Goal: Task Accomplishment & Management: Manage account settings

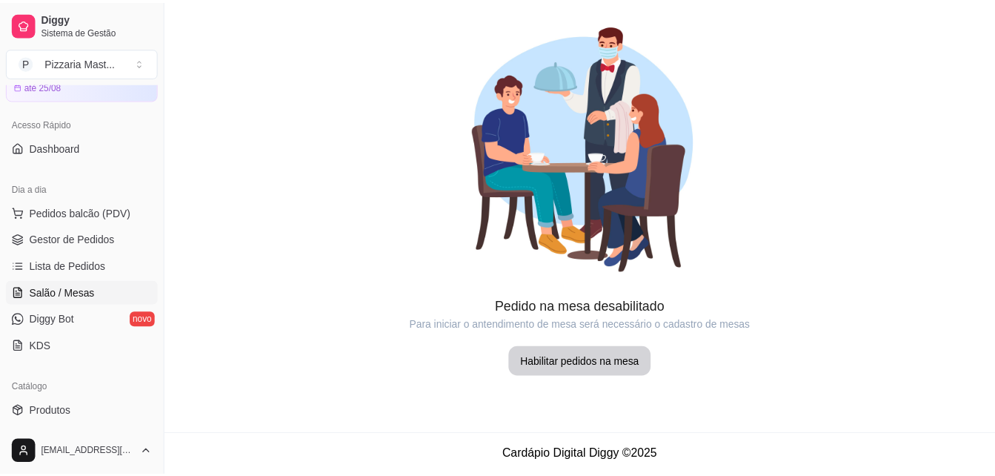
scroll to position [148, 0]
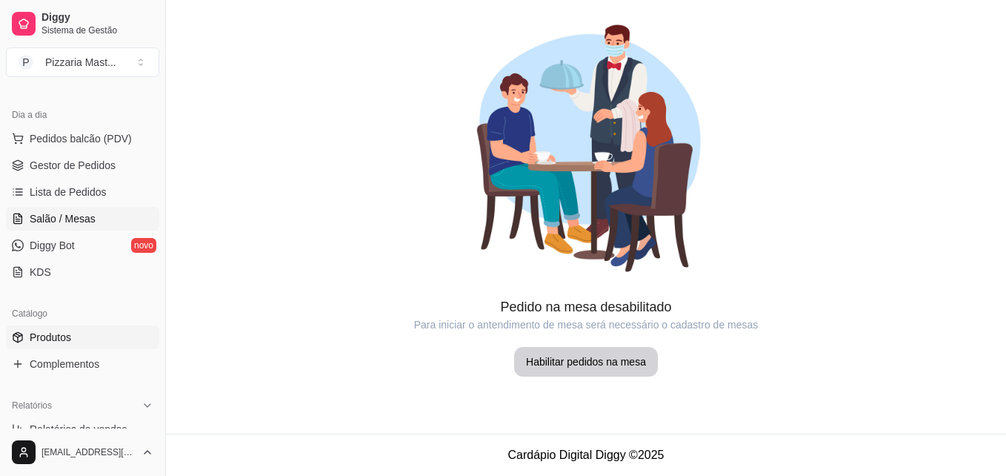
click at [106, 341] on link "Produtos" at bounding box center [82, 337] width 153 height 24
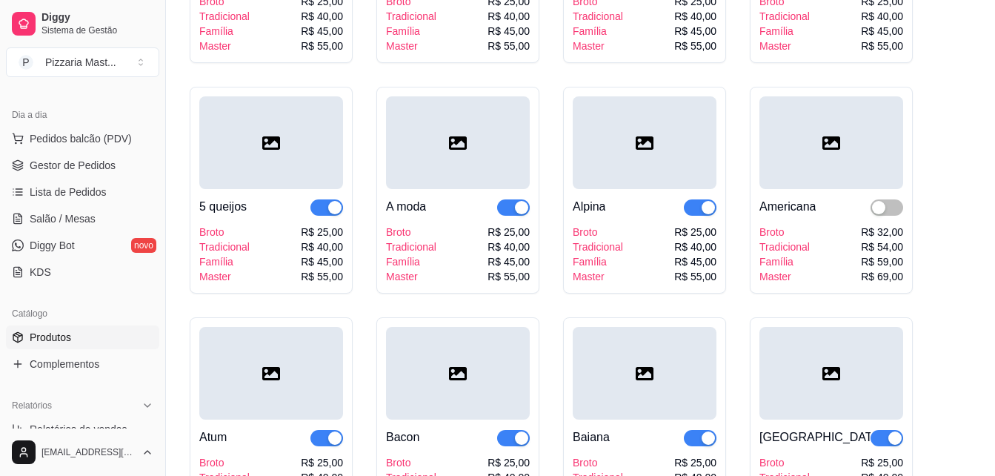
scroll to position [148, 0]
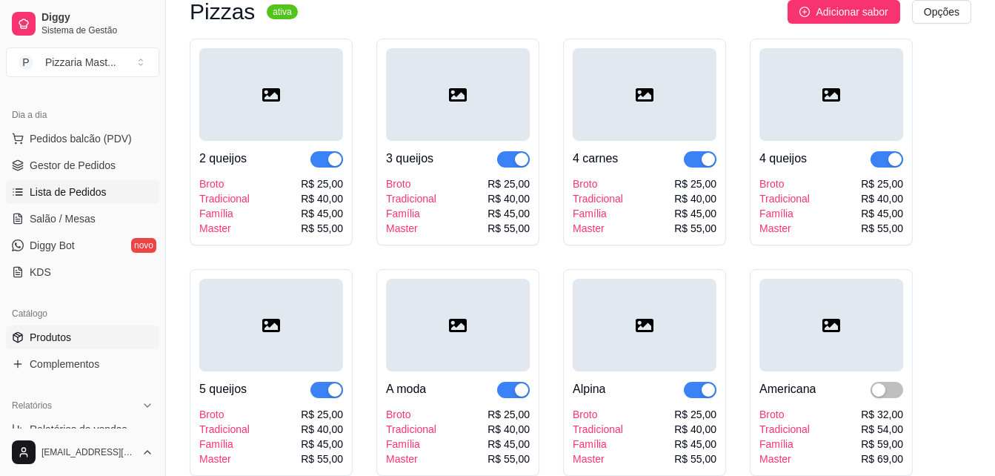
click at [77, 196] on span "Lista de Pedidos" at bounding box center [68, 192] width 77 height 15
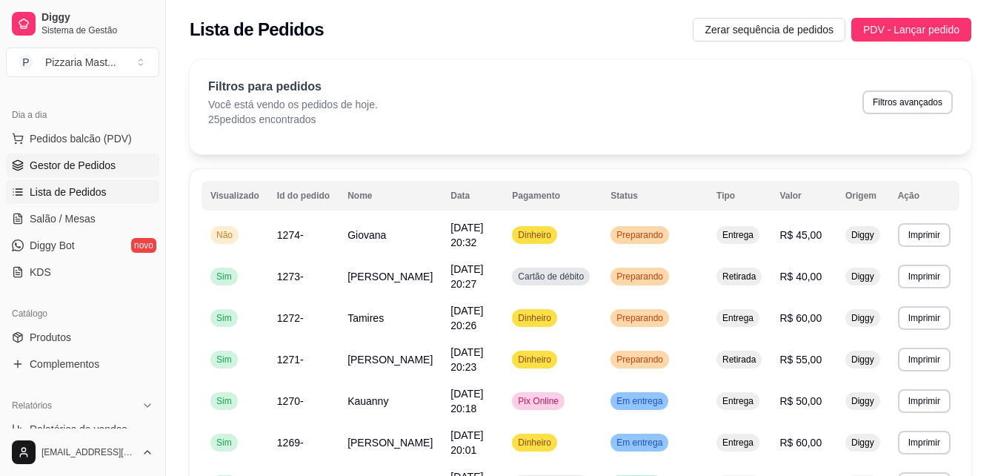
click at [113, 161] on link "Gestor de Pedidos" at bounding box center [82, 165] width 153 height 24
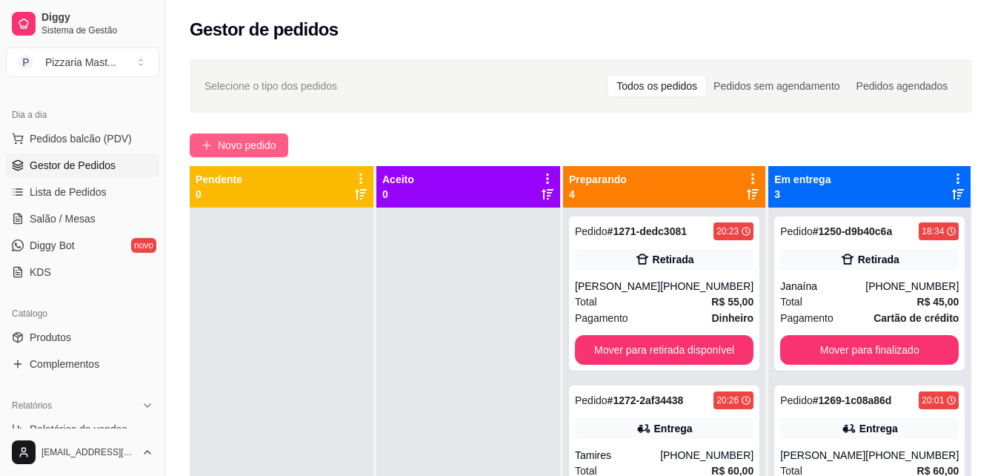
click at [270, 144] on span "Novo pedido" at bounding box center [247, 145] width 59 height 16
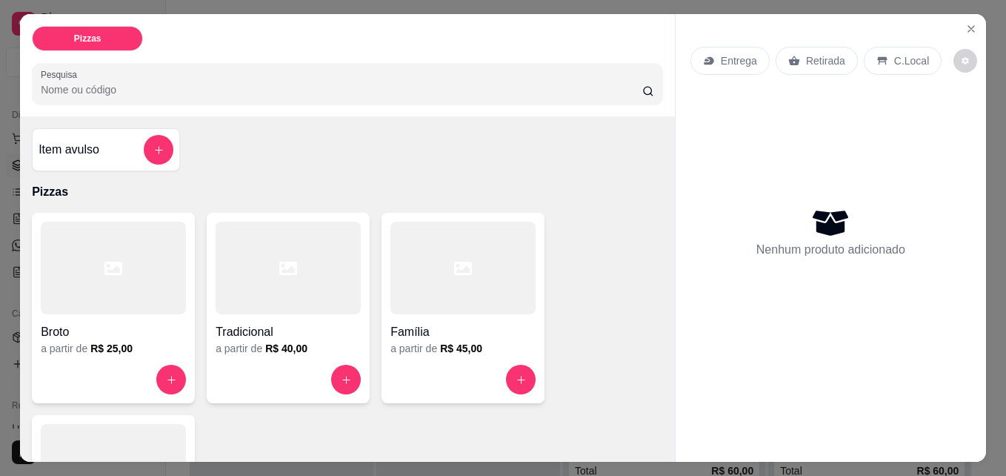
click at [256, 289] on div at bounding box center [288, 268] width 145 height 93
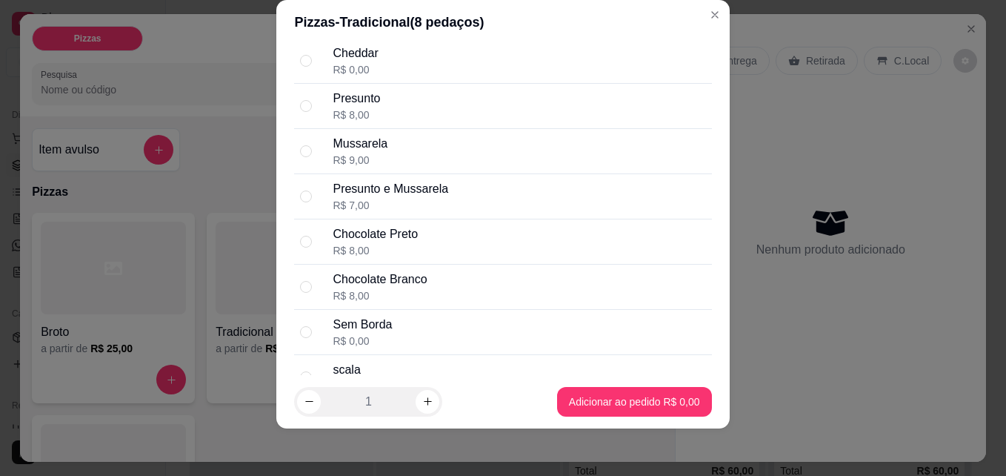
scroll to position [2837, 0]
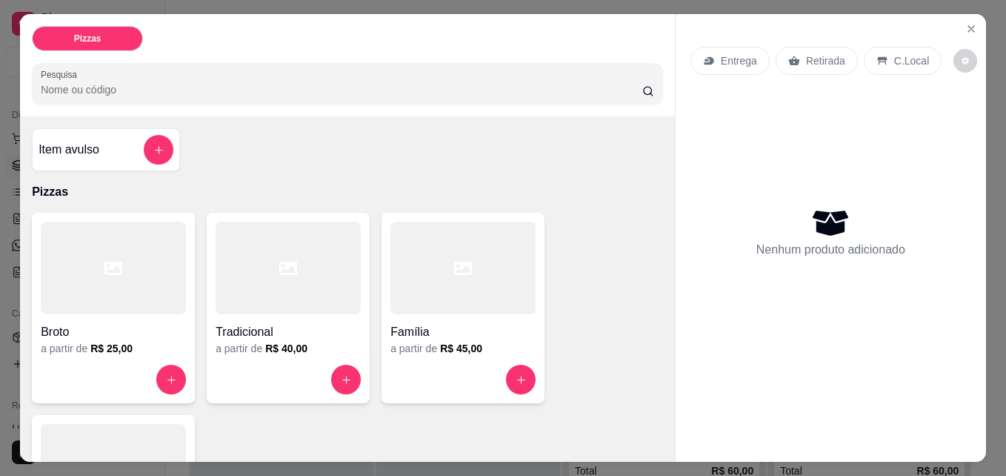
click at [419, 295] on div at bounding box center [463, 268] width 145 height 93
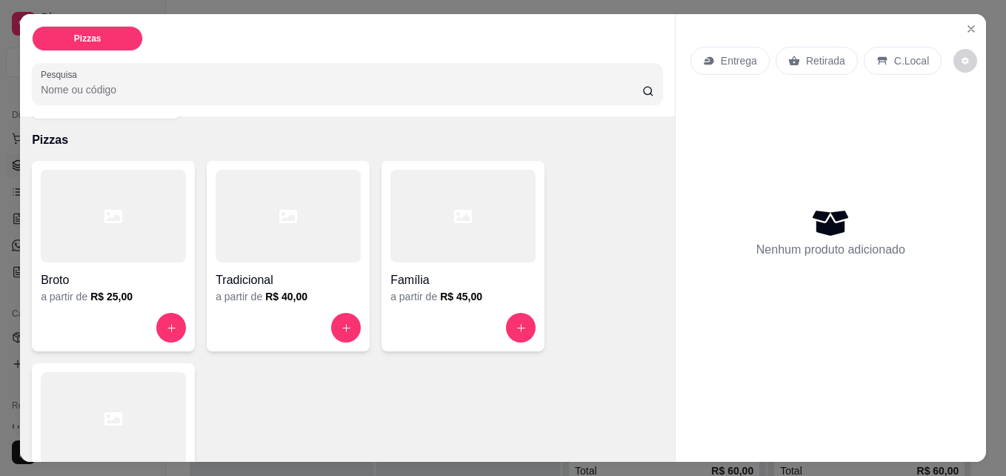
scroll to position [74, 0]
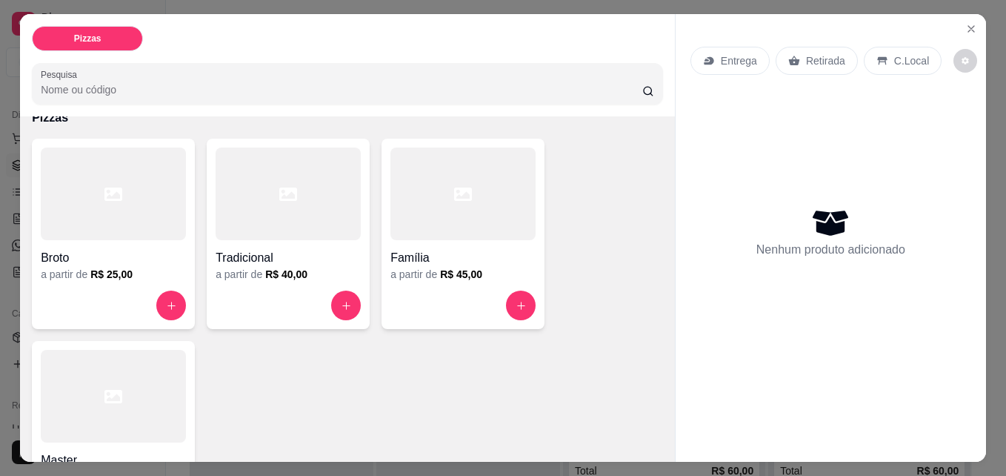
click at [118, 408] on div at bounding box center [113, 396] width 145 height 93
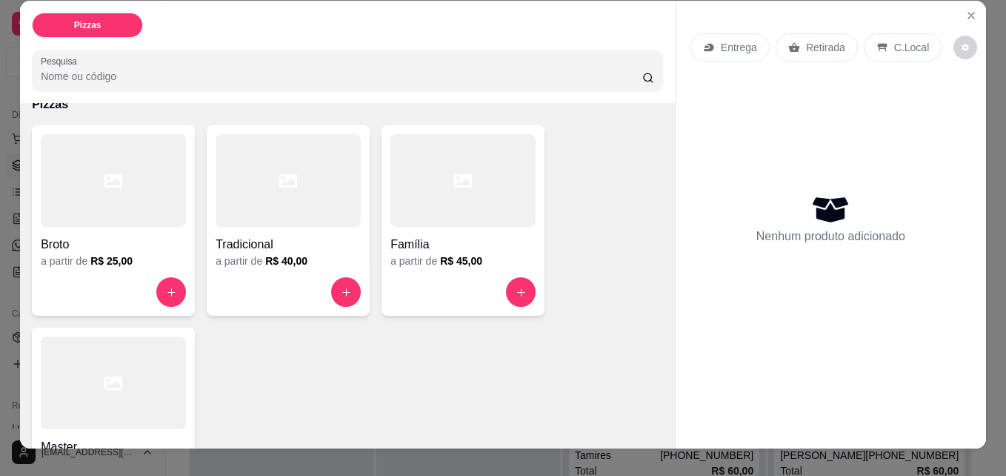
scroll to position [0, 0]
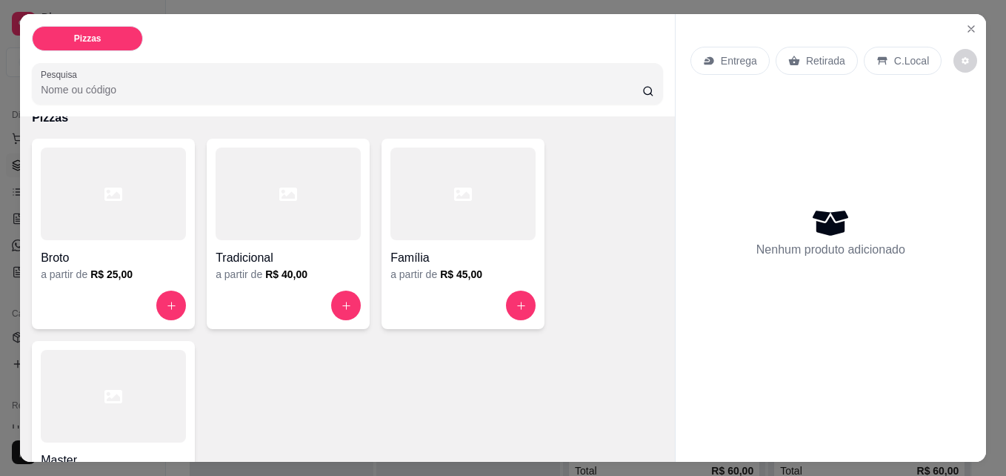
click at [112, 353] on div at bounding box center [113, 396] width 145 height 93
click at [974, 25] on button "Close" at bounding box center [972, 29] width 24 height 24
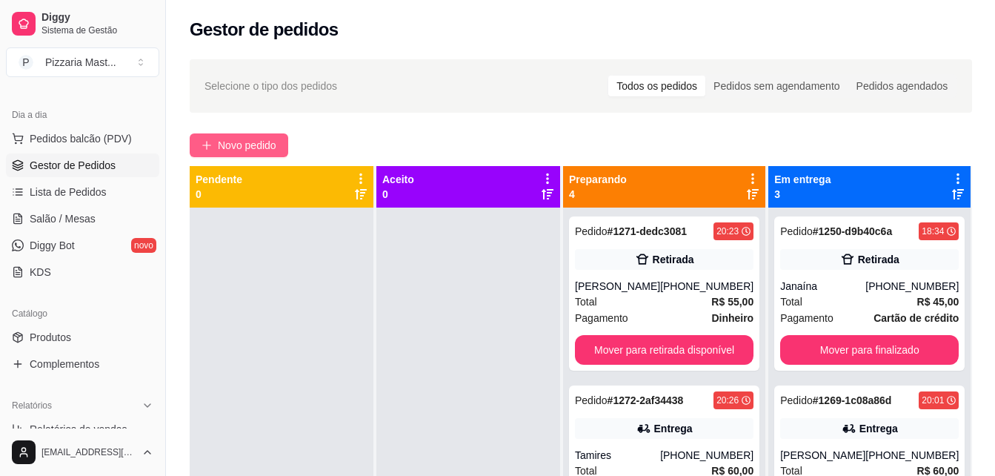
click at [239, 141] on span "Novo pedido" at bounding box center [247, 145] width 59 height 16
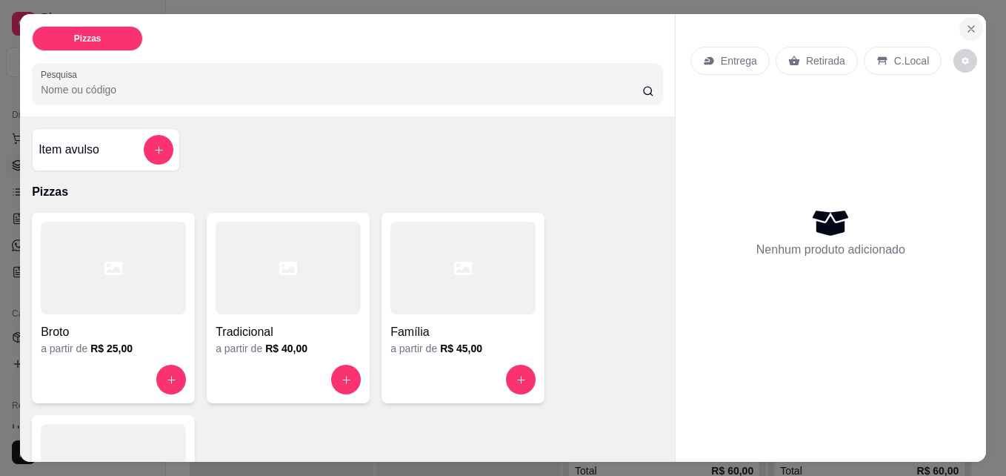
click at [971, 28] on button "Close" at bounding box center [972, 29] width 24 height 24
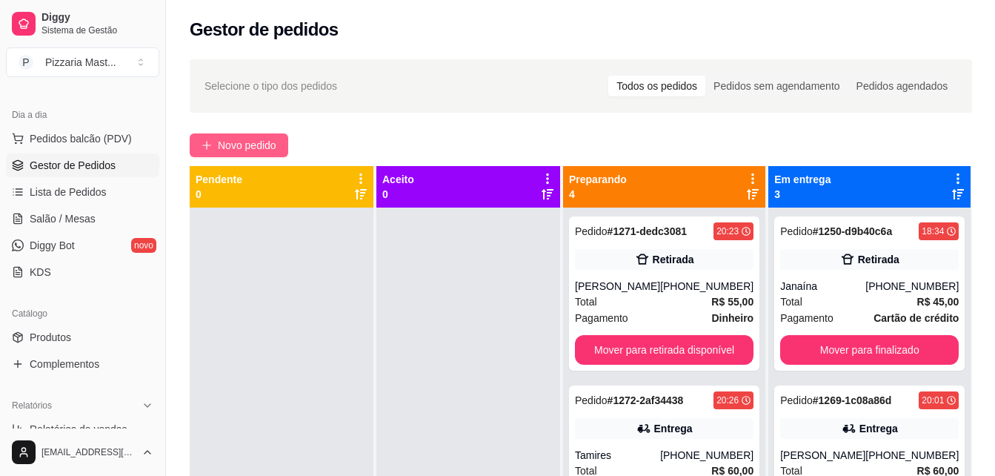
click at [230, 143] on span "Novo pedido" at bounding box center [247, 145] width 59 height 16
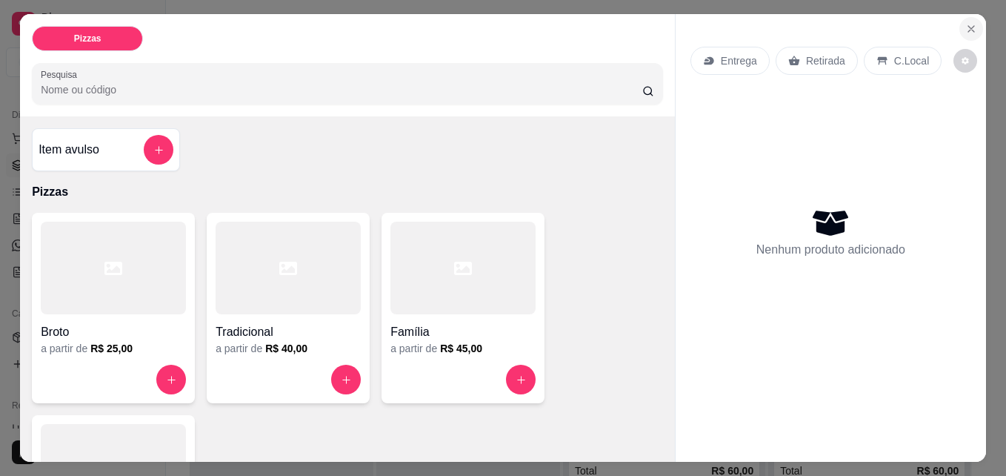
click at [969, 26] on icon "Close" at bounding box center [972, 29] width 12 height 12
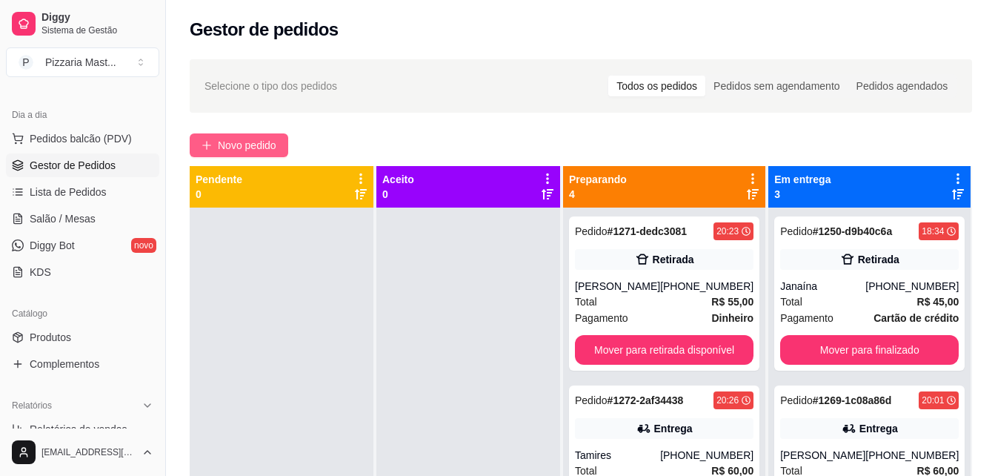
click at [281, 150] on button "Novo pedido" at bounding box center [239, 145] width 99 height 24
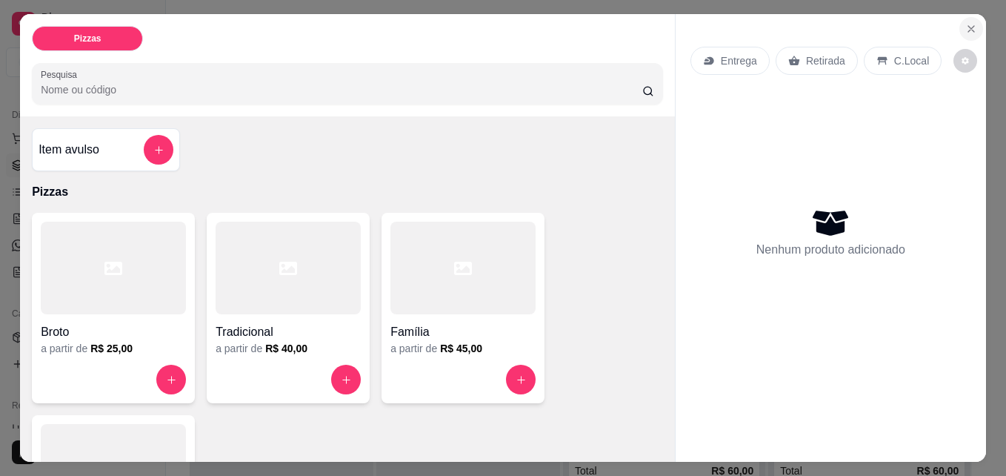
click at [960, 21] on button "Close" at bounding box center [972, 29] width 24 height 24
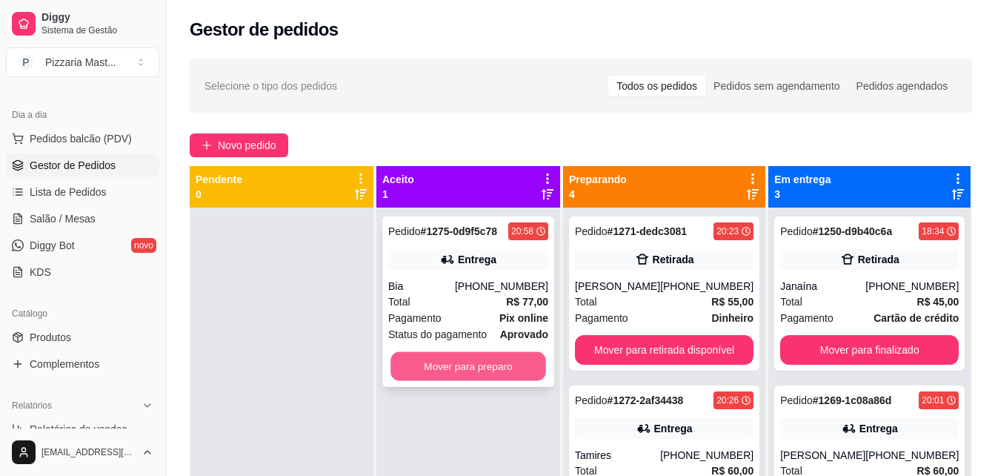
click at [460, 362] on button "Mover para preparo" at bounding box center [469, 366] width 156 height 29
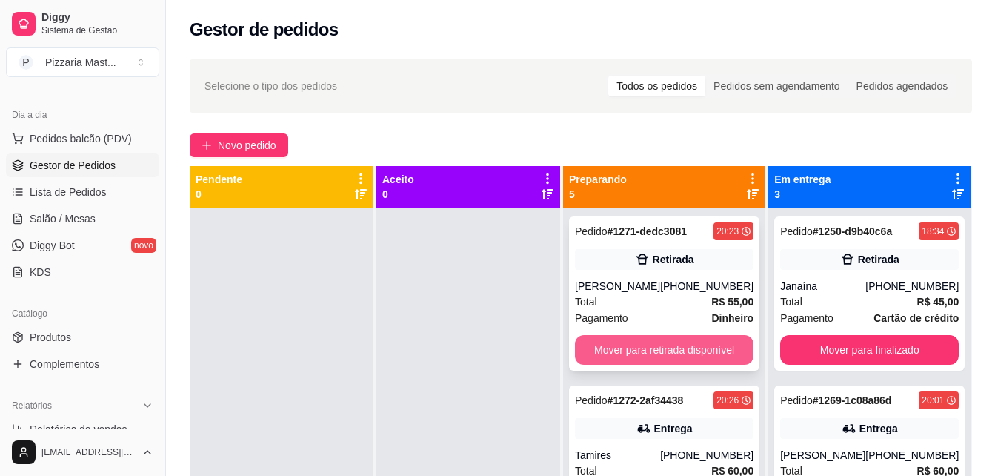
click at [656, 342] on button "Mover para retirada disponível" at bounding box center [664, 350] width 179 height 30
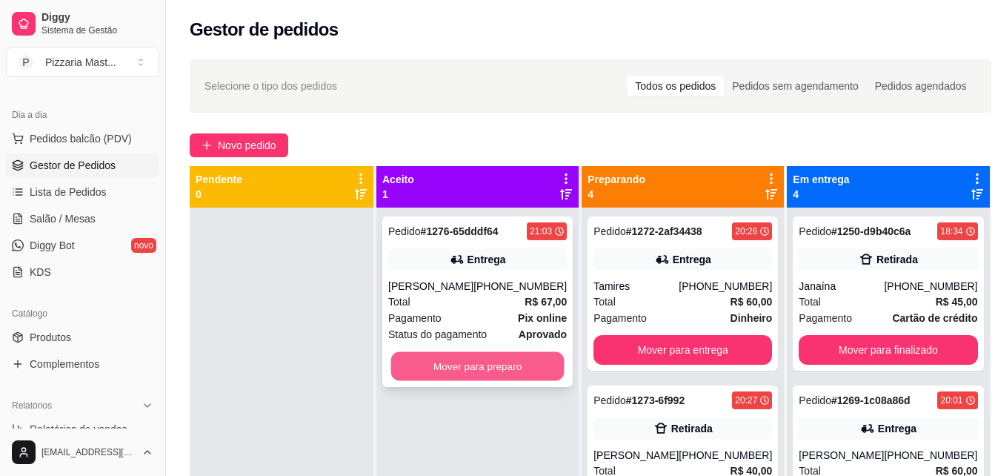
click at [428, 368] on button "Mover para preparo" at bounding box center [477, 366] width 173 height 29
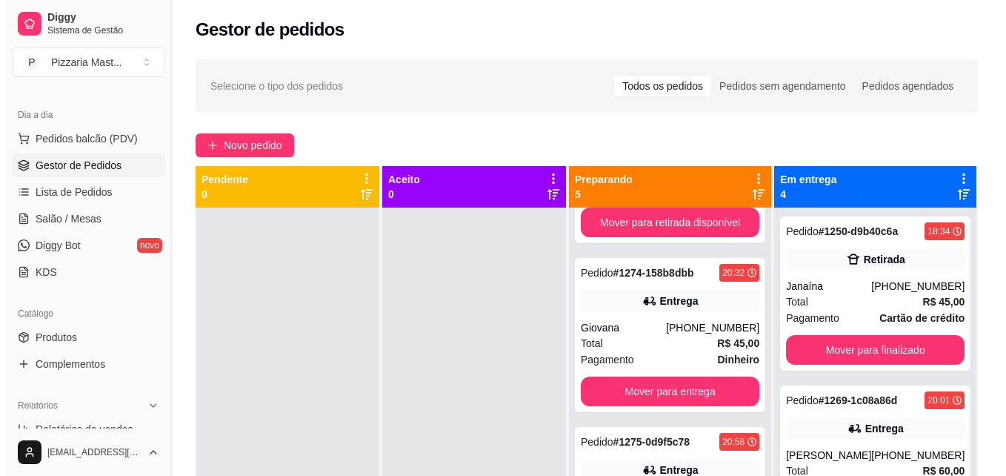
scroll to position [371, 0]
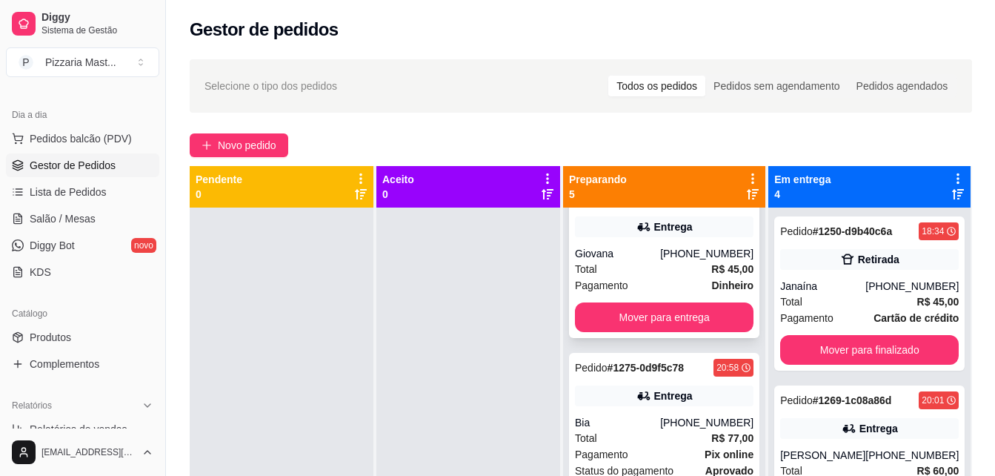
click at [665, 283] on div "Pagamento Dinheiro" at bounding box center [664, 285] width 179 height 16
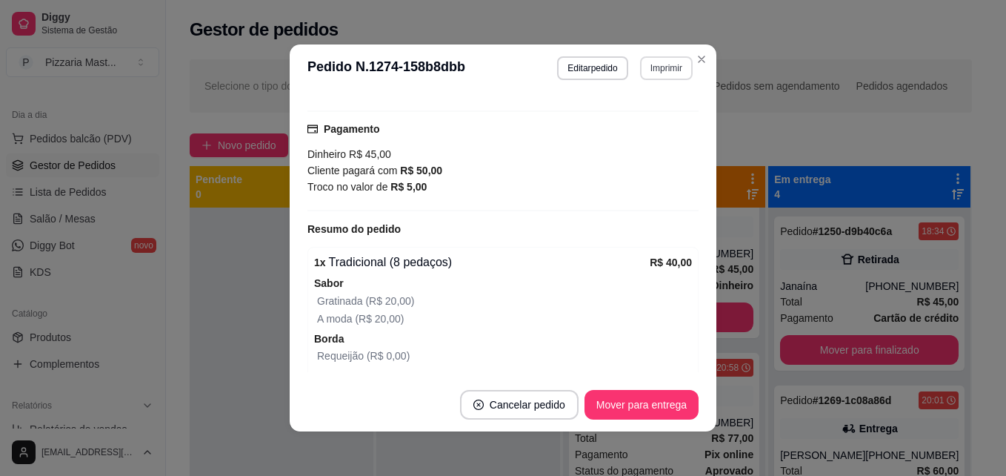
click at [670, 64] on button "Imprimir" at bounding box center [666, 68] width 53 height 24
click at [653, 116] on button "impressora" at bounding box center [634, 119] width 104 height 23
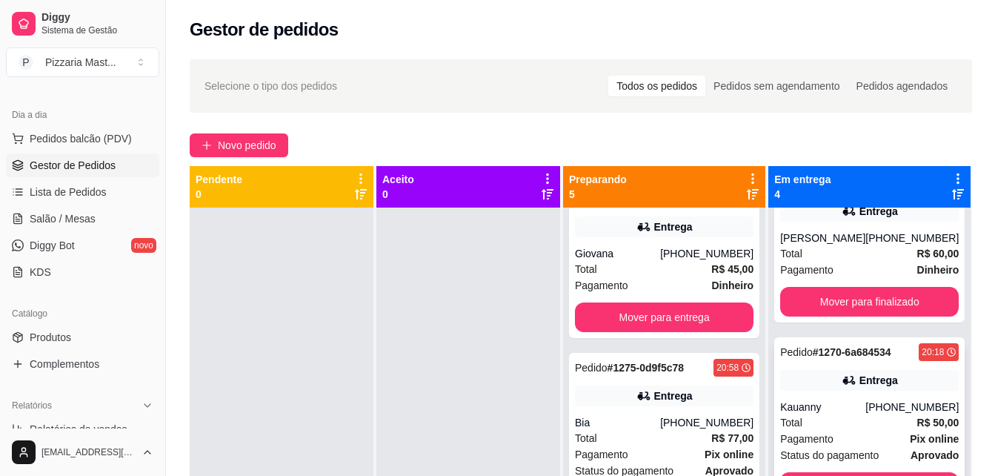
scroll to position [222, 0]
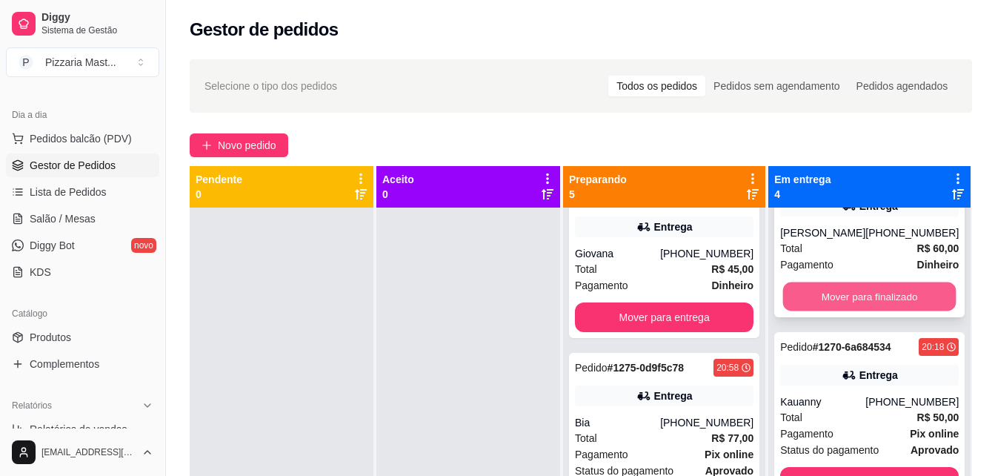
click at [825, 288] on button "Mover para finalizado" at bounding box center [869, 296] width 173 height 29
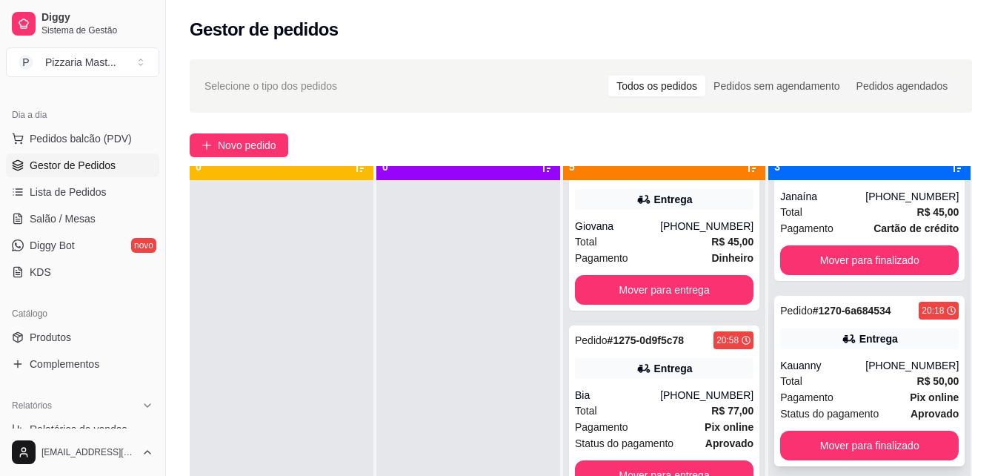
scroll to position [41, 0]
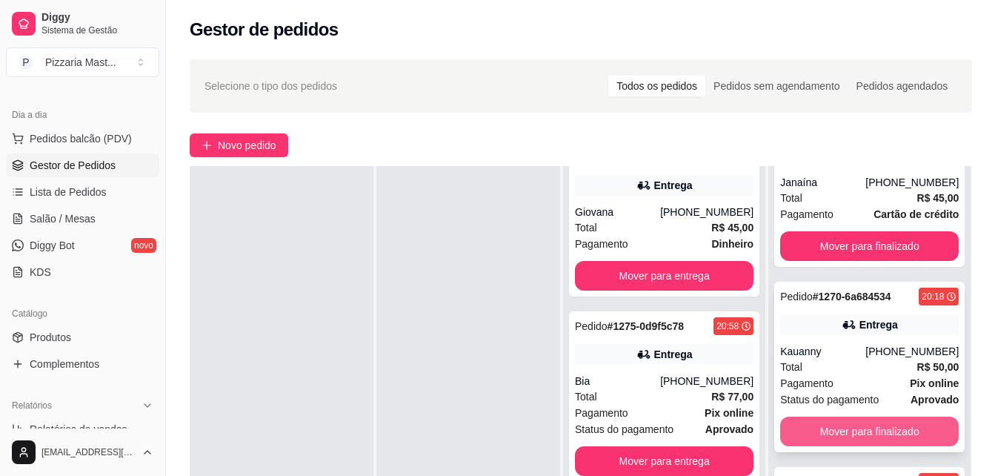
click at [824, 433] on button "Mover para finalizado" at bounding box center [869, 431] width 179 height 30
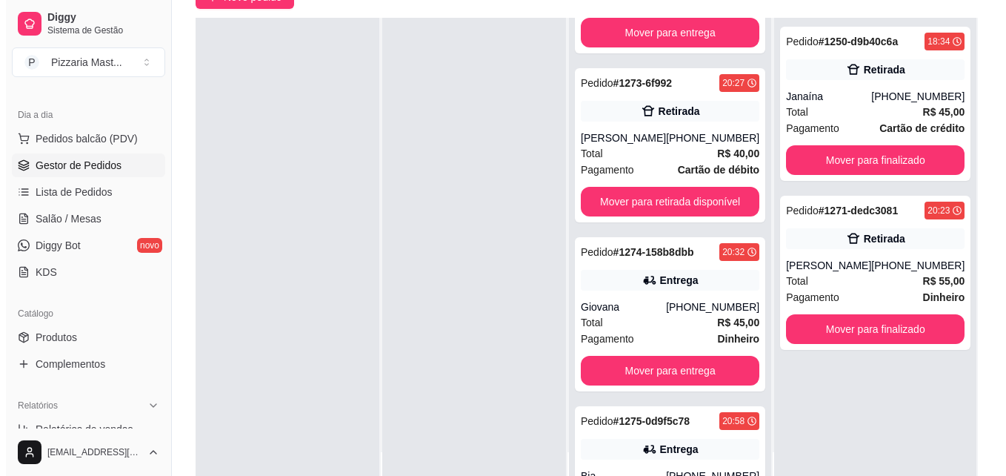
scroll to position [0, 0]
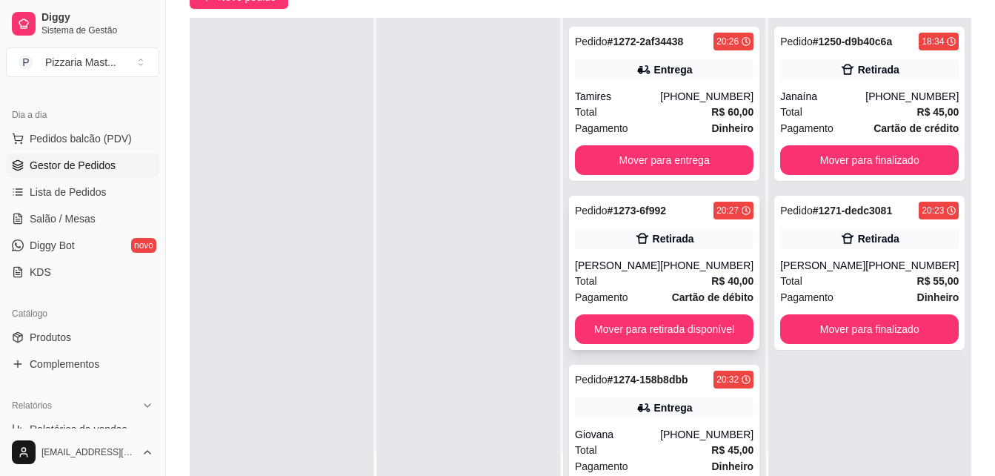
click at [633, 284] on div "Total R$ 40,00" at bounding box center [664, 281] width 179 height 16
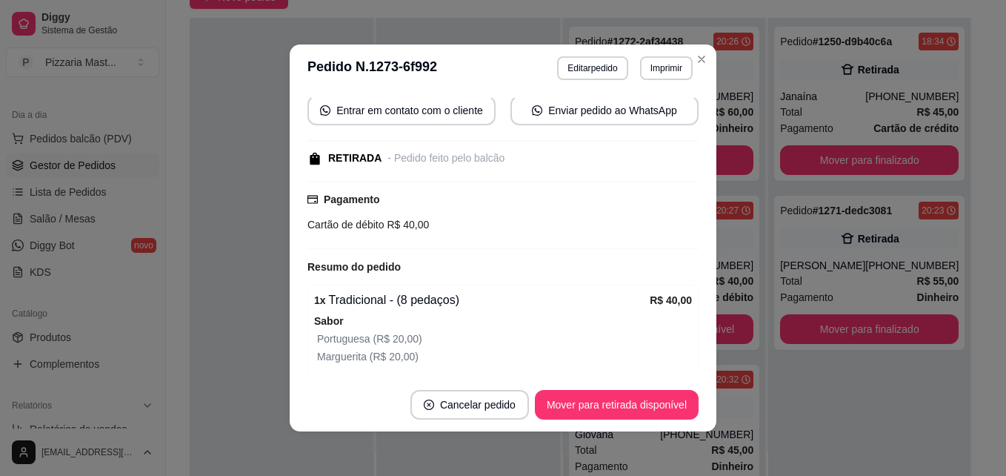
scroll to position [222, 0]
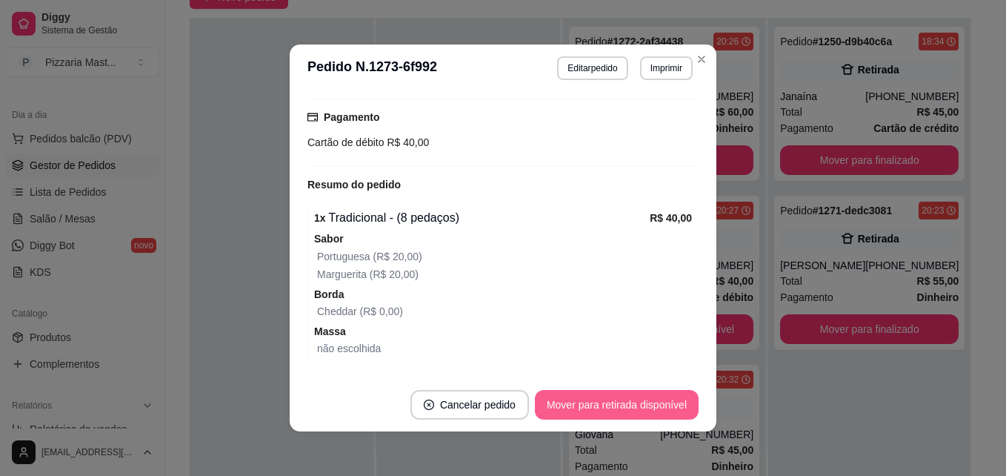
click at [672, 400] on button "Mover para retirada disponível" at bounding box center [617, 405] width 164 height 30
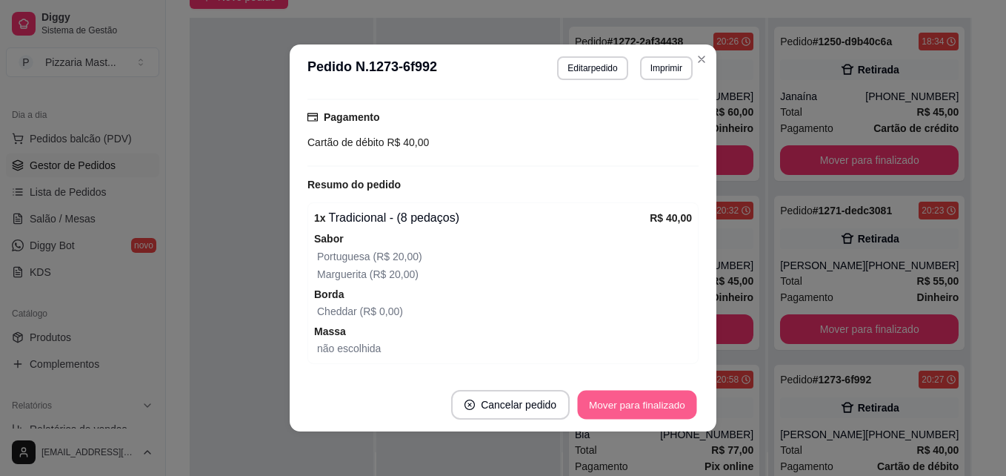
click at [606, 405] on button "Mover para finalizado" at bounding box center [637, 405] width 119 height 29
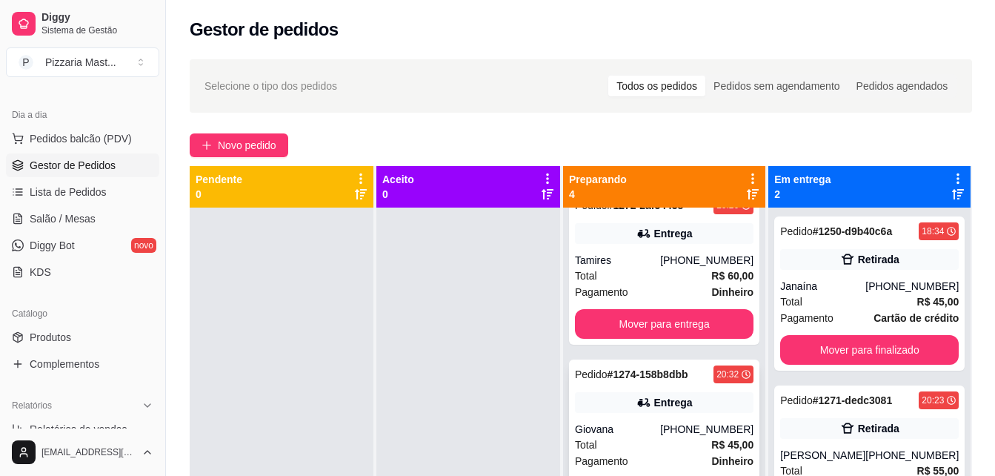
scroll to position [0, 0]
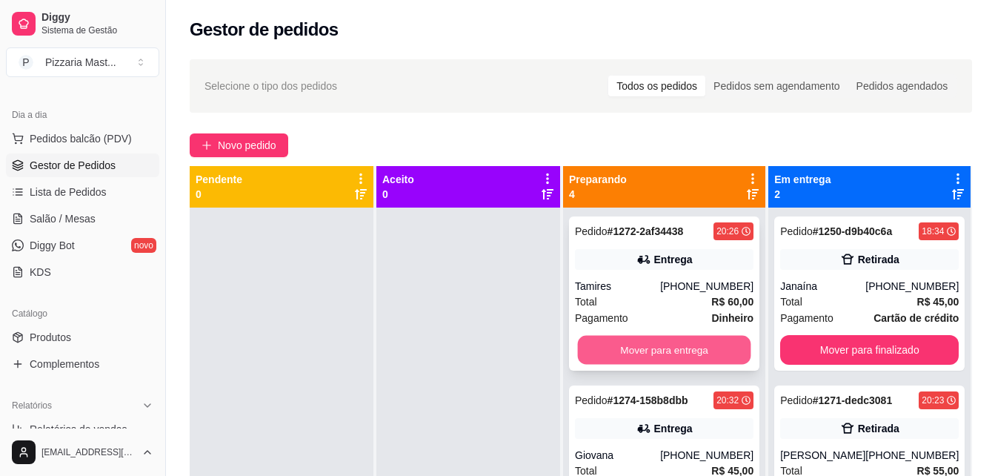
click at [671, 344] on button "Mover para entrega" at bounding box center [664, 350] width 173 height 29
click at [639, 344] on button "Mover para entrega" at bounding box center [664, 350] width 179 height 30
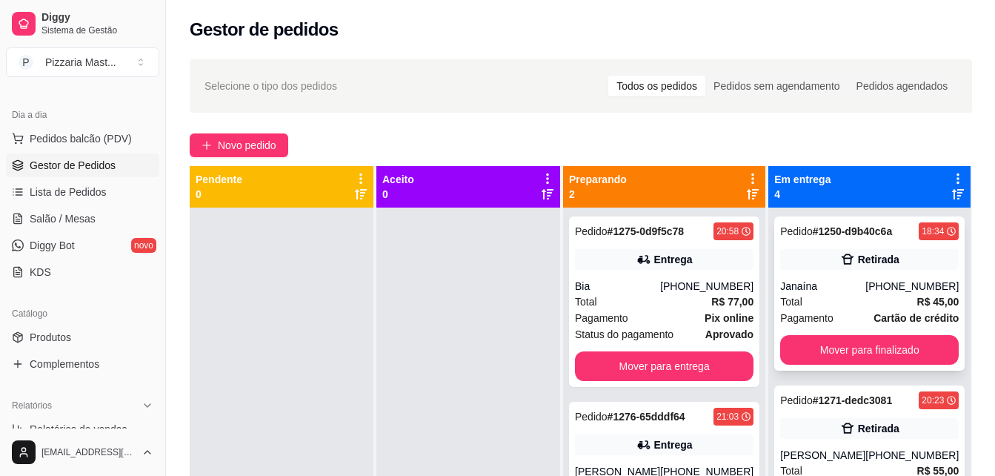
drag, startPoint x: 865, startPoint y: 279, endPoint x: 855, endPoint y: 284, distance: 10.6
click at [855, 284] on div "Pedido # 1250-d9b40c6a 18:34 Retirada Janaína [PHONE_NUMBER] Total R$ 45,00 Pag…" at bounding box center [869, 293] width 190 height 154
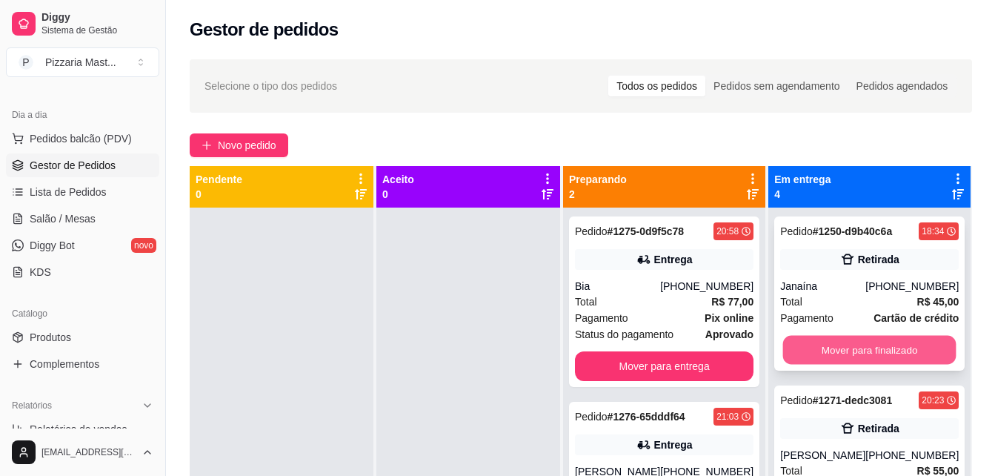
click at [829, 346] on button "Mover para finalizado" at bounding box center [869, 350] width 173 height 29
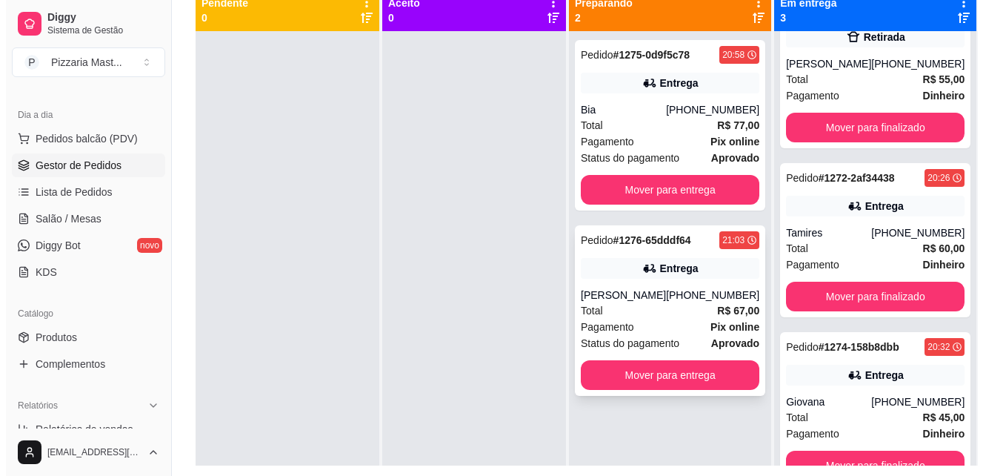
scroll to position [152, 0]
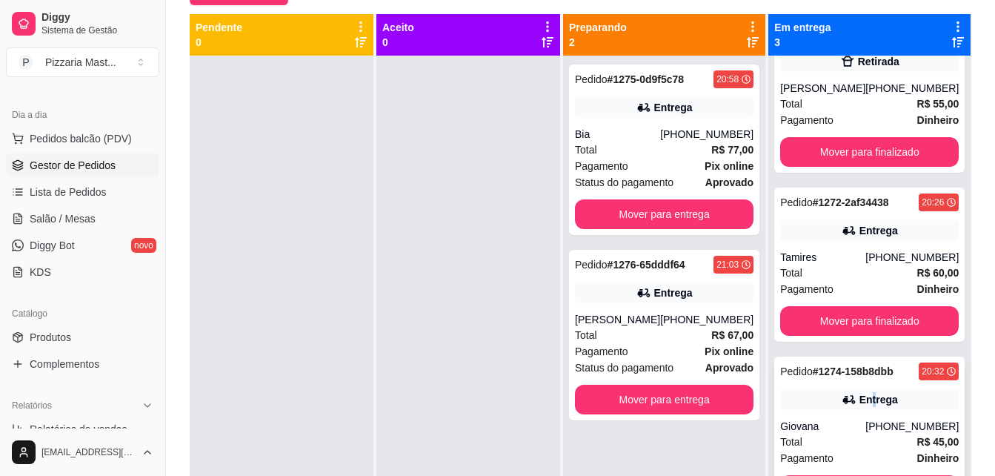
click at [863, 408] on div "Entrega" at bounding box center [869, 399] width 179 height 21
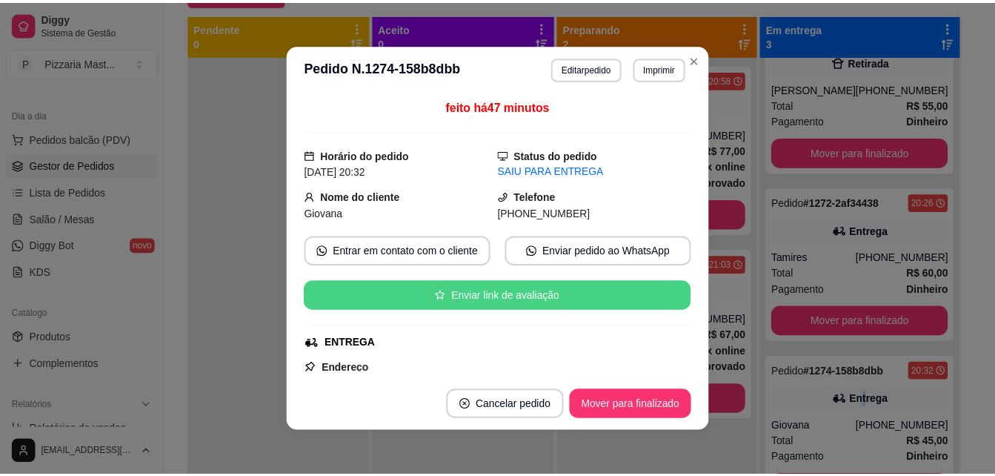
scroll to position [148, 0]
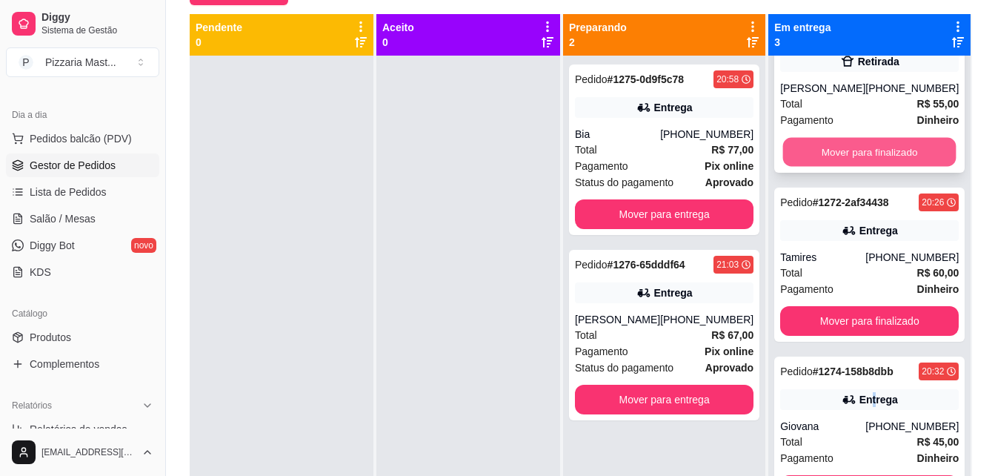
click at [860, 148] on button "Mover para finalizado" at bounding box center [869, 152] width 173 height 29
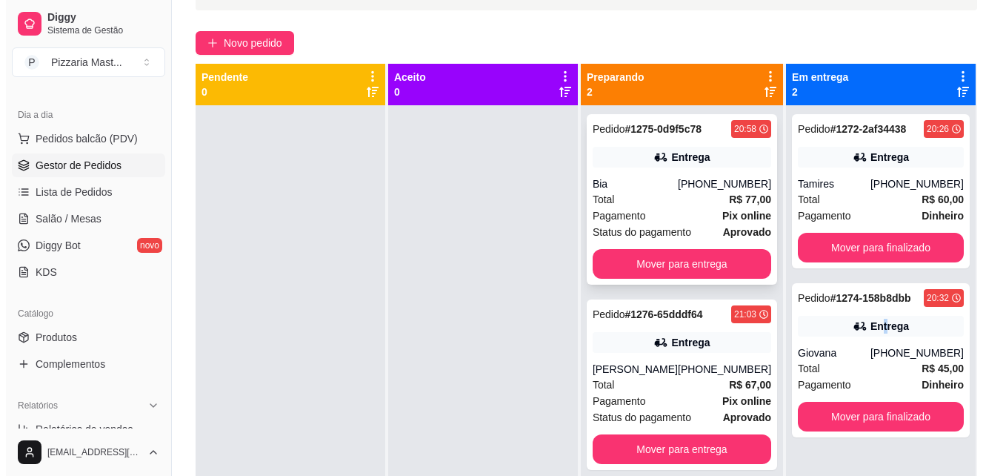
scroll to position [78, 0]
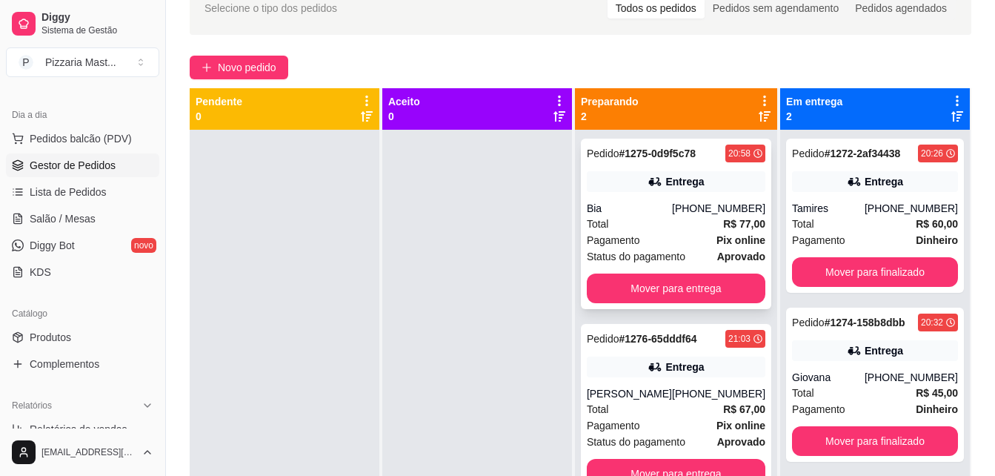
click at [680, 233] on div "Pagamento Pix online" at bounding box center [676, 240] width 179 height 16
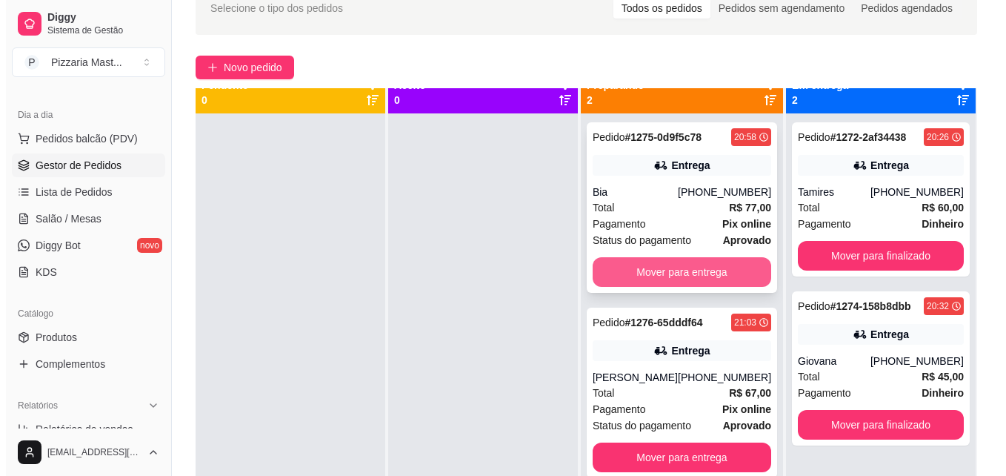
scroll to position [41, 0]
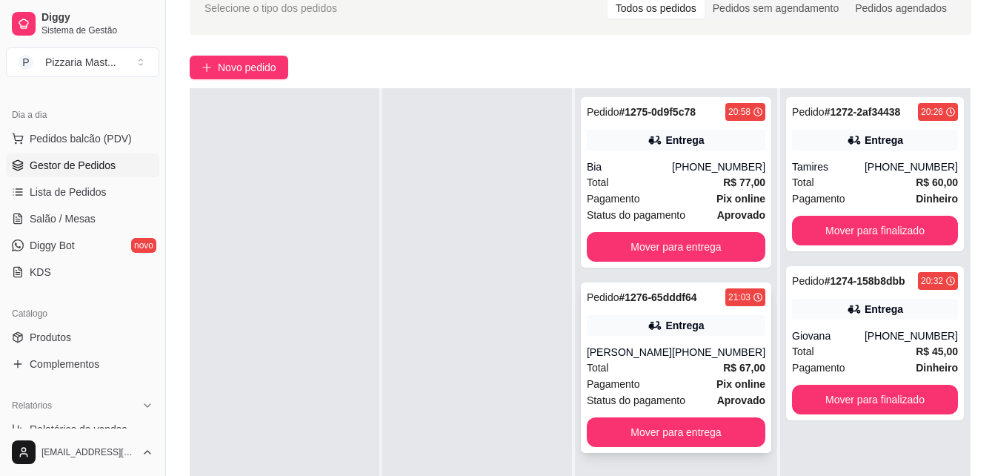
click at [619, 319] on div "Entrega" at bounding box center [676, 325] width 179 height 21
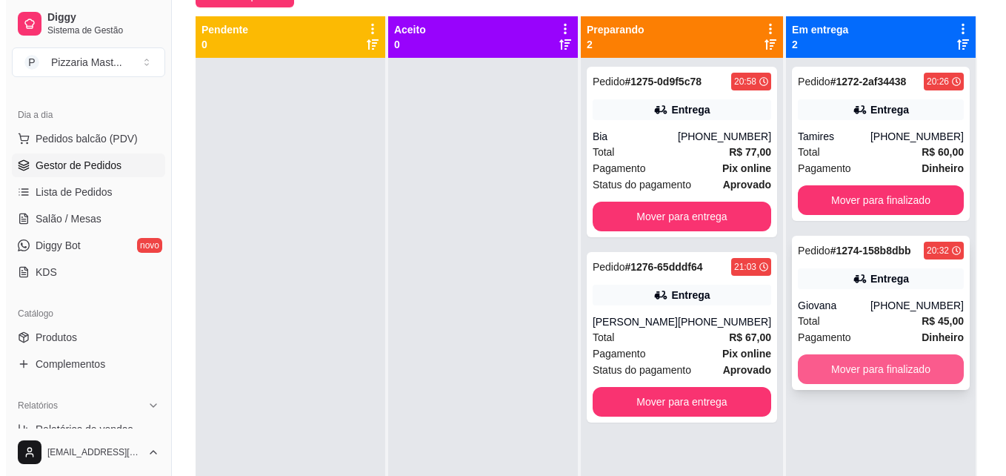
scroll to position [78, 0]
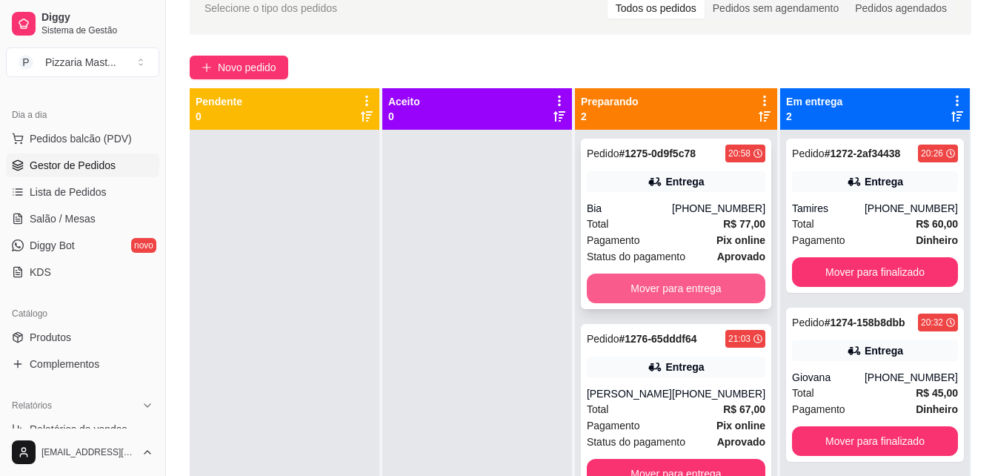
click at [631, 279] on button "Mover para entrega" at bounding box center [676, 288] width 179 height 30
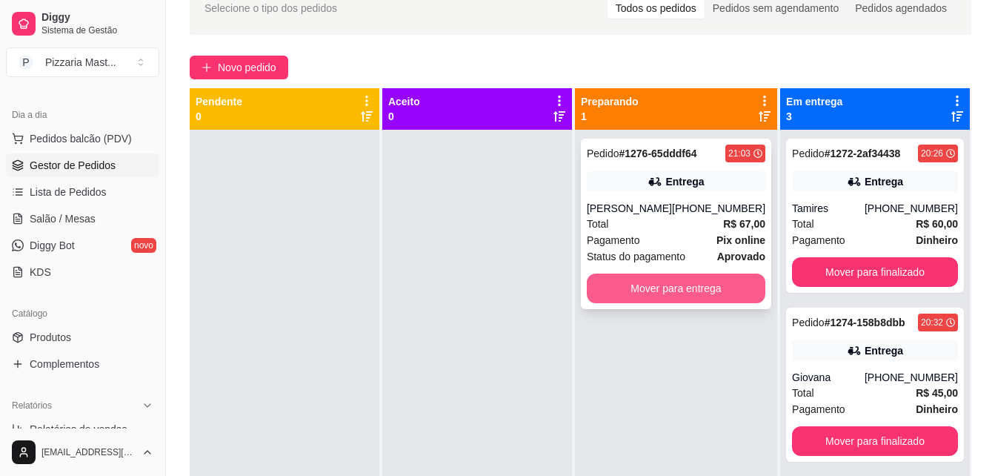
click at [631, 283] on button "Mover para entrega" at bounding box center [676, 288] width 179 height 30
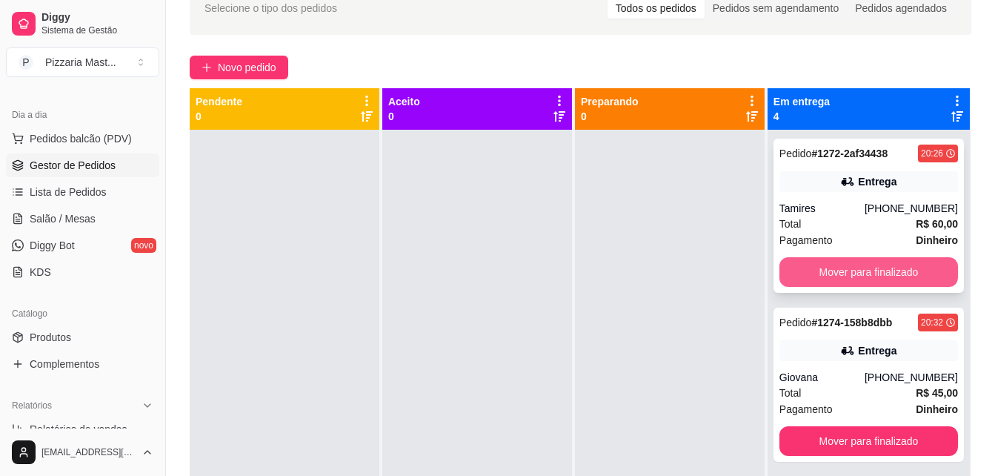
click at [789, 268] on button "Mover para finalizado" at bounding box center [869, 272] width 179 height 30
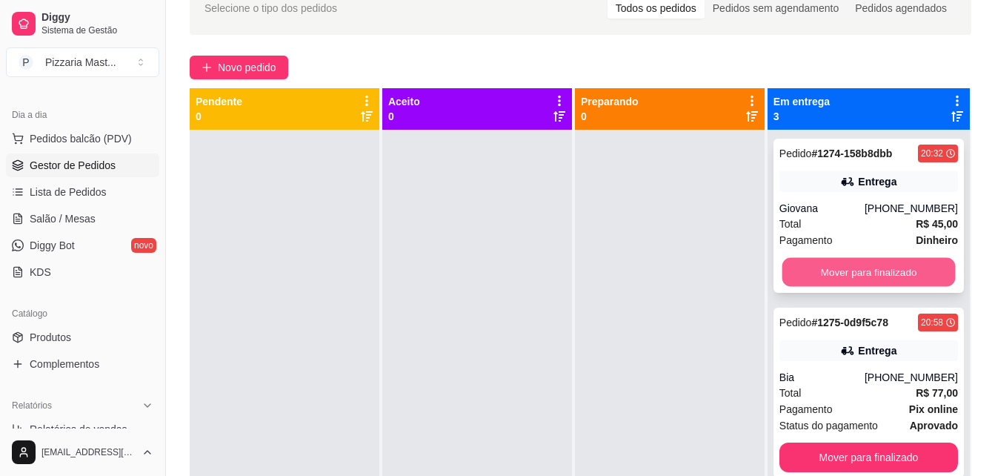
click at [802, 272] on button "Mover para finalizado" at bounding box center [868, 272] width 173 height 29
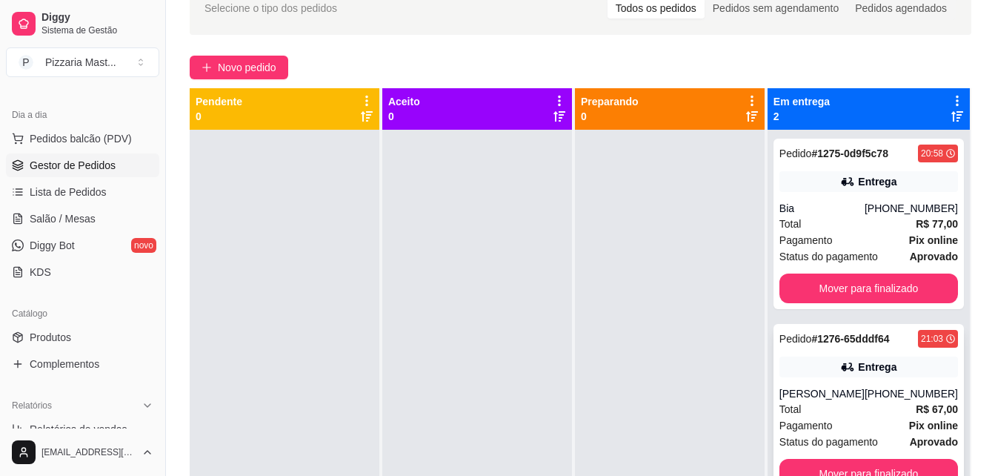
click at [823, 392] on div "[PERSON_NAME]" at bounding box center [822, 393] width 85 height 15
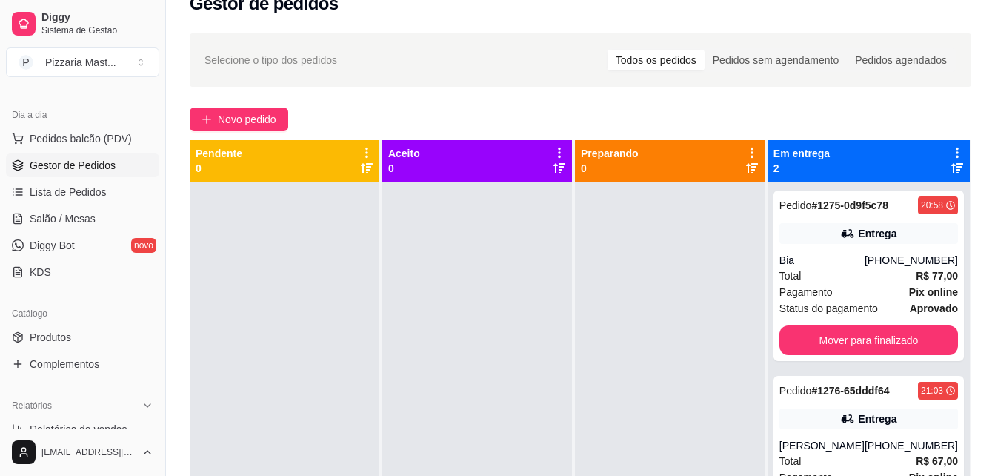
scroll to position [4, 0]
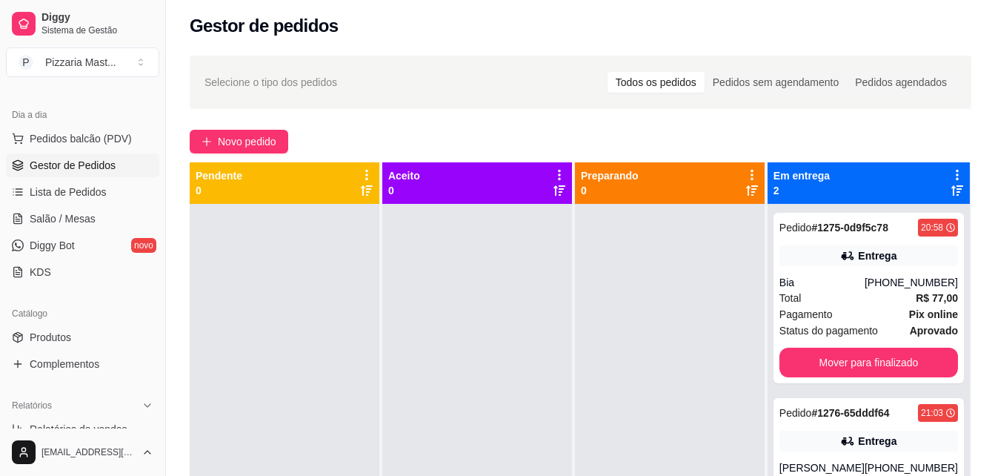
click at [454, 219] on div at bounding box center [477, 442] width 190 height 476
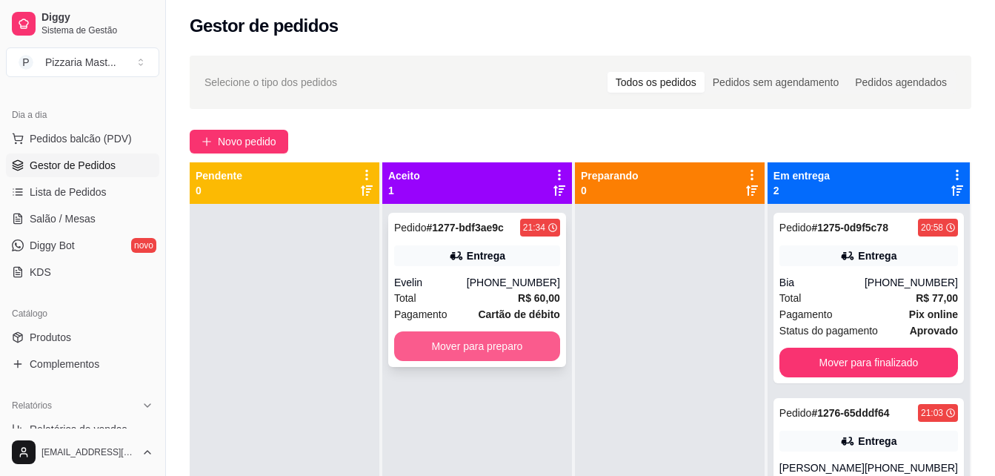
click at [474, 344] on button "Mover para preparo" at bounding box center [477, 346] width 166 height 30
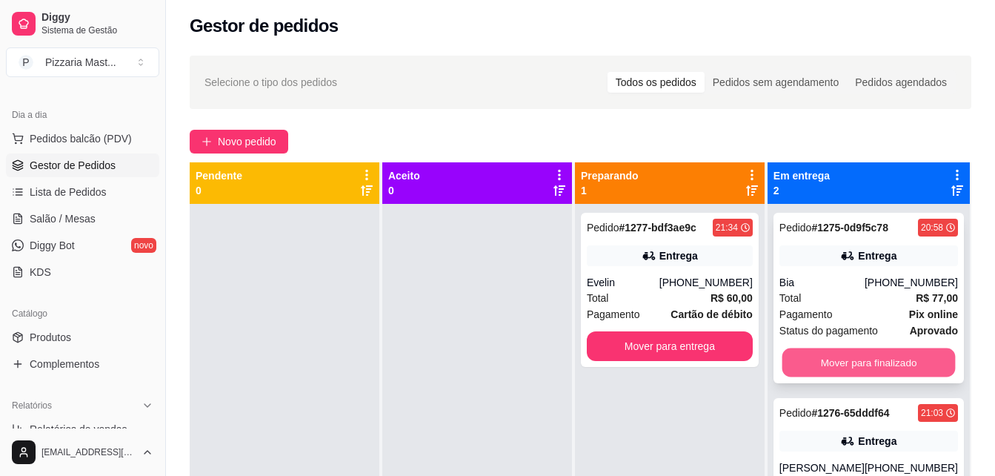
click at [898, 356] on button "Mover para finalizado" at bounding box center [868, 362] width 173 height 29
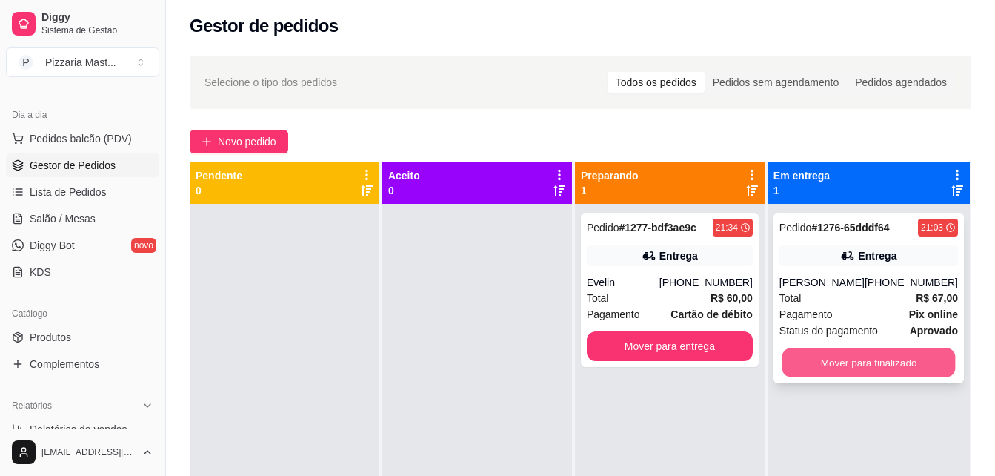
click at [899, 355] on button "Mover para finalizado" at bounding box center [868, 362] width 173 height 29
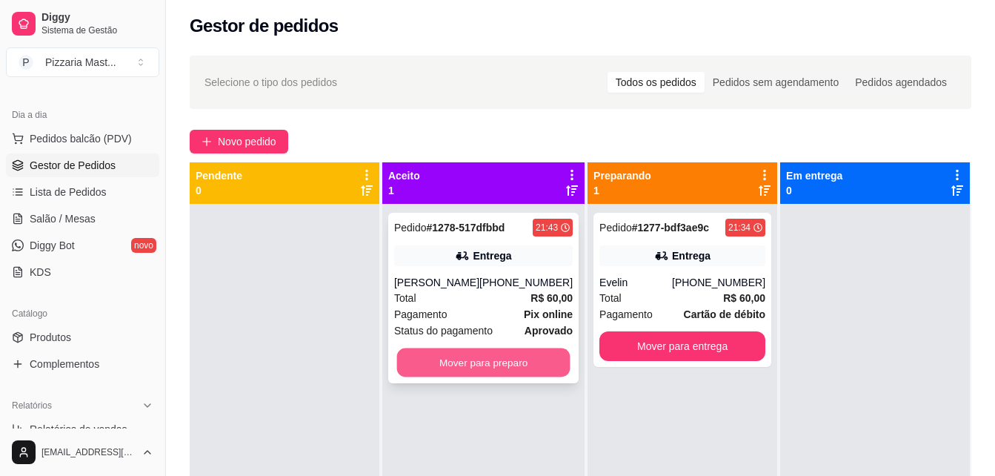
click at [516, 350] on button "Mover para preparo" at bounding box center [483, 362] width 173 height 29
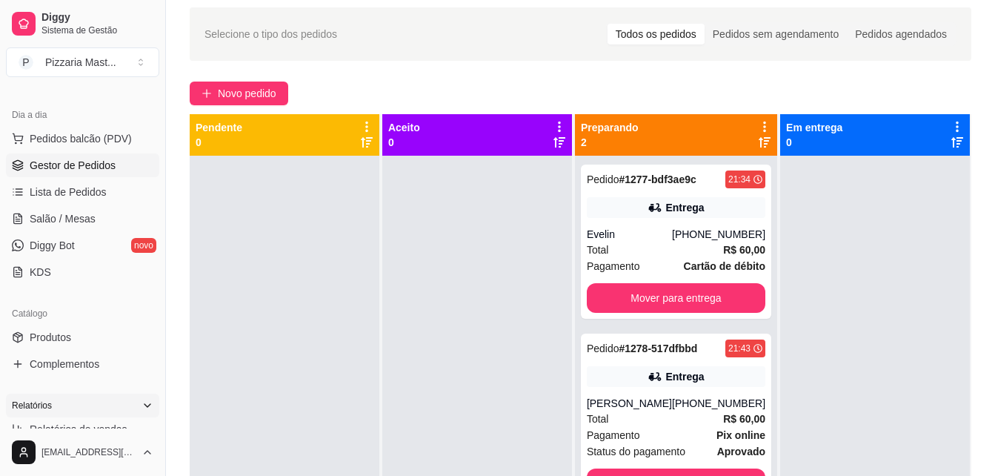
scroll to position [78, 0]
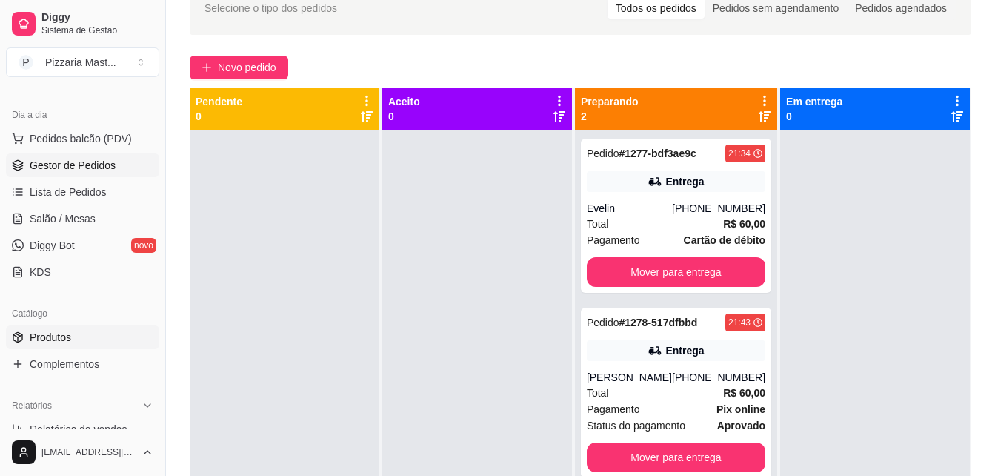
click at [71, 340] on link "Produtos" at bounding box center [82, 337] width 153 height 24
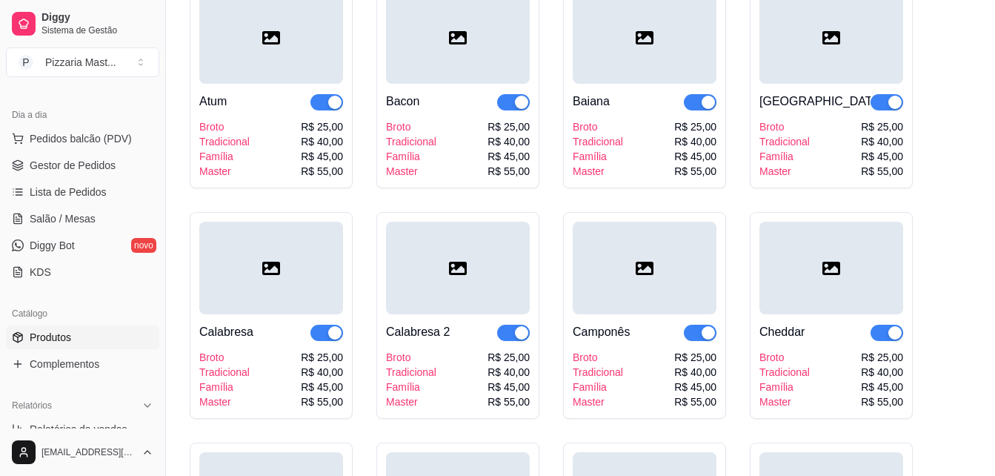
scroll to position [667, 0]
click at [702, 336] on div "button" at bounding box center [708, 331] width 13 height 13
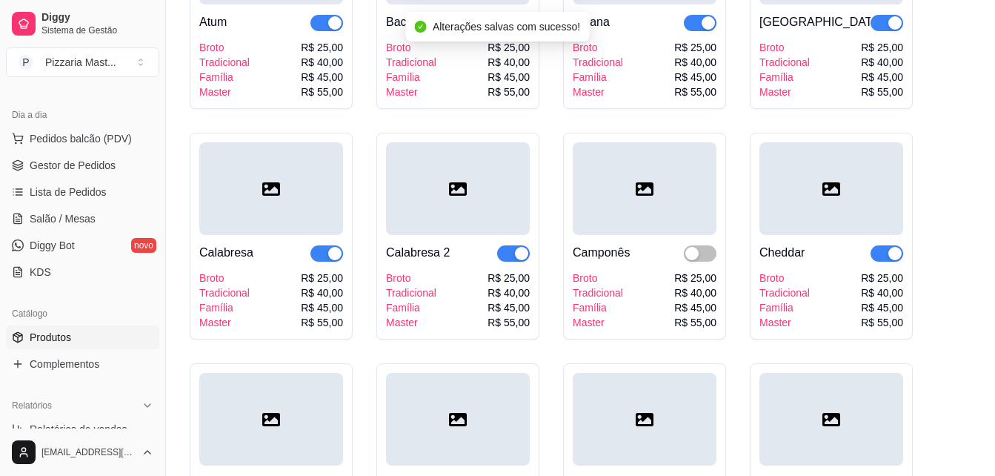
scroll to position [889, 0]
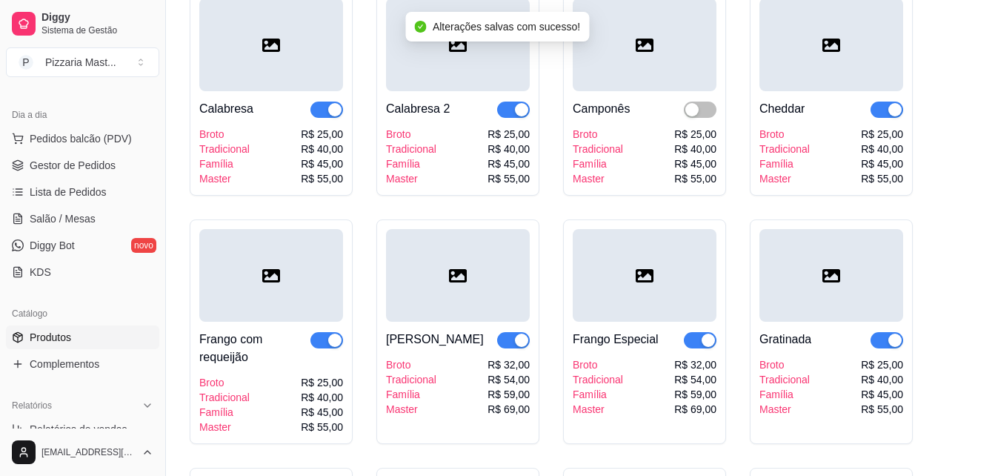
click at [502, 341] on span "button" at bounding box center [513, 340] width 33 height 16
click at [326, 341] on button "button" at bounding box center [326, 340] width 33 height 16
click at [698, 346] on span "button" at bounding box center [700, 340] width 33 height 16
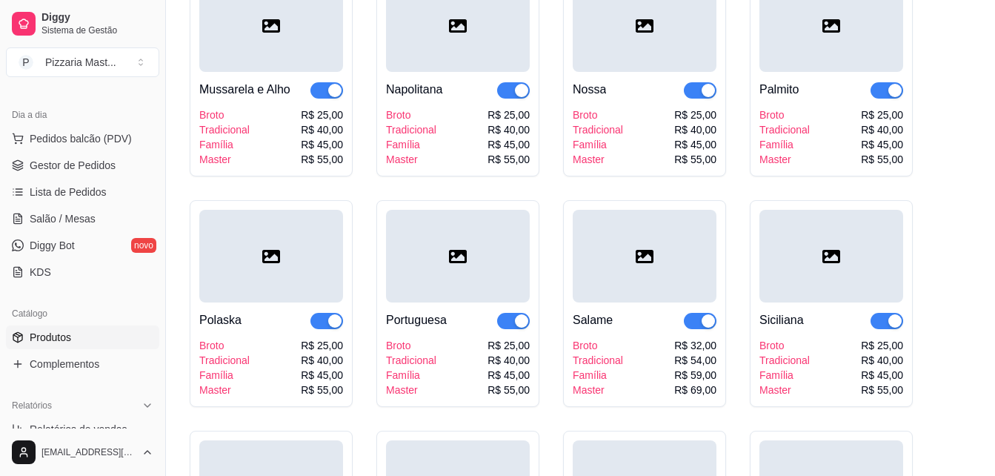
scroll to position [1630, 0]
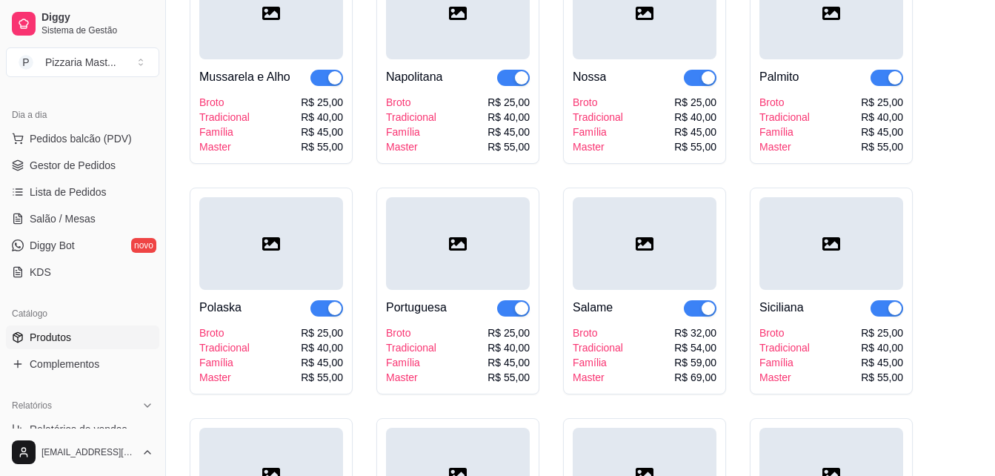
click at [334, 315] on div "button" at bounding box center [334, 308] width 13 height 13
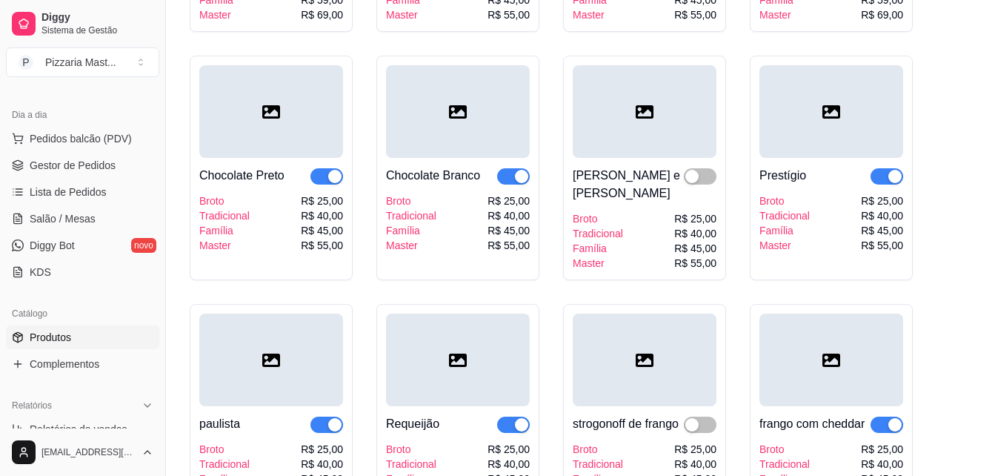
scroll to position [2297, 0]
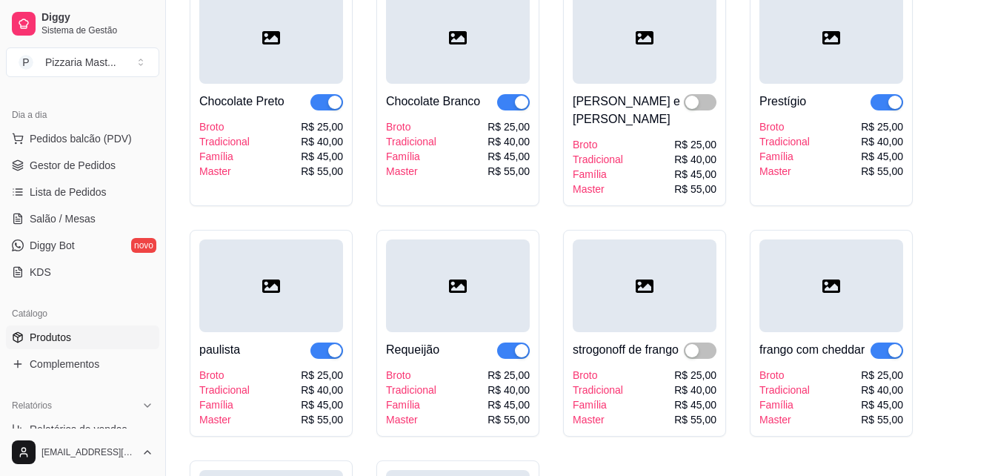
click at [896, 344] on div "button" at bounding box center [894, 350] width 13 height 13
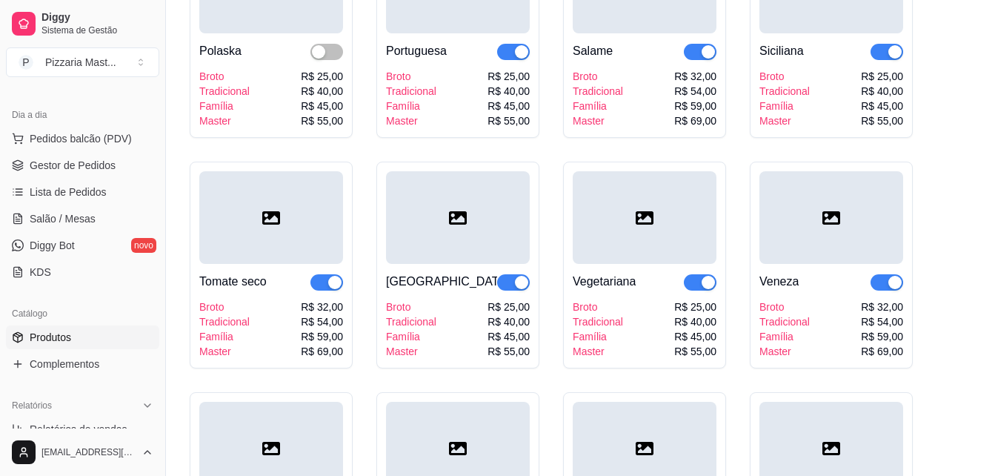
scroll to position [1853, 0]
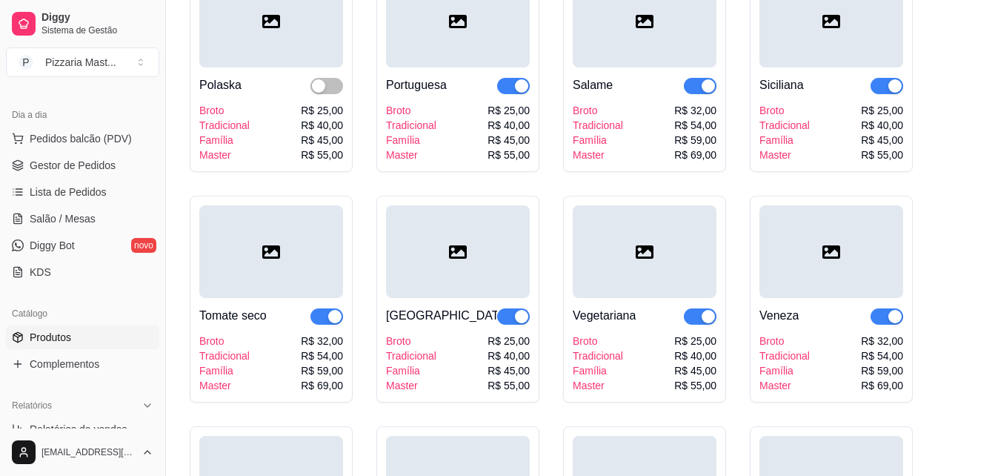
click at [809, 288] on div at bounding box center [832, 251] width 144 height 93
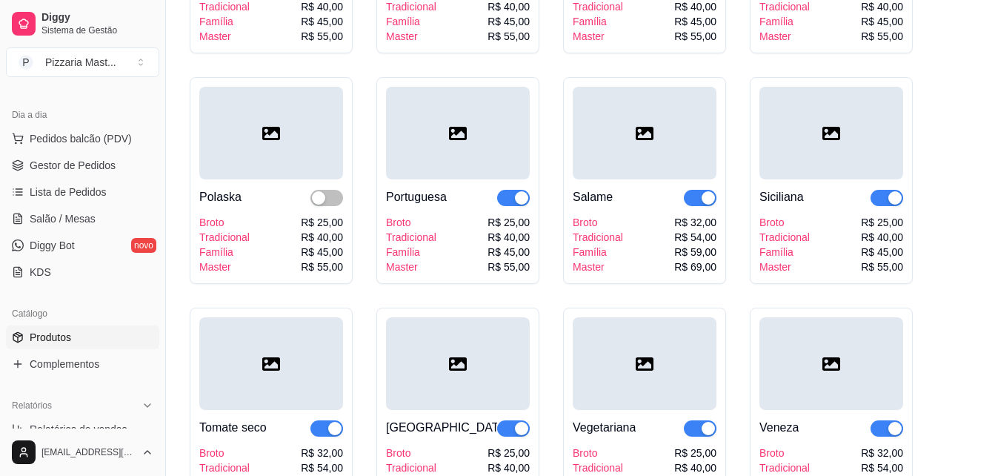
scroll to position [1704, 0]
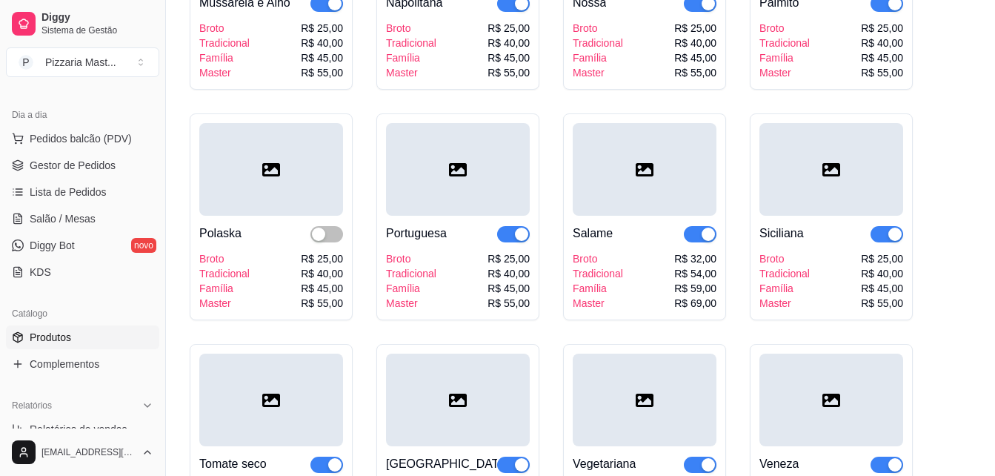
click at [818, 264] on div "Broto Tradicional Família Master R$ 25,00 R$ 40,00 R$ 45,00 R$ 55,00" at bounding box center [832, 280] width 144 height 59
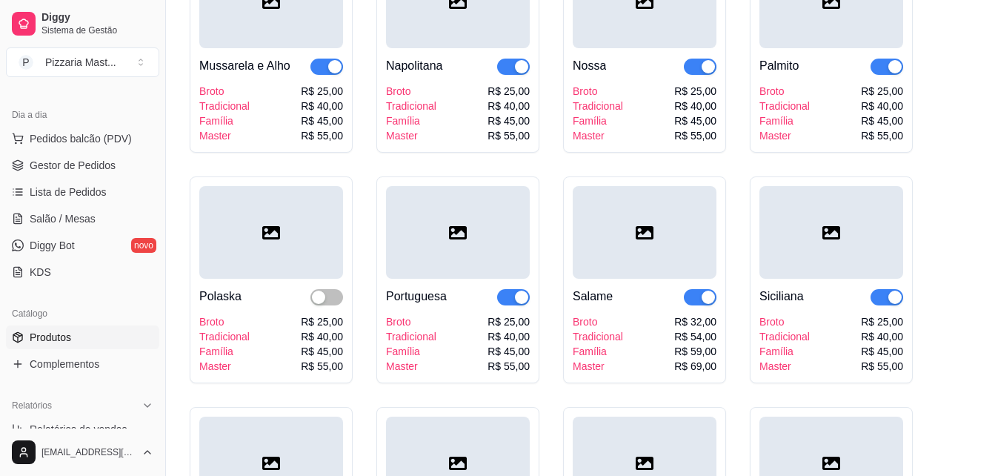
scroll to position [1556, 0]
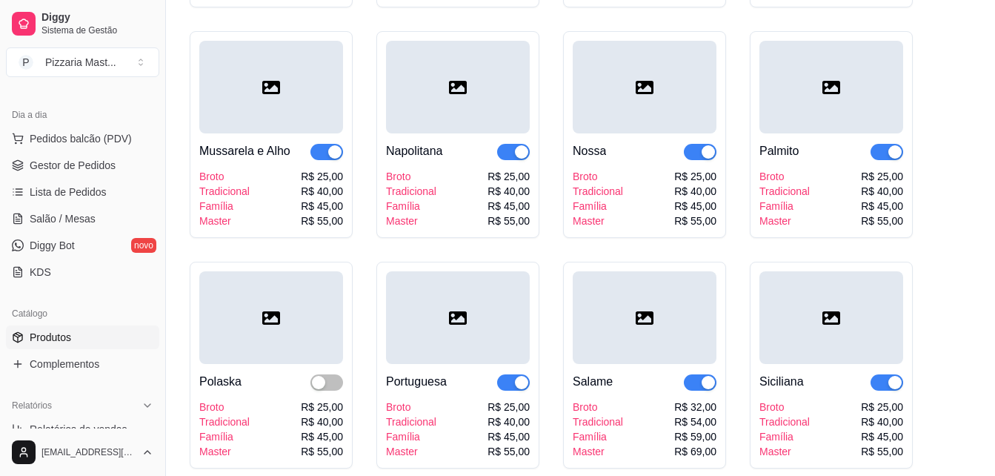
click at [603, 190] on div "Tradicional" at bounding box center [598, 191] width 50 height 15
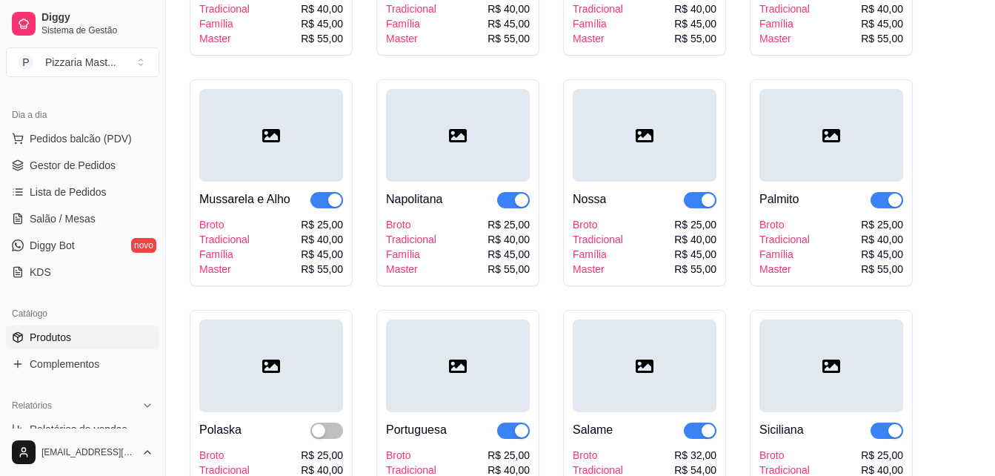
scroll to position [1482, 0]
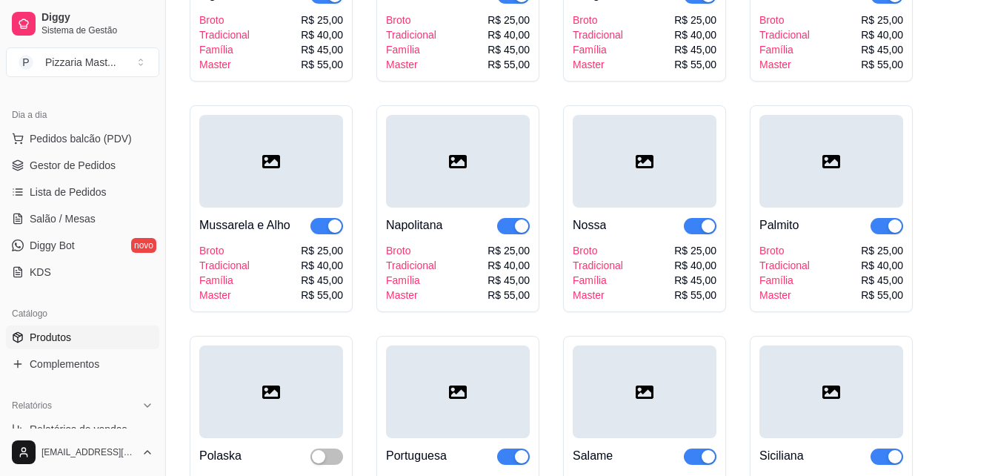
click at [463, 252] on div "Broto Tradicional Família Master R$ 25,00 R$ 40,00 R$ 45,00 R$ 55,00" at bounding box center [458, 272] width 144 height 59
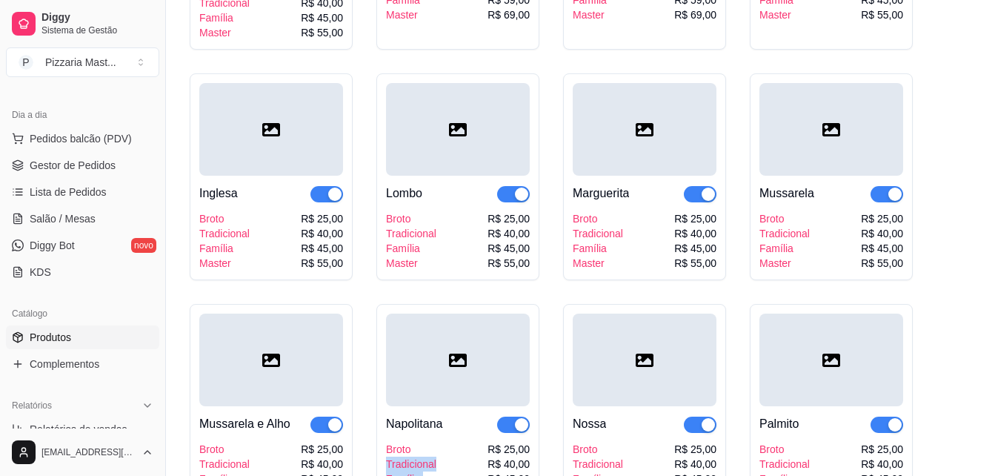
scroll to position [1260, 0]
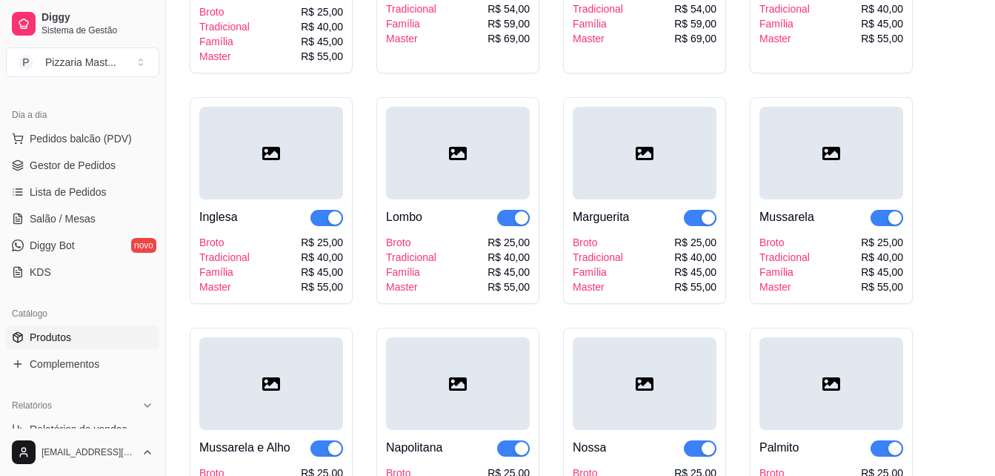
click at [667, 235] on div "Marguerita Broto Tradicional Família Master R$ 25,00 R$ 40,00 R$ 45,00 R$ 55,00" at bounding box center [645, 246] width 144 height 95
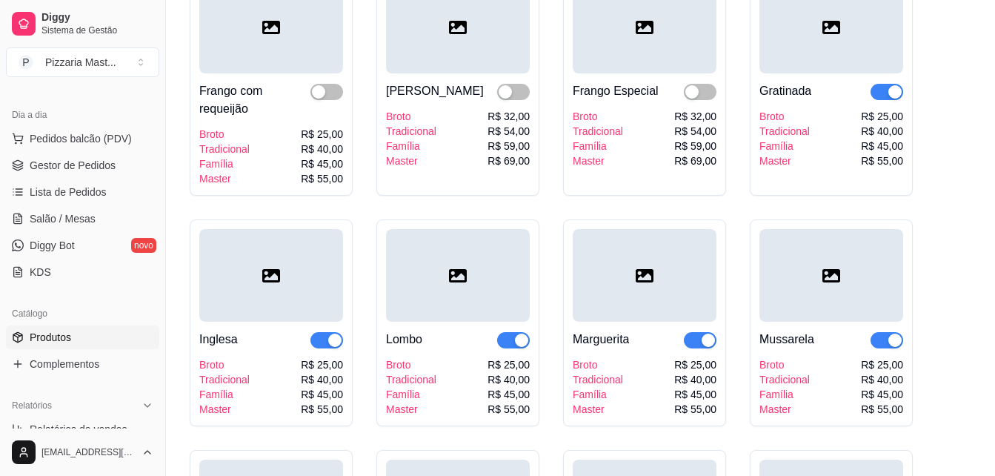
scroll to position [1112, 0]
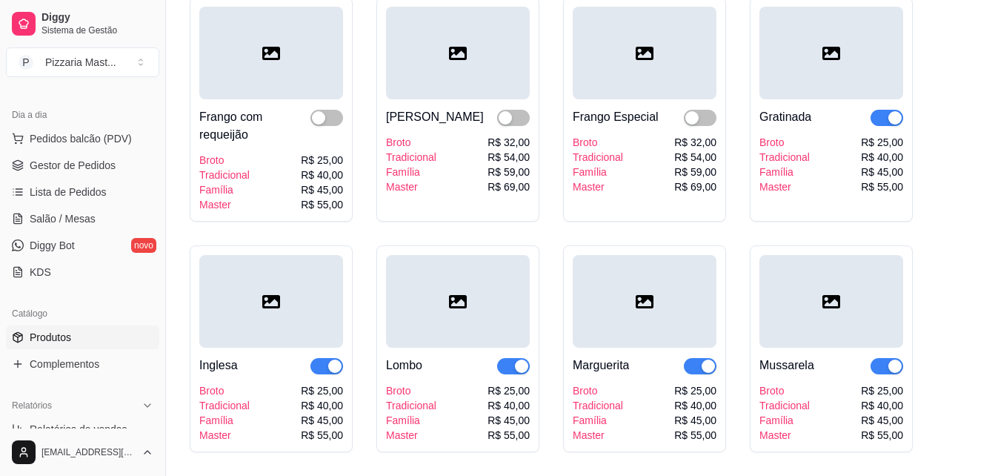
click at [801, 150] on div "Broto" at bounding box center [785, 142] width 50 height 15
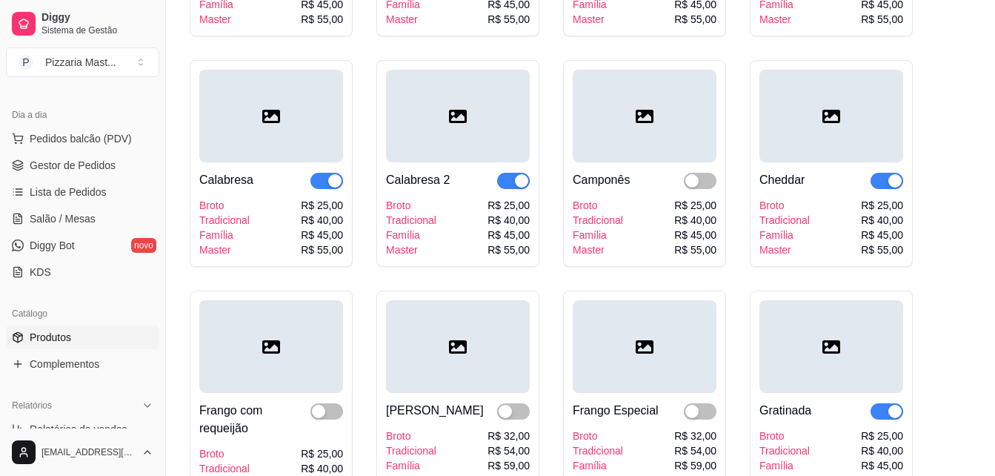
scroll to position [815, 0]
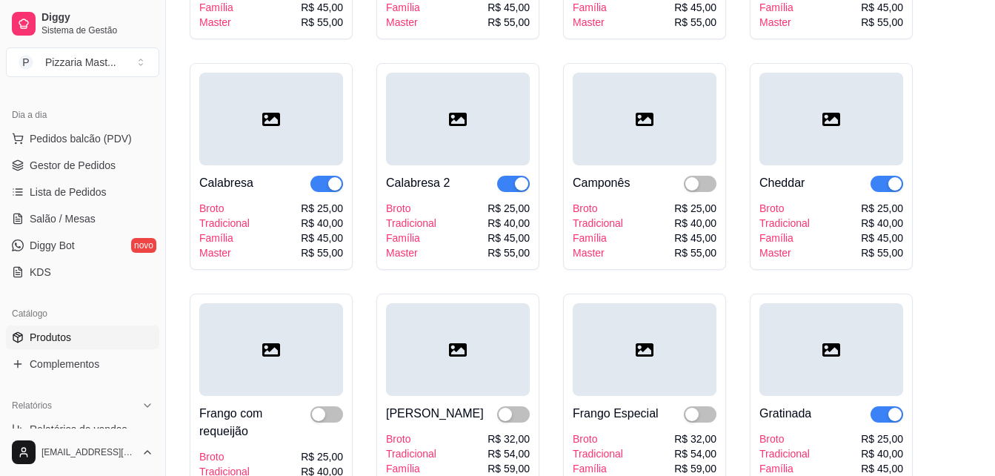
click at [811, 242] on div "Broto Tradicional Família Master R$ 25,00 R$ 40,00 R$ 45,00 R$ 55,00" at bounding box center [832, 230] width 144 height 59
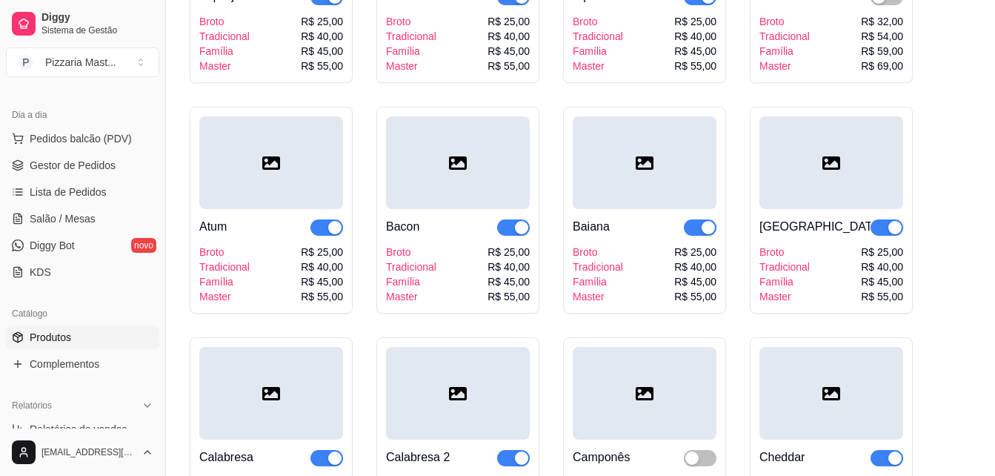
scroll to position [519, 0]
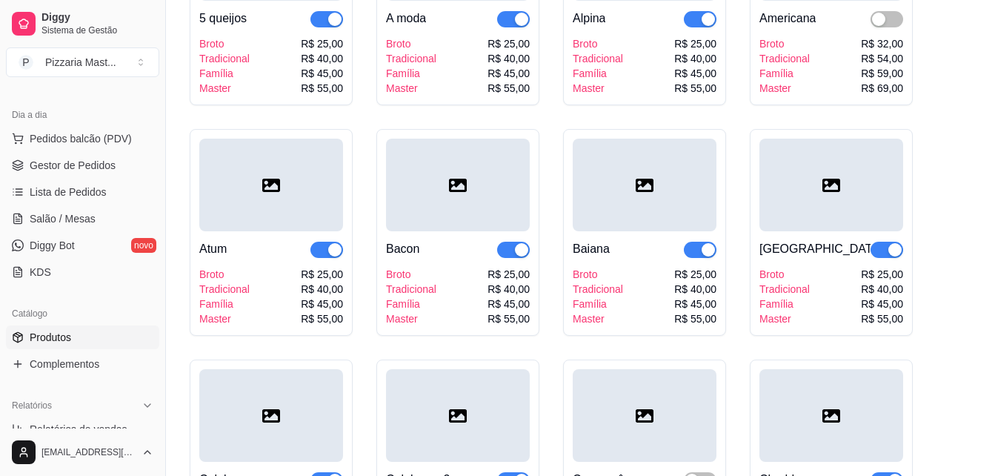
click at [645, 284] on div "Broto Tradicional Família Master R$ 25,00 R$ 40,00 R$ 45,00 R$ 55,00" at bounding box center [645, 296] width 144 height 59
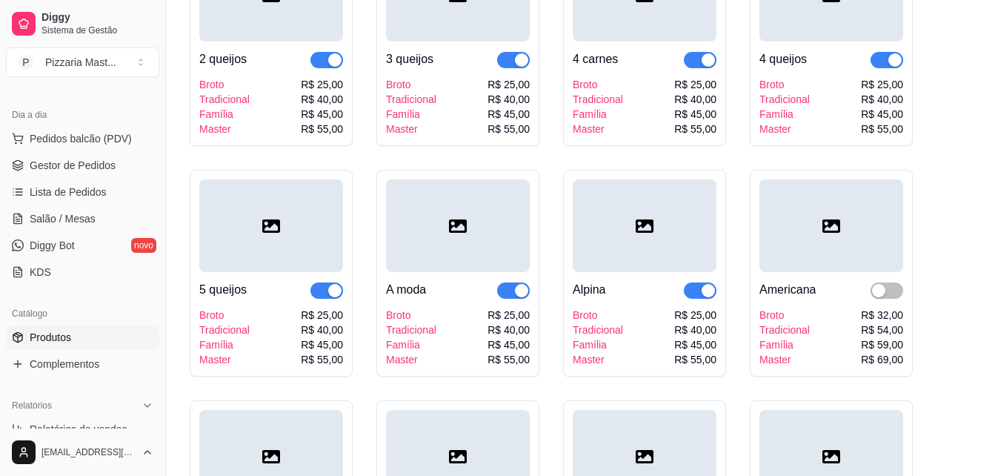
scroll to position [222, 0]
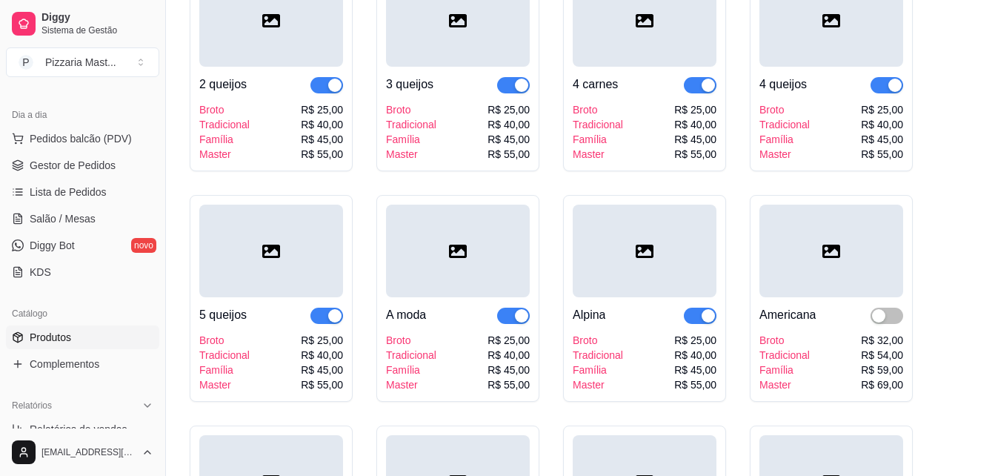
click at [430, 347] on div "Broto" at bounding box center [411, 340] width 50 height 15
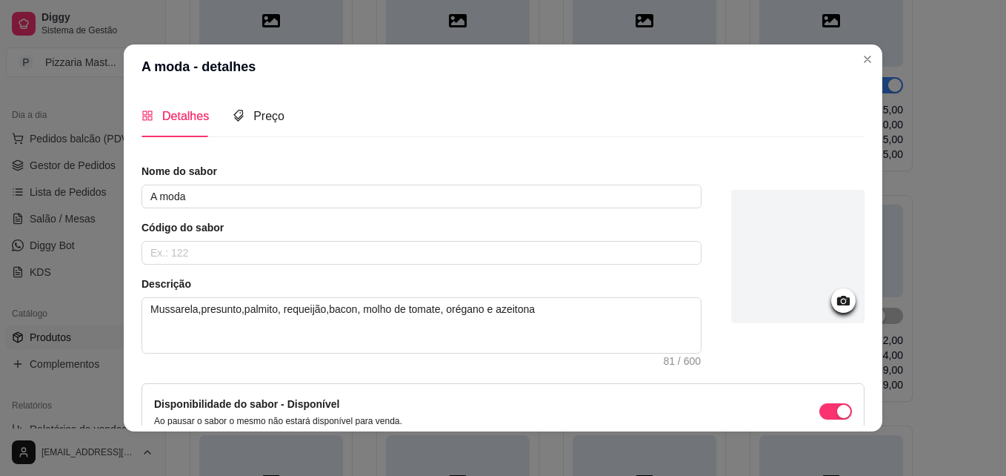
click at [471, 423] on div "Disponibilidade do sabor - Disponível Ao pausar o sabor o mesmo não estará disp…" at bounding box center [503, 411] width 698 height 31
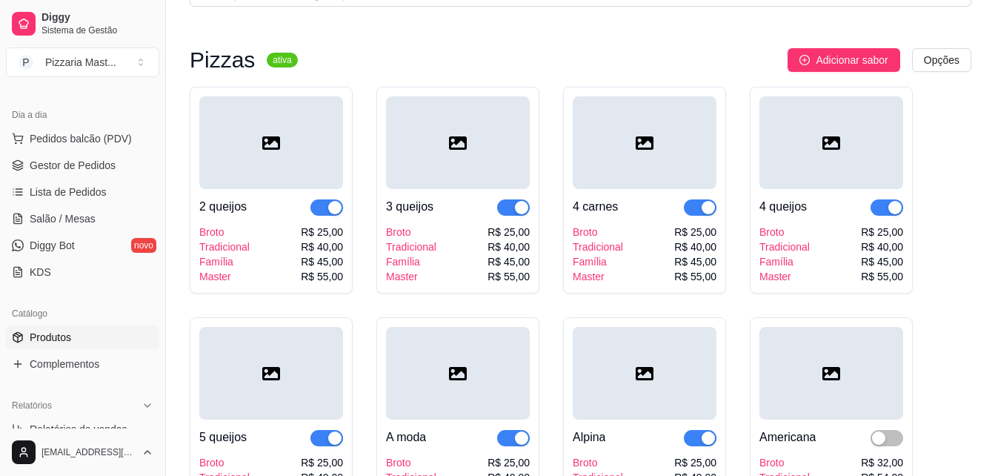
scroll to position [74, 0]
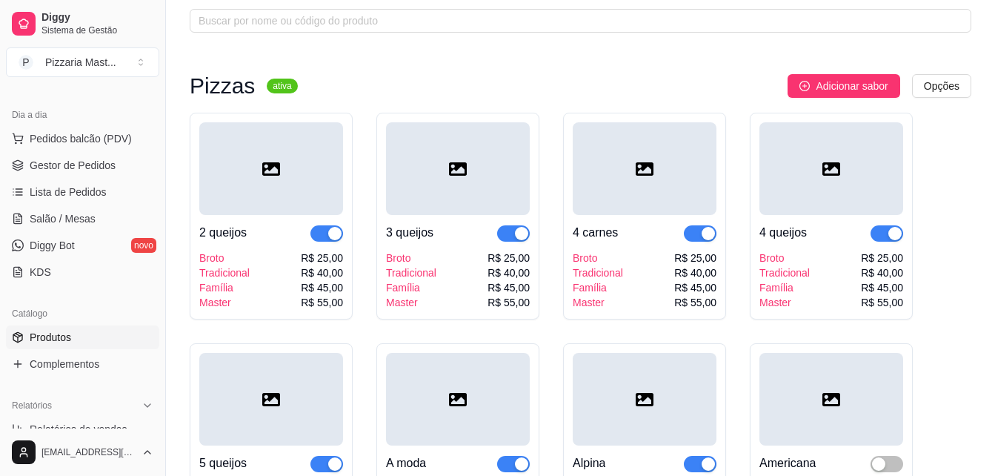
click at [79, 154] on link "Gestor de Pedidos" at bounding box center [82, 165] width 153 height 24
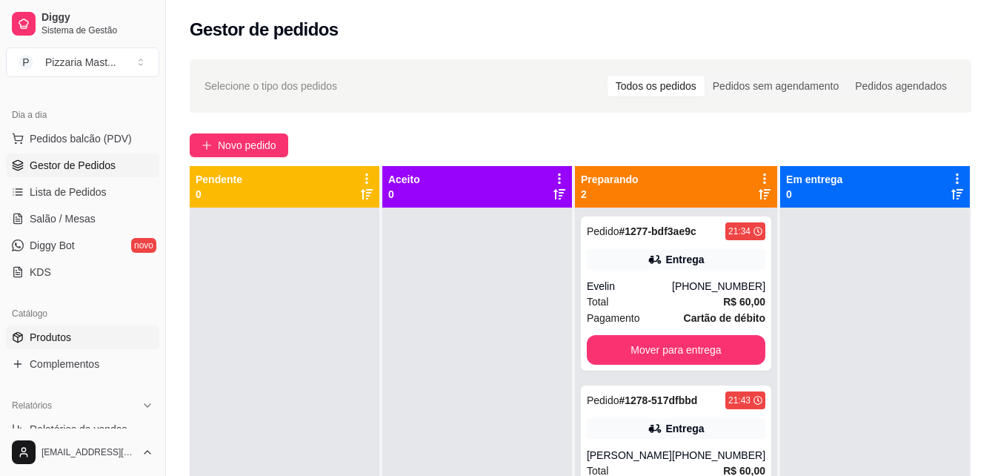
click at [71, 334] on link "Produtos" at bounding box center [82, 337] width 153 height 24
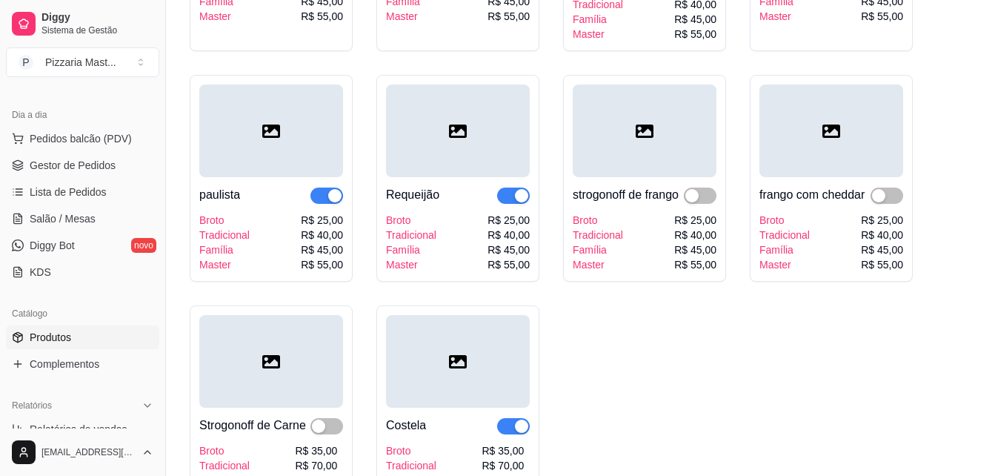
scroll to position [2445, 0]
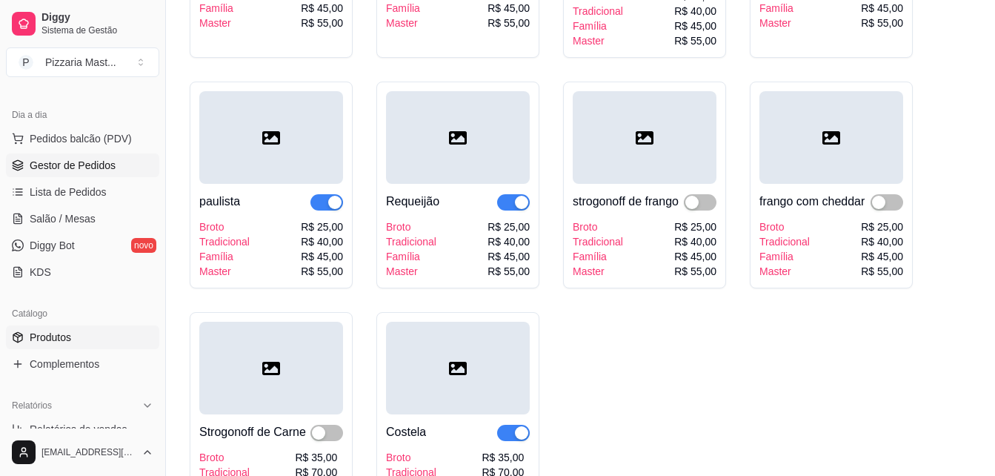
click at [44, 156] on link "Gestor de Pedidos" at bounding box center [82, 165] width 153 height 24
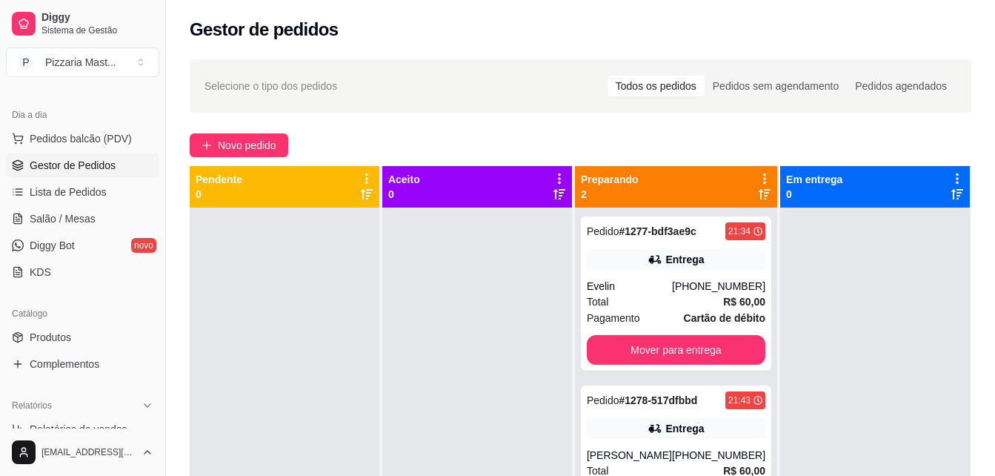
click at [6, 153] on link "Gestor de Pedidos" at bounding box center [82, 165] width 153 height 24
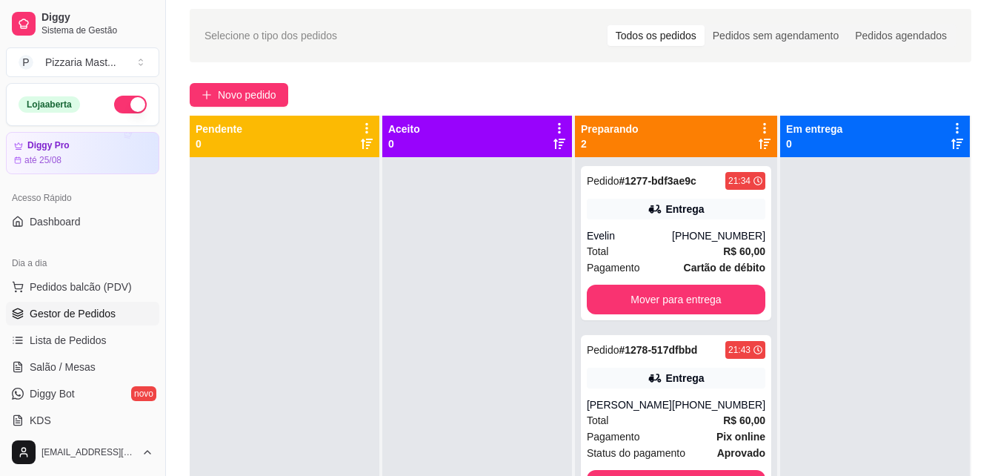
scroll to position [74, 0]
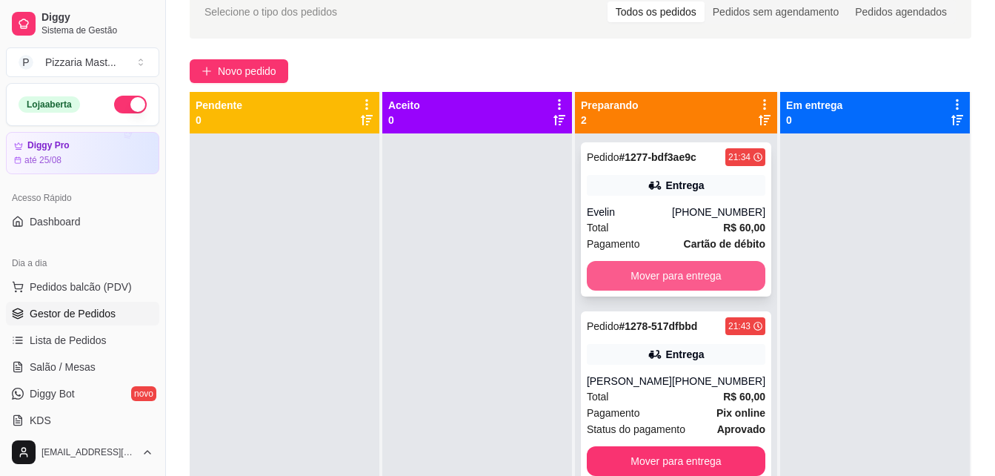
click at [648, 271] on button "Mover para entrega" at bounding box center [676, 276] width 179 height 30
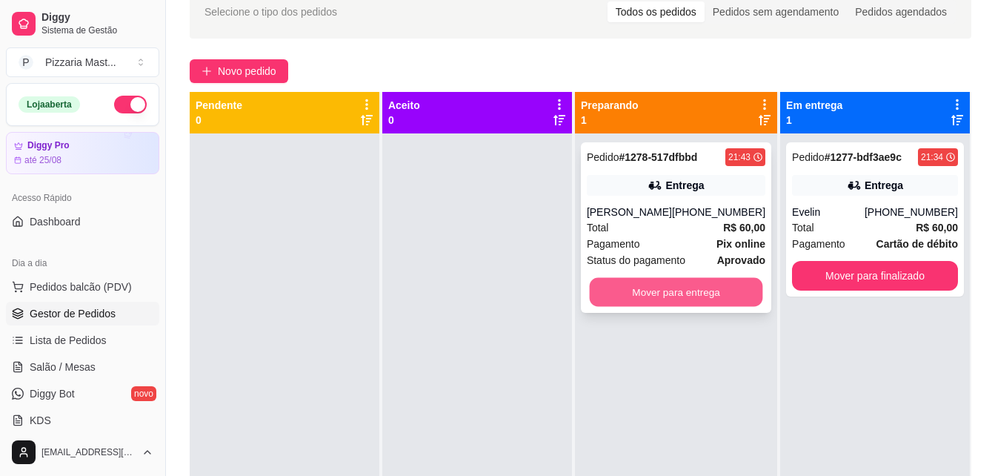
click at [654, 291] on button "Mover para entrega" at bounding box center [675, 292] width 173 height 29
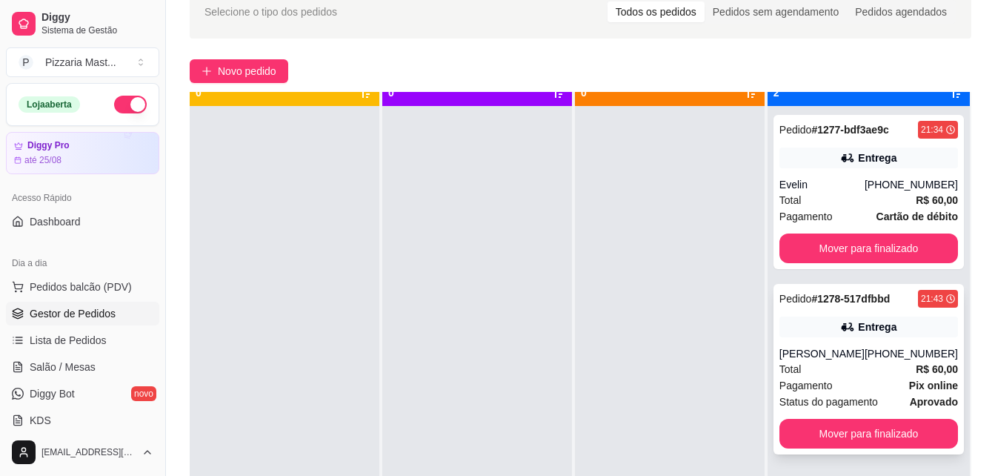
scroll to position [41, 0]
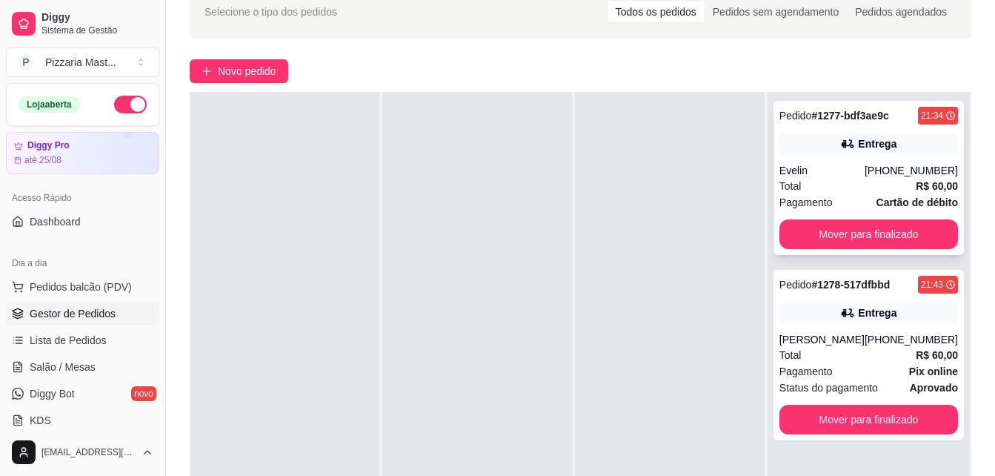
click at [840, 173] on div "Evelin" at bounding box center [822, 170] width 85 height 15
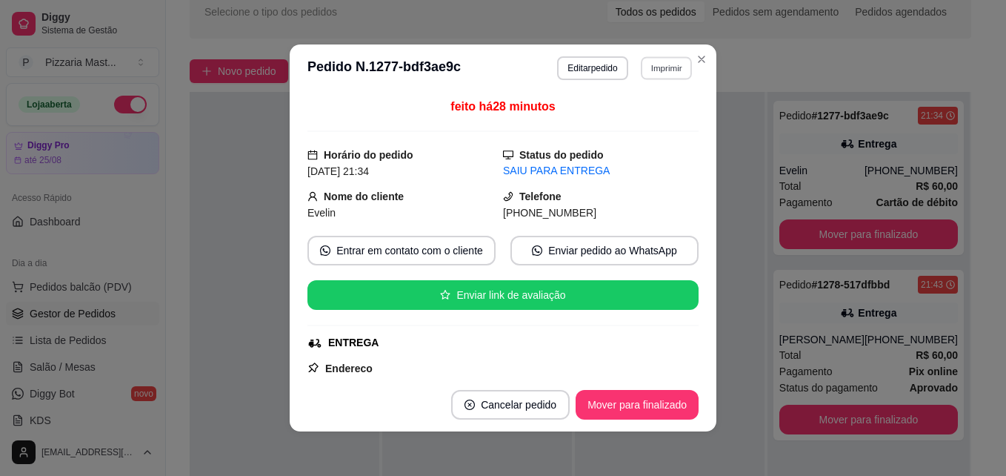
click at [658, 58] on button "Imprimir" at bounding box center [666, 67] width 51 height 23
click at [643, 124] on button "impressora" at bounding box center [634, 119] width 104 height 23
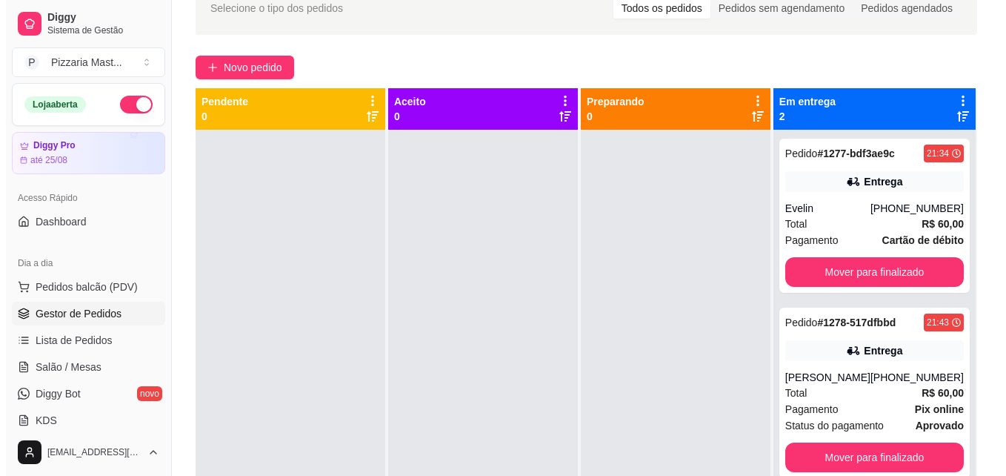
scroll to position [0, 0]
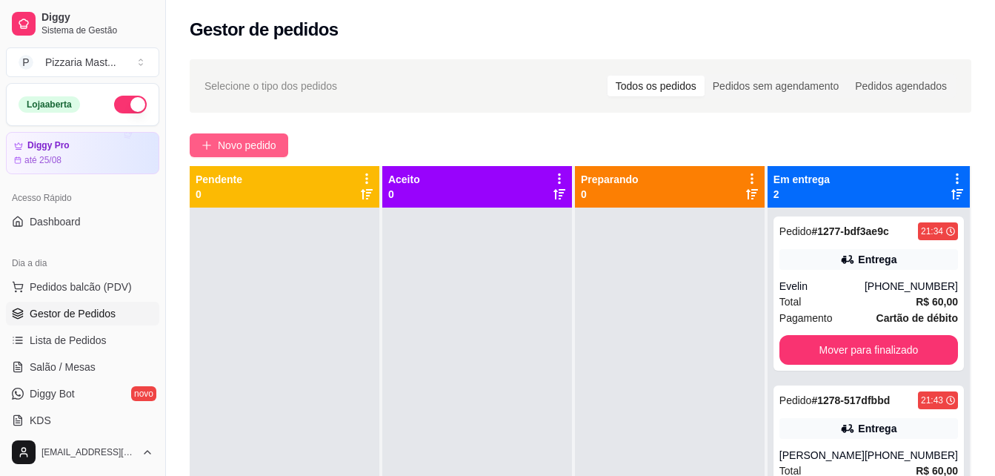
click at [268, 133] on button "Novo pedido" at bounding box center [239, 145] width 99 height 24
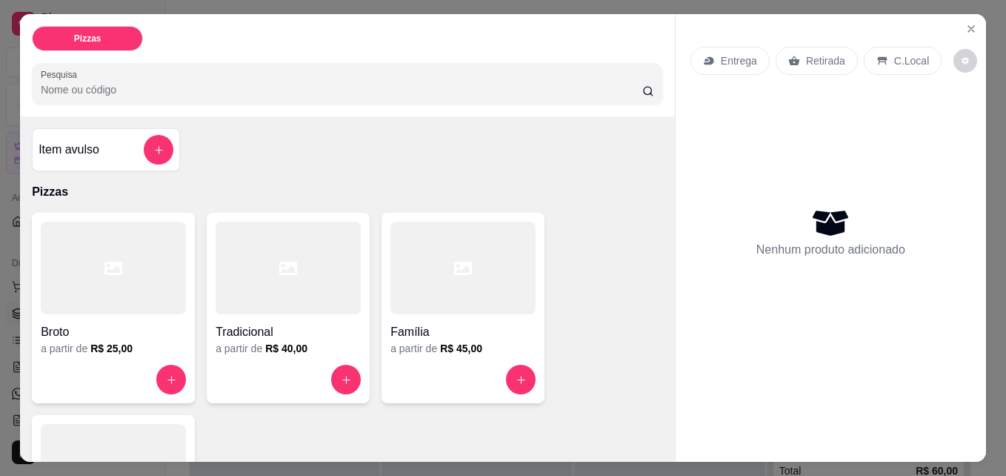
click at [436, 323] on h4 "Família" at bounding box center [463, 332] width 145 height 18
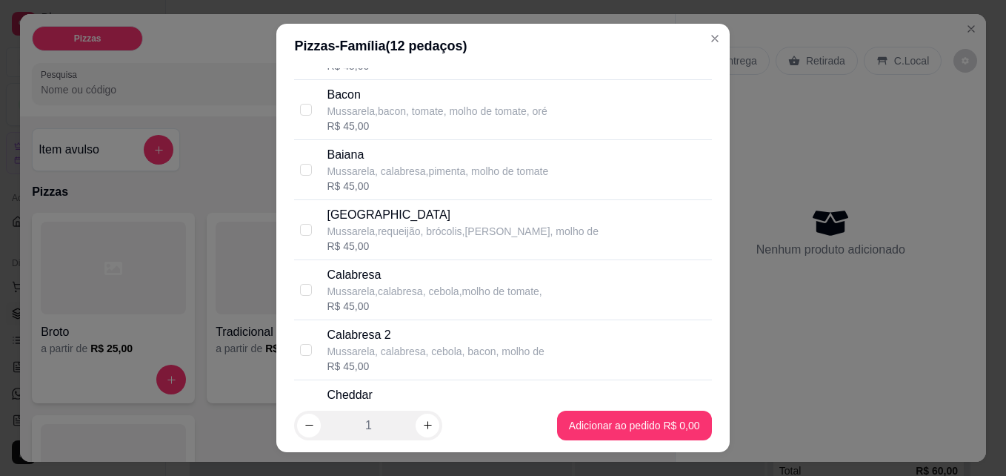
scroll to position [593, 0]
click at [399, 291] on p "Mussarela,calabresa, cebola,molho de tomate," at bounding box center [434, 288] width 215 height 15
checkbox input "true"
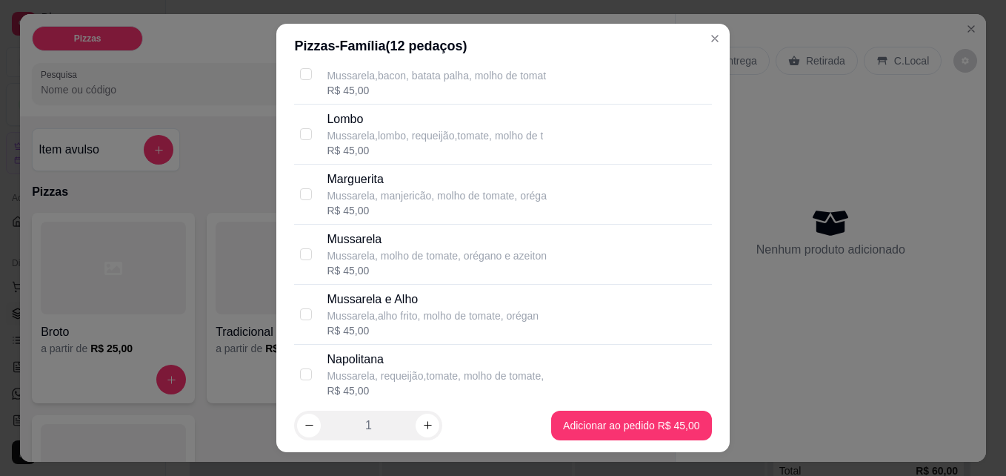
scroll to position [1112, 0]
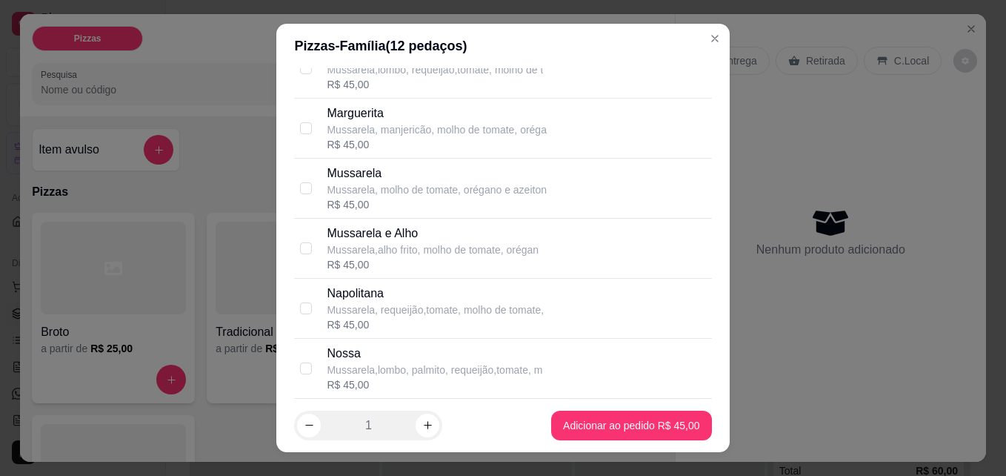
click at [405, 188] on p "Mussarela, molho de tomate, orégano e azeiton" at bounding box center [437, 189] width 220 height 15
checkbox input "true"
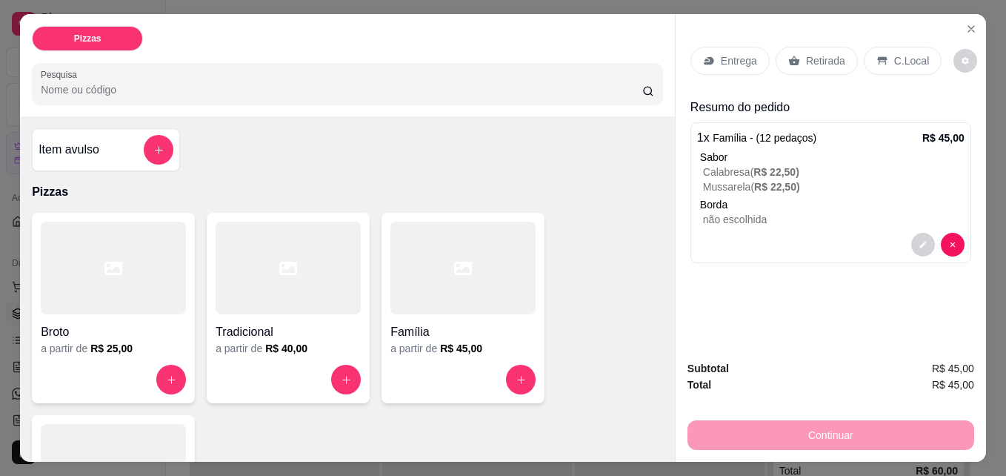
click at [743, 53] on p "Entrega" at bounding box center [739, 60] width 36 height 15
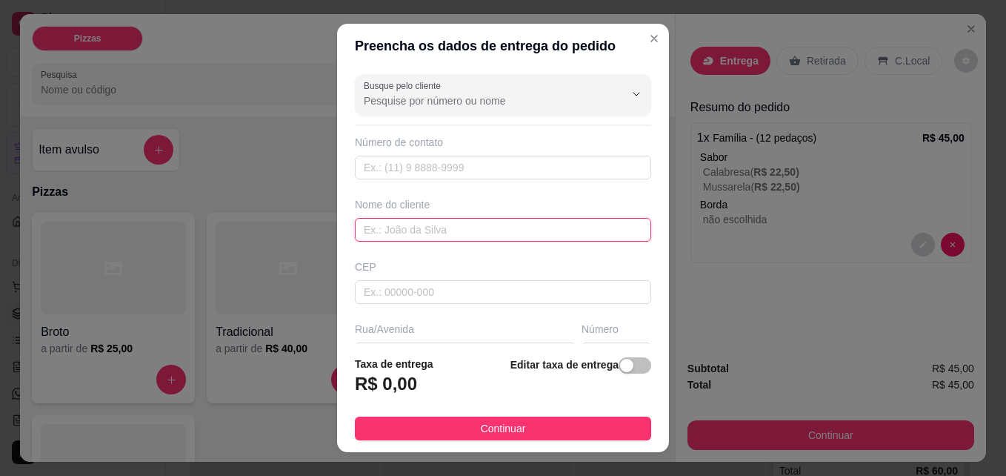
click at [413, 226] on input "text" at bounding box center [503, 230] width 296 height 24
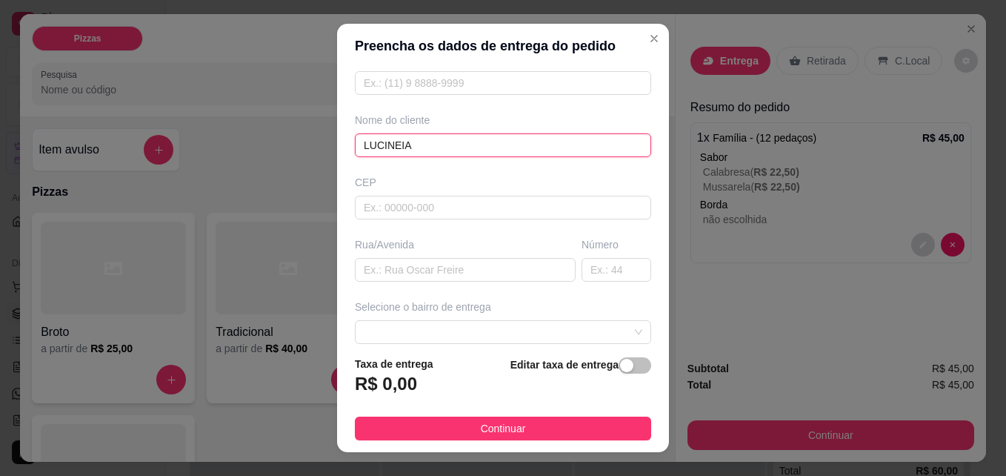
scroll to position [148, 0]
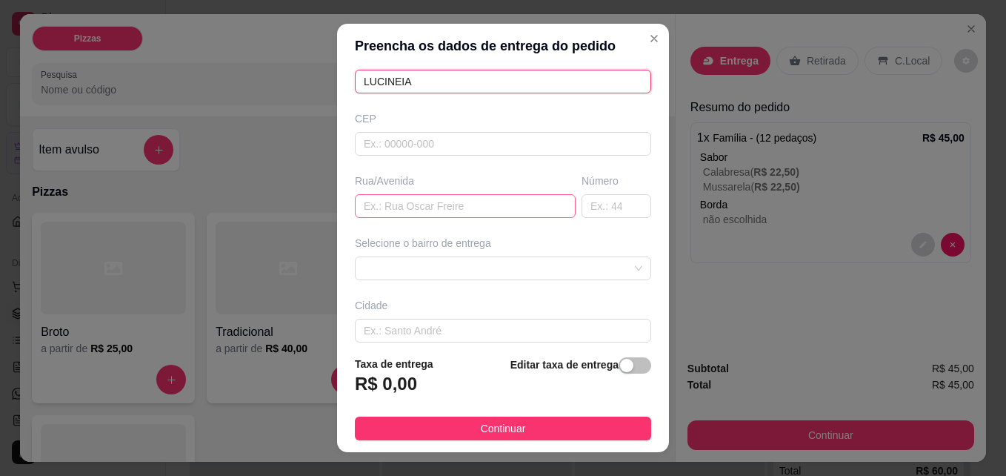
type input "LUCINEIA"
click at [417, 207] on input "text" at bounding box center [465, 206] width 221 height 24
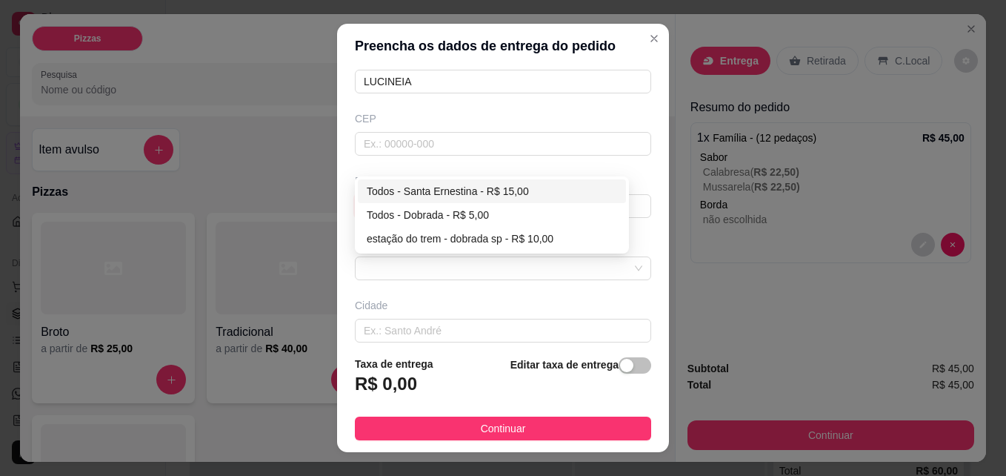
drag, startPoint x: 412, startPoint y: 272, endPoint x: 412, endPoint y: 296, distance: 24.5
click at [412, 279] on span at bounding box center [503, 268] width 279 height 22
type input "[DATE][PERSON_NAME]"
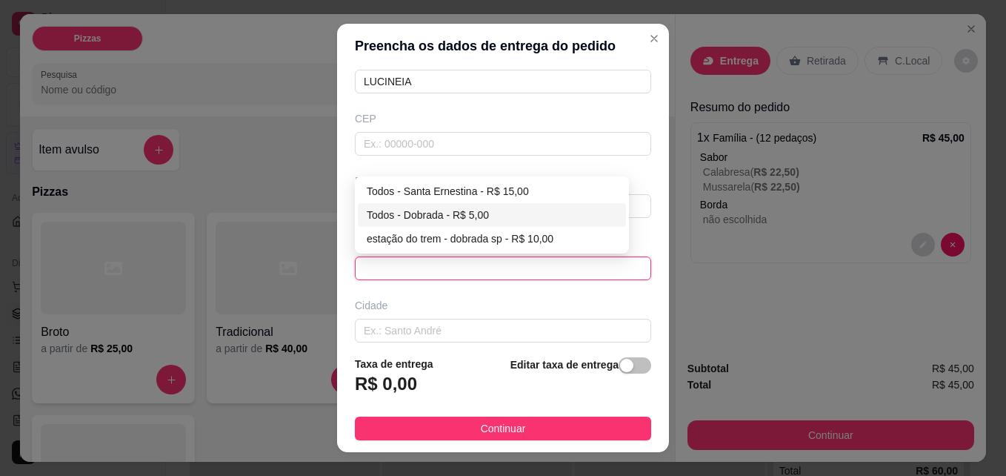
click at [451, 213] on div "Todos - Dobrada - R$ 5,00" at bounding box center [492, 215] width 250 height 16
type input "Dobrada"
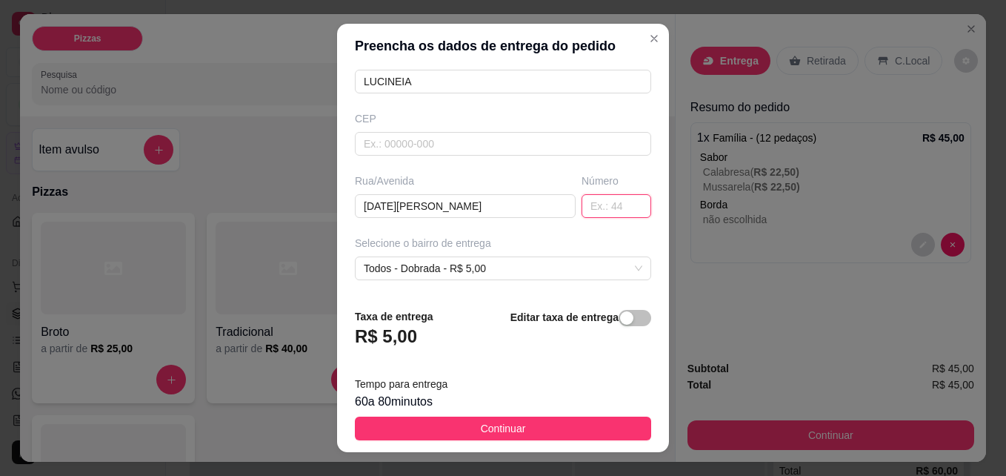
click at [582, 201] on input "text" at bounding box center [617, 206] width 70 height 24
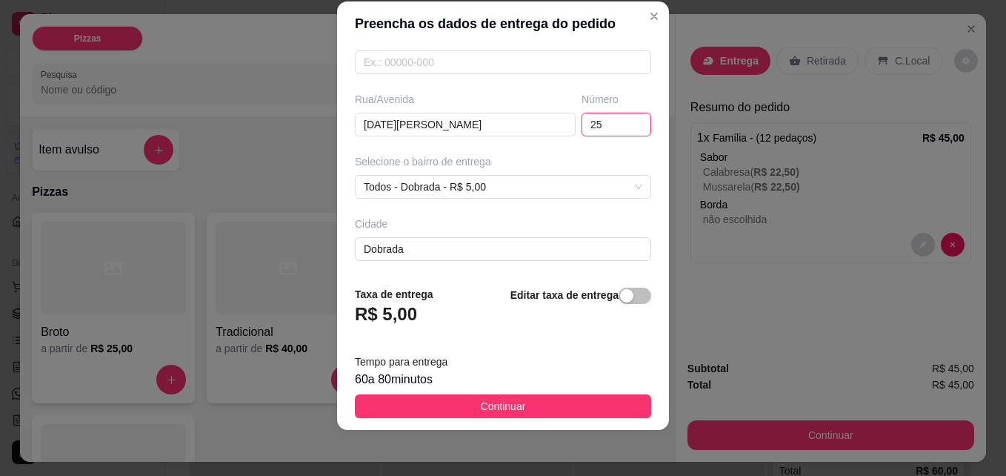
scroll to position [24, 0]
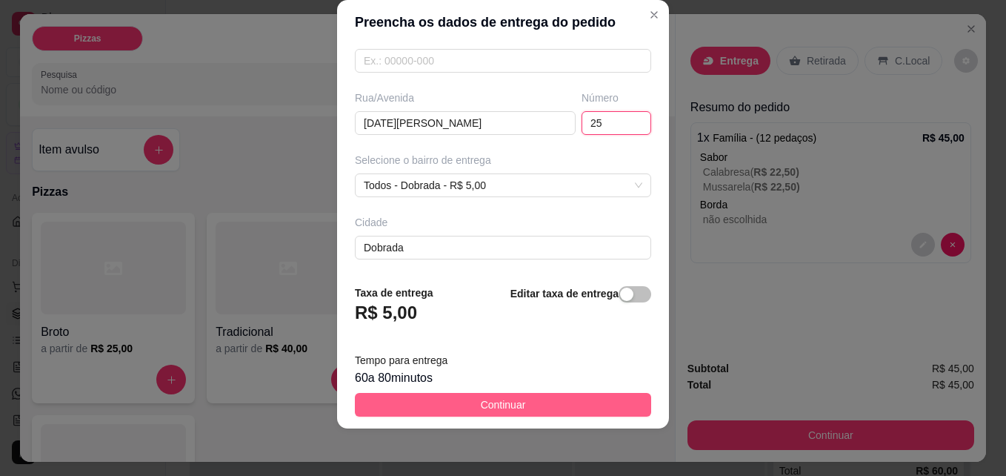
type input "25"
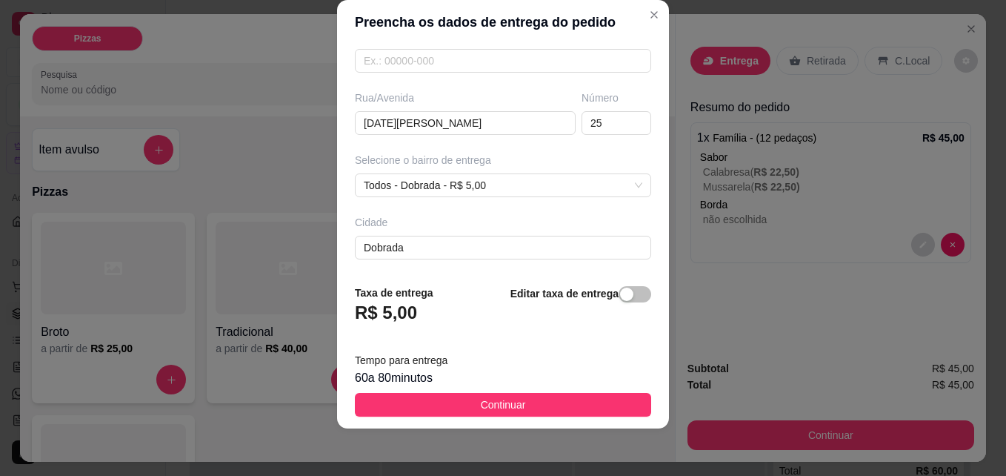
click at [460, 399] on button "Continuar" at bounding box center [503, 405] width 296 height 24
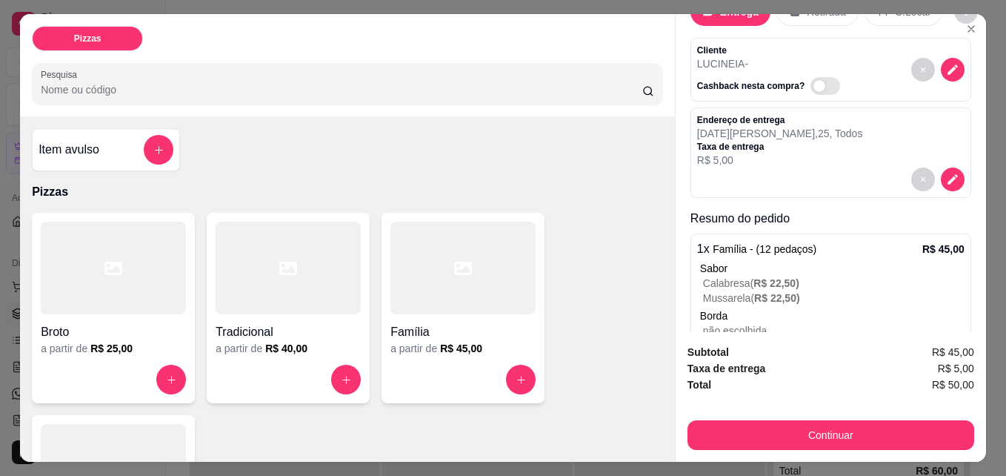
scroll to position [74, 0]
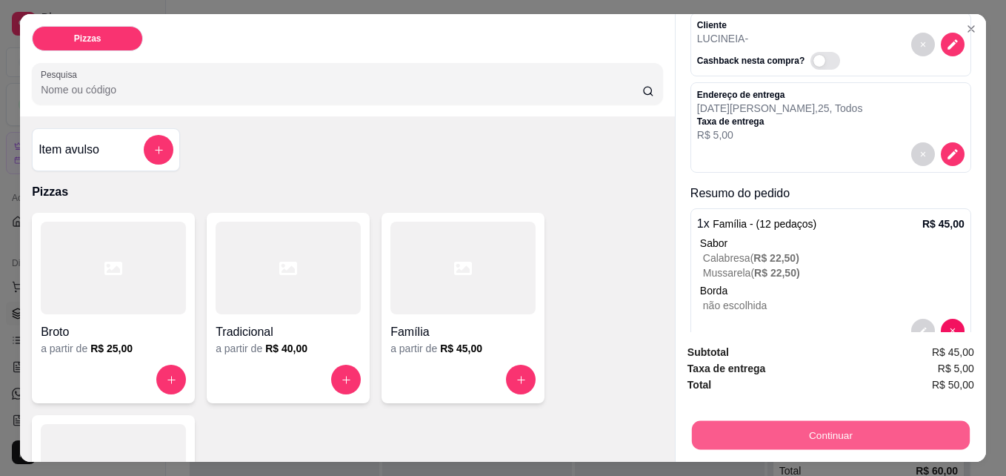
click at [776, 428] on button "Continuar" at bounding box center [831, 434] width 278 height 29
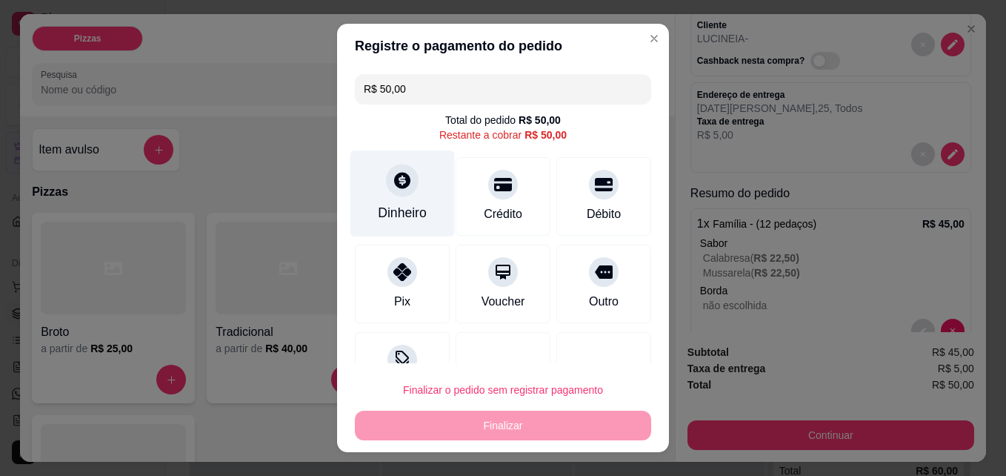
click at [388, 196] on div "Dinheiro" at bounding box center [403, 193] width 104 height 87
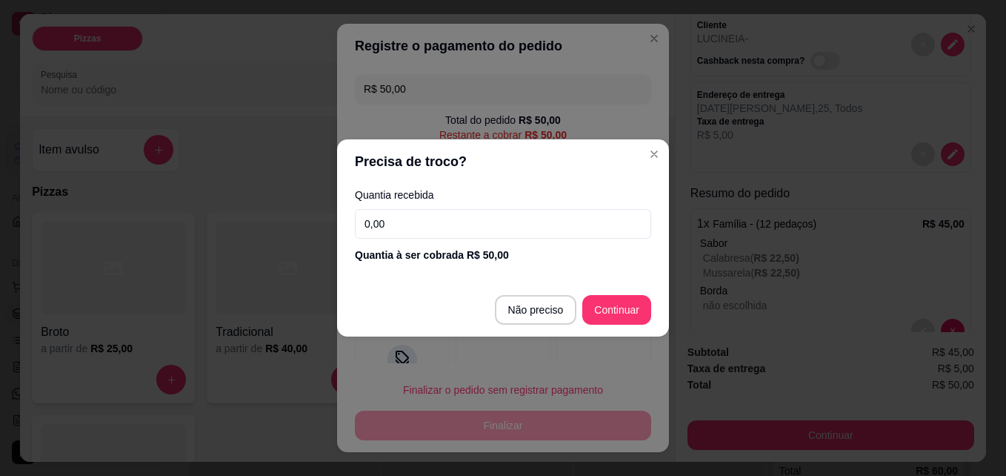
click at [419, 230] on input "0,00" at bounding box center [503, 224] width 296 height 30
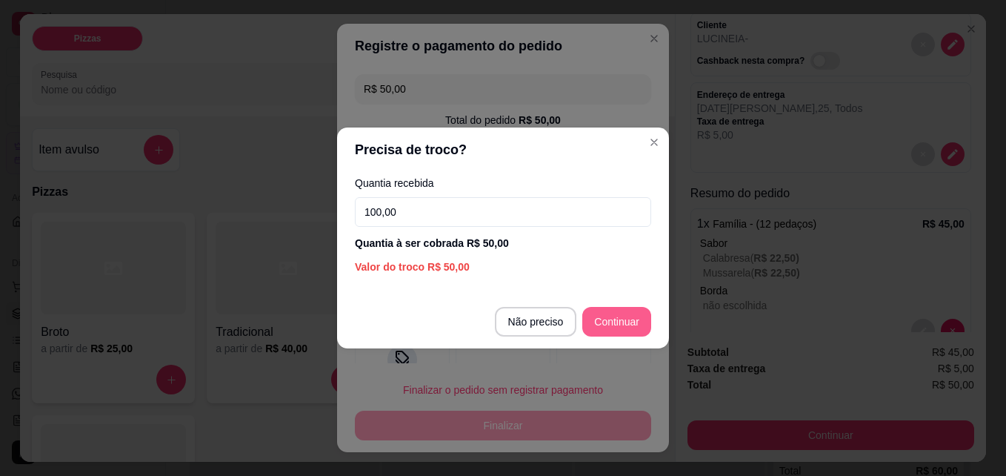
type input "100,00"
type input "R$ 0,00"
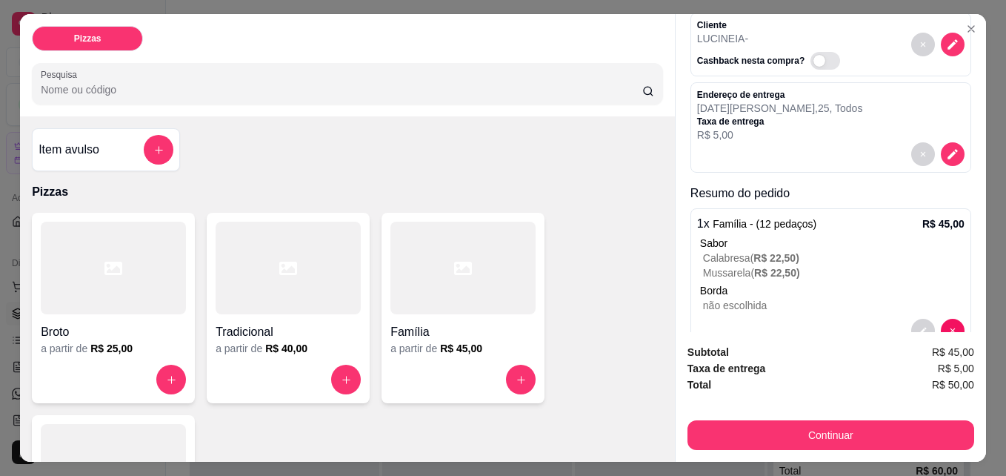
click at [812, 142] on div at bounding box center [831, 154] width 268 height 24
click at [946, 147] on icon "decrease-product-quantity" at bounding box center [952, 153] width 13 height 13
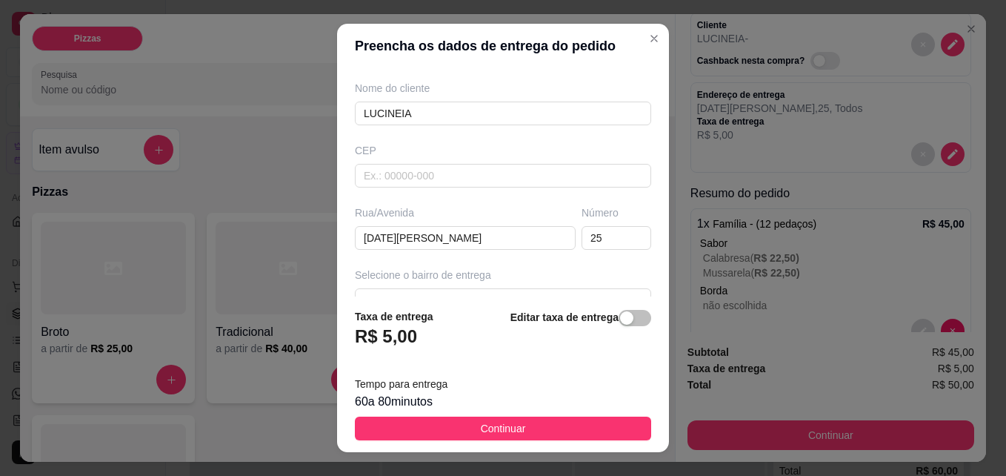
scroll to position [148, 0]
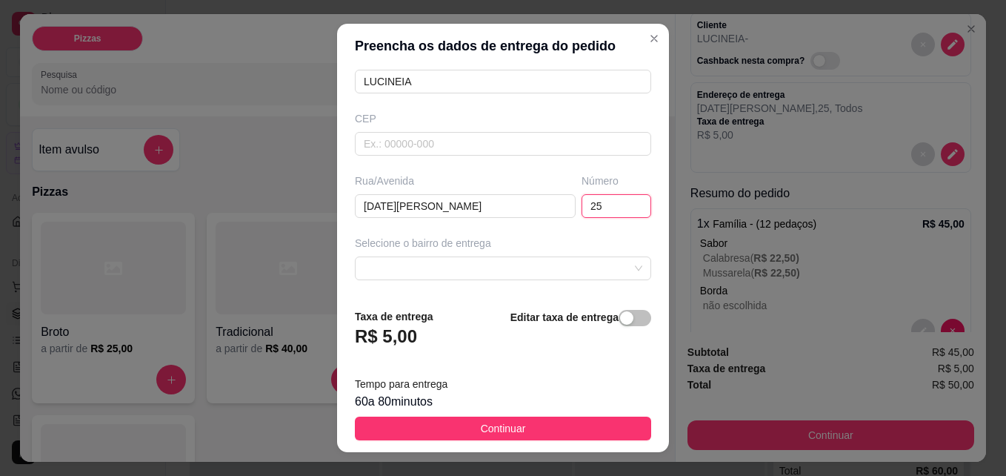
click at [602, 205] on input "25" at bounding box center [617, 206] width 70 height 24
type input "2"
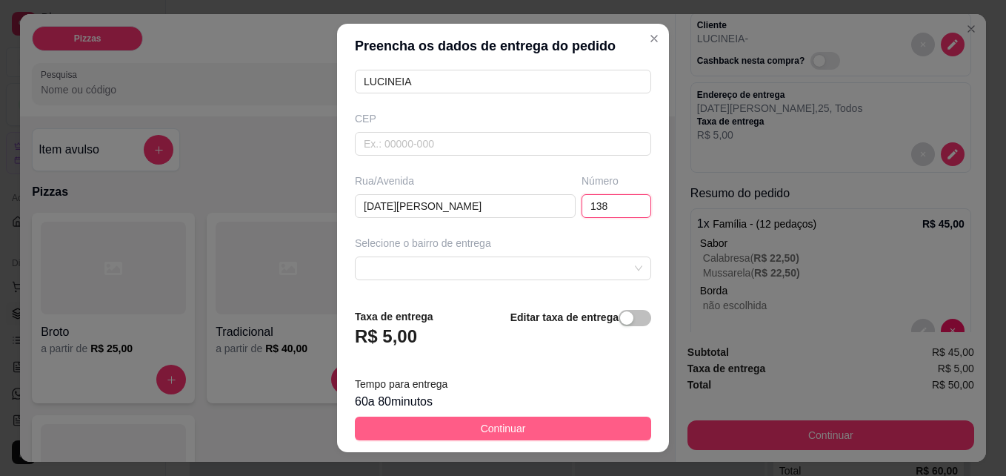
type input "138"
click at [534, 427] on button "Continuar" at bounding box center [503, 428] width 296 height 24
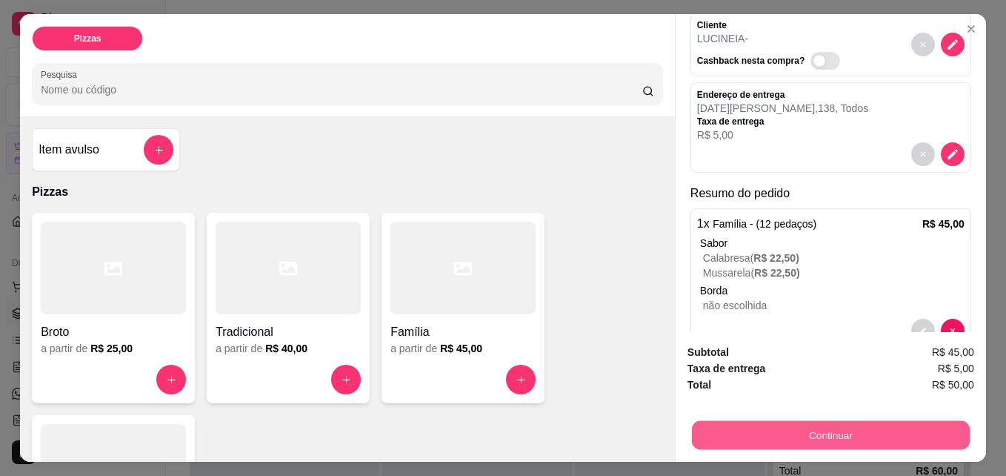
click at [780, 428] on button "Continuar" at bounding box center [831, 434] width 278 height 29
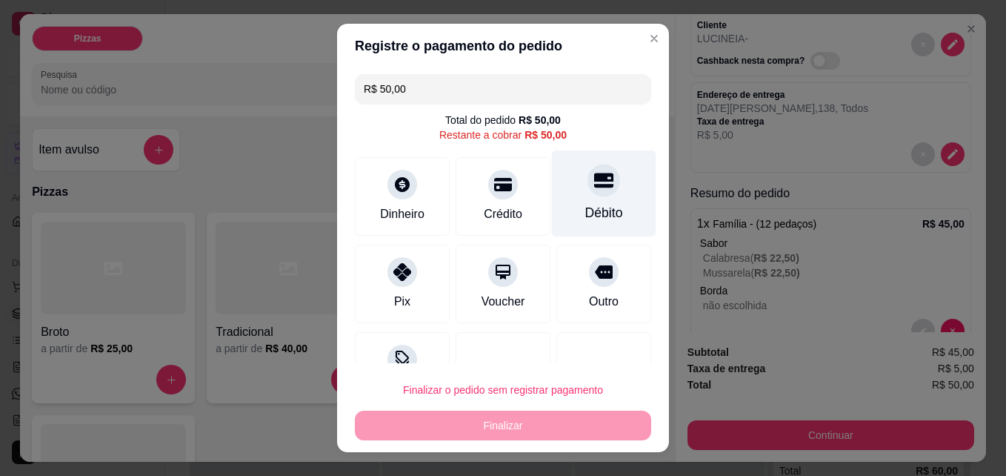
click at [588, 196] on div at bounding box center [604, 181] width 33 height 33
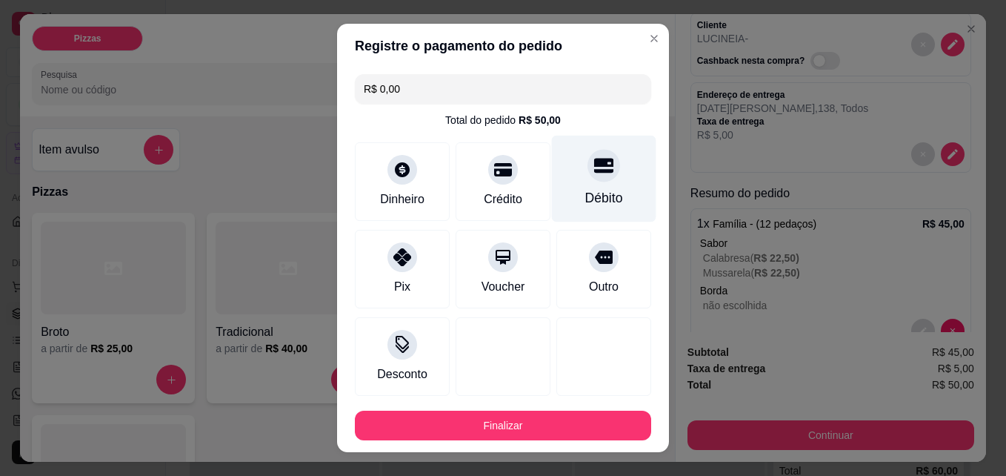
click at [588, 176] on div at bounding box center [604, 166] width 33 height 33
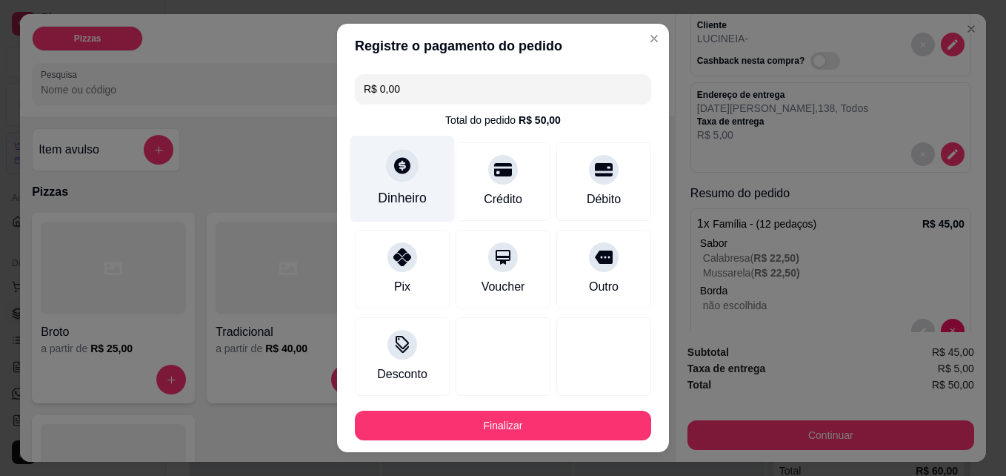
click at [406, 182] on div "Dinheiro" at bounding box center [403, 179] width 104 height 87
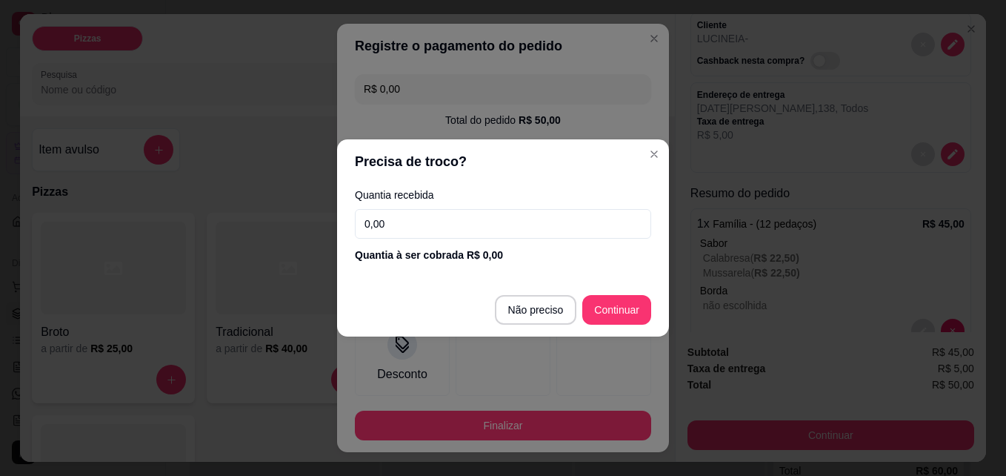
click at [422, 221] on input "0,00" at bounding box center [503, 224] width 296 height 30
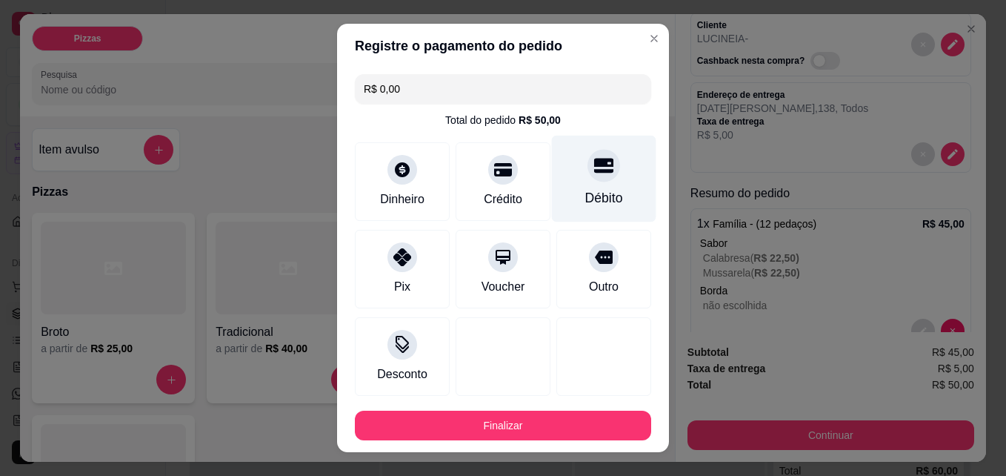
click at [585, 188] on div "Débito" at bounding box center [604, 197] width 38 height 19
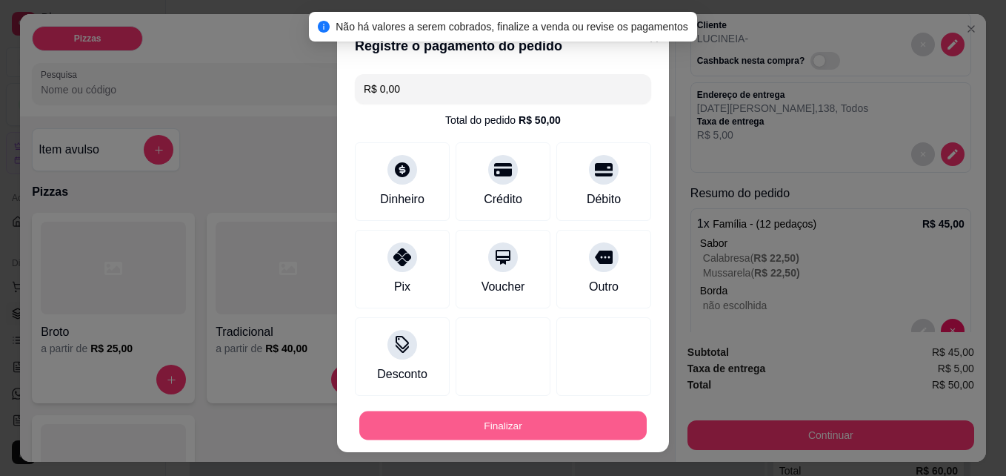
click at [522, 419] on button "Finalizar" at bounding box center [503, 425] width 288 height 29
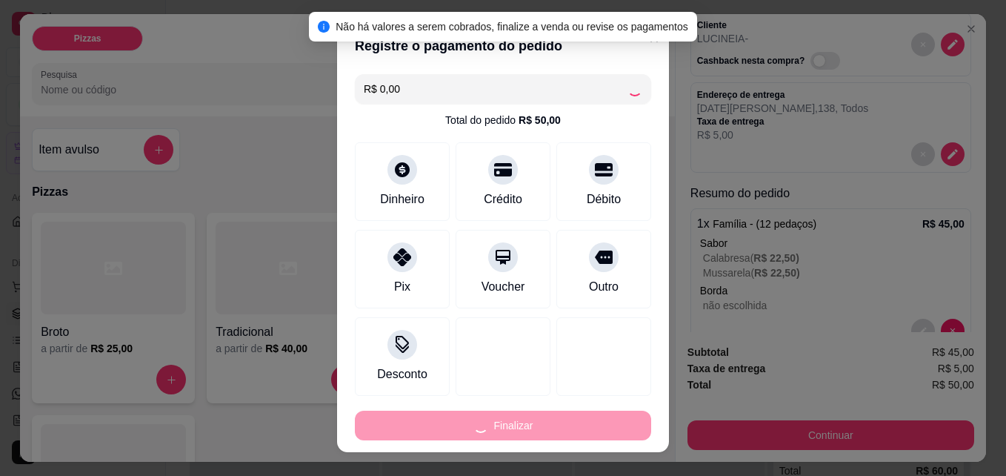
type input "-R$ 50,00"
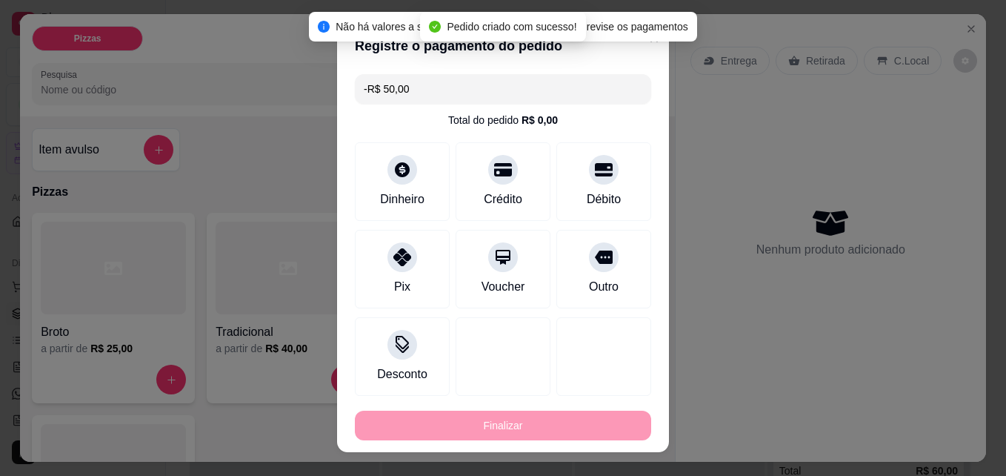
scroll to position [0, 0]
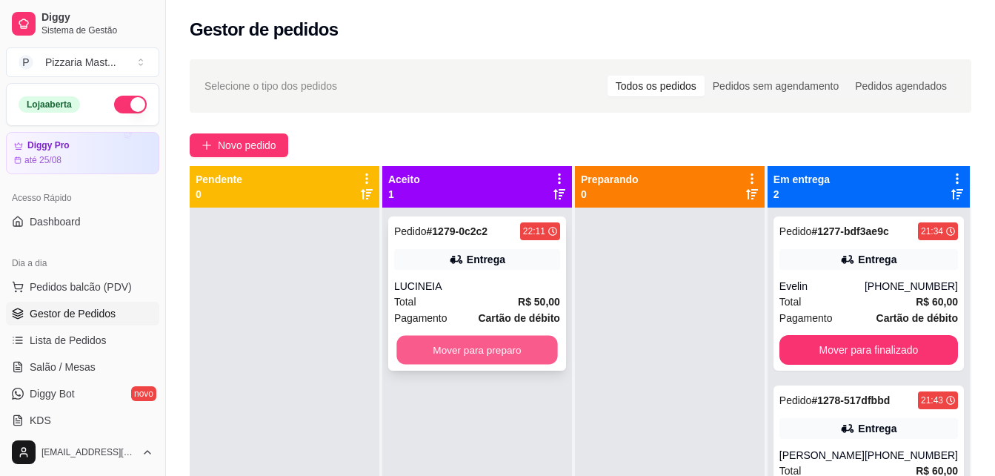
click at [457, 350] on button "Mover para preparo" at bounding box center [476, 350] width 161 height 29
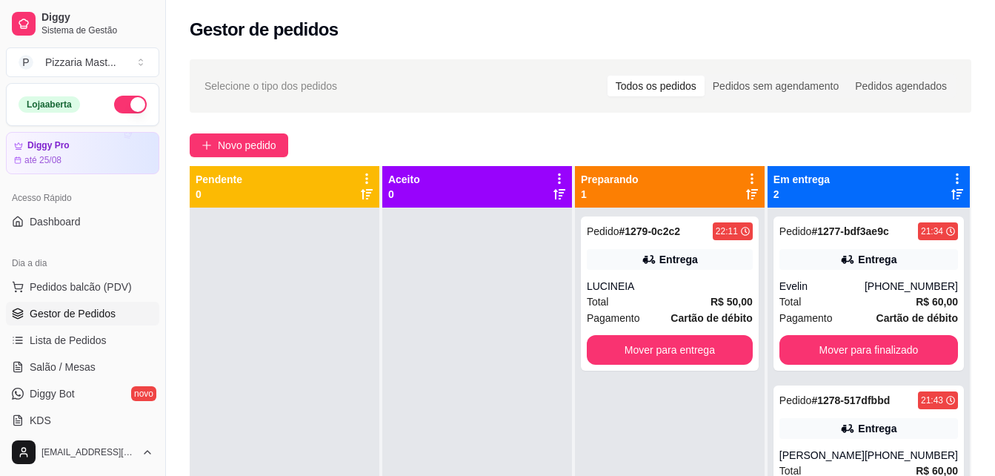
click at [456, 349] on div at bounding box center [477, 445] width 190 height 476
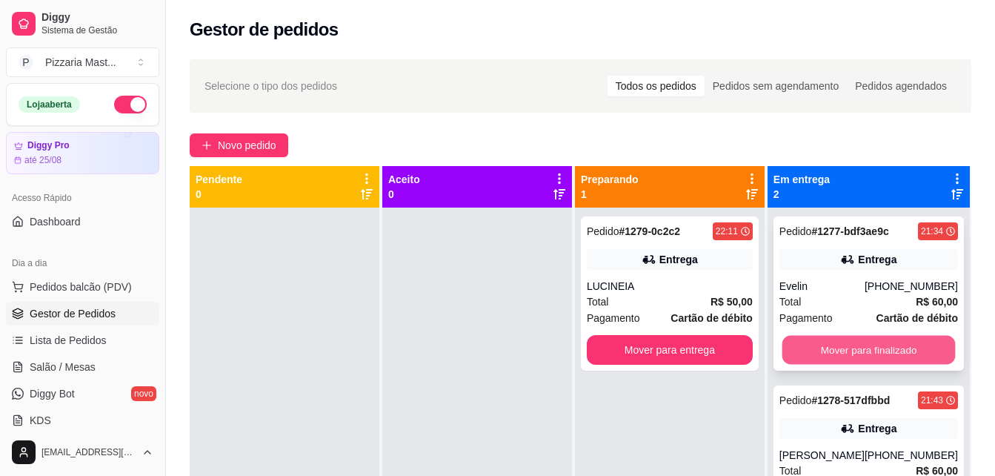
click at [823, 341] on button "Mover para finalizado" at bounding box center [868, 350] width 173 height 29
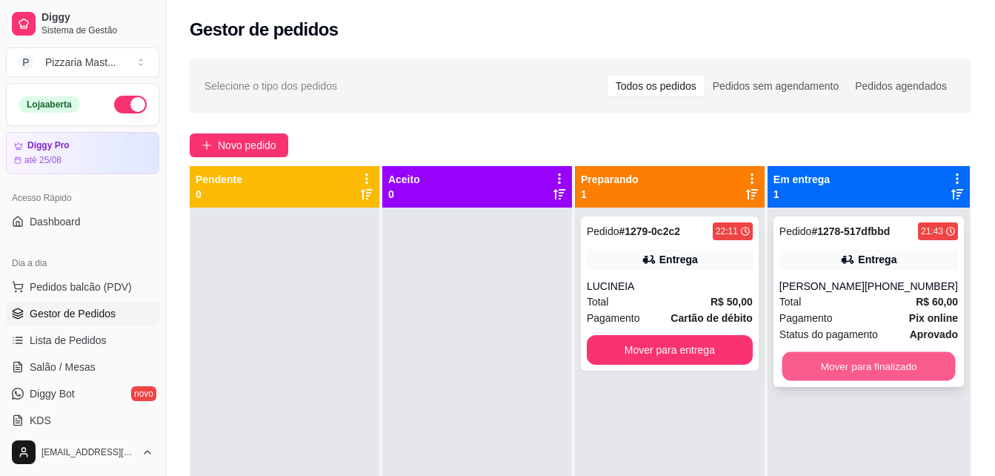
click at [817, 359] on button "Mover para finalizado" at bounding box center [868, 366] width 173 height 29
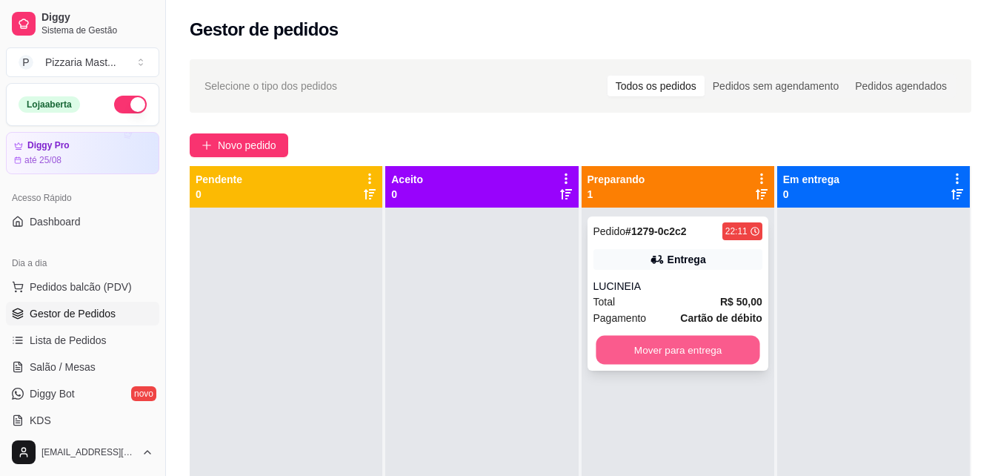
click at [678, 345] on button "Mover para entrega" at bounding box center [678, 350] width 164 height 29
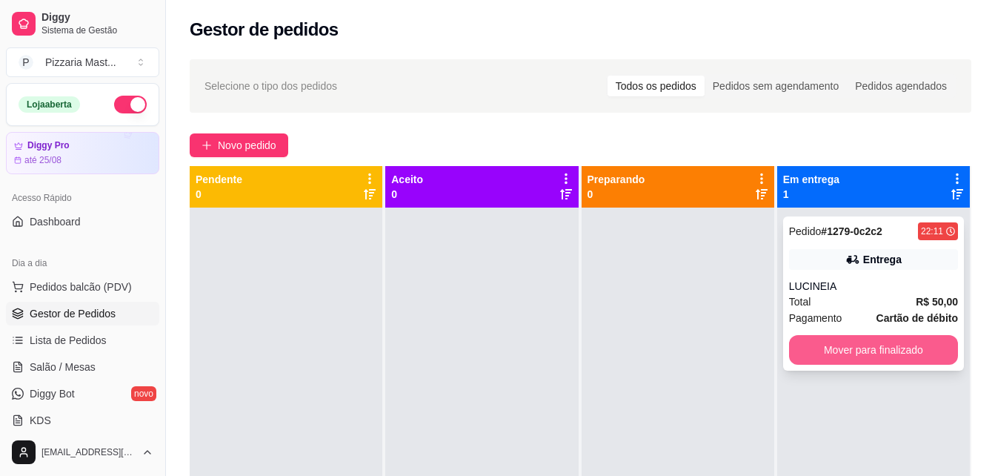
click at [810, 342] on button "Mover para finalizado" at bounding box center [873, 350] width 169 height 30
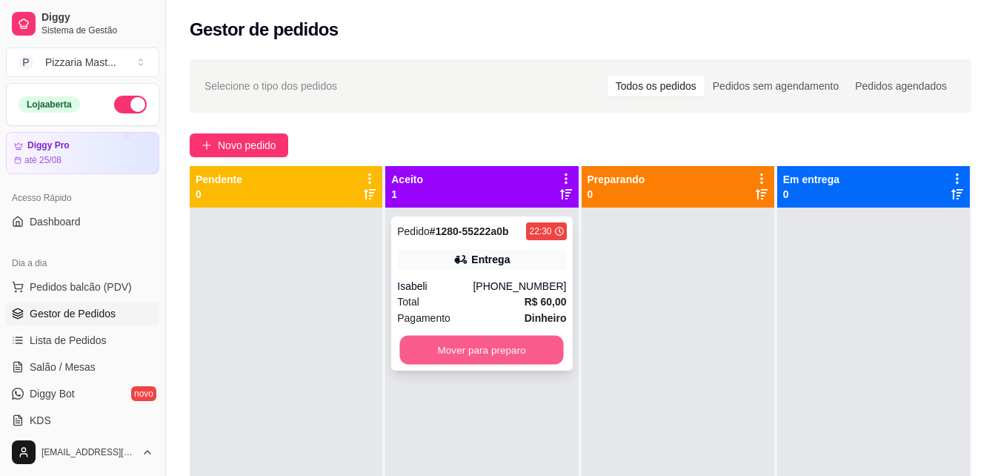
click at [534, 345] on button "Mover para preparo" at bounding box center [482, 350] width 164 height 29
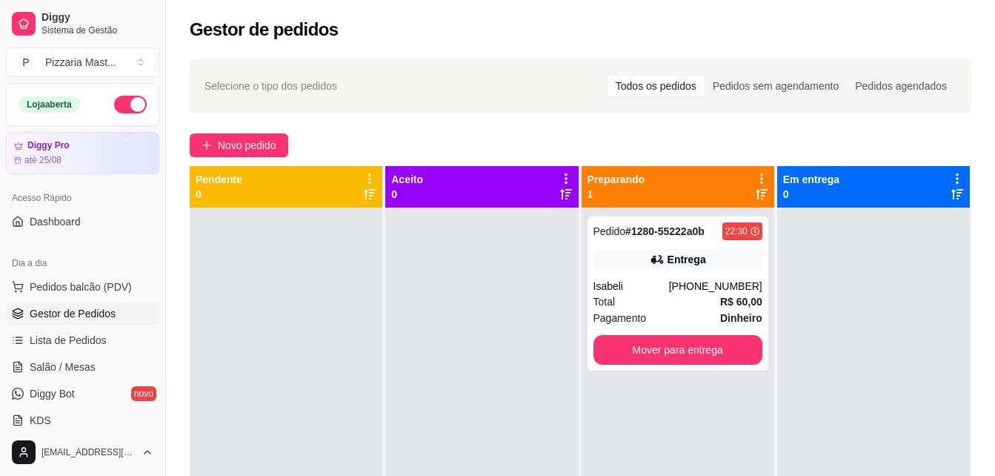
click at [906, 277] on div at bounding box center [873, 445] width 193 height 476
click at [471, 124] on div "Selecione o tipo dos pedidos Todos os pedidos Pedidos sem agendamento Pedidos a…" at bounding box center [580, 354] width 829 height 609
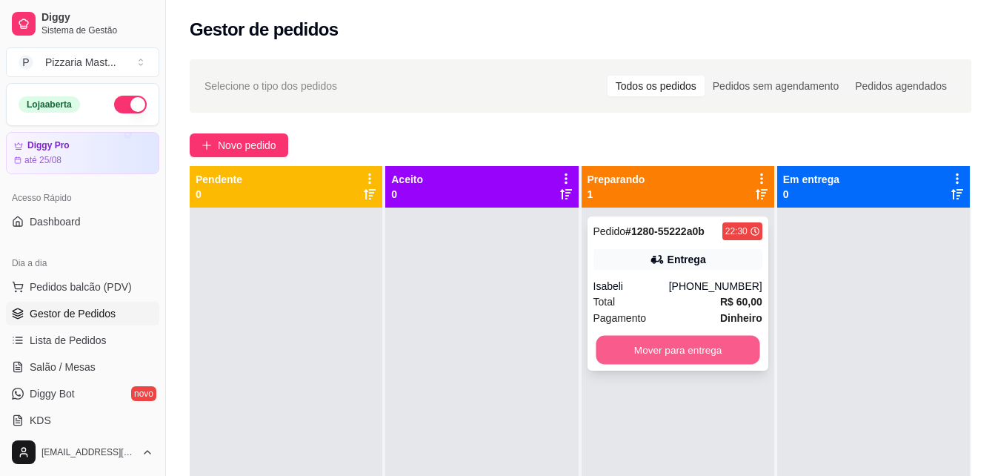
click at [596, 351] on button "Mover para entrega" at bounding box center [678, 350] width 164 height 29
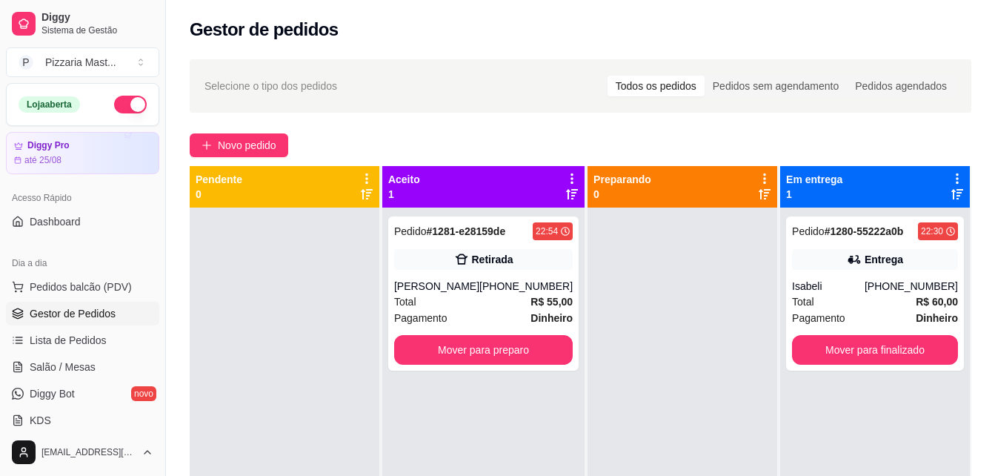
click at [847, 458] on div "Pedido # 1280-55222a0b 22:30 Entrega Isabeli [PHONE_NUMBER] Total R$ 60,00 Paga…" at bounding box center [875, 445] width 190 height 476
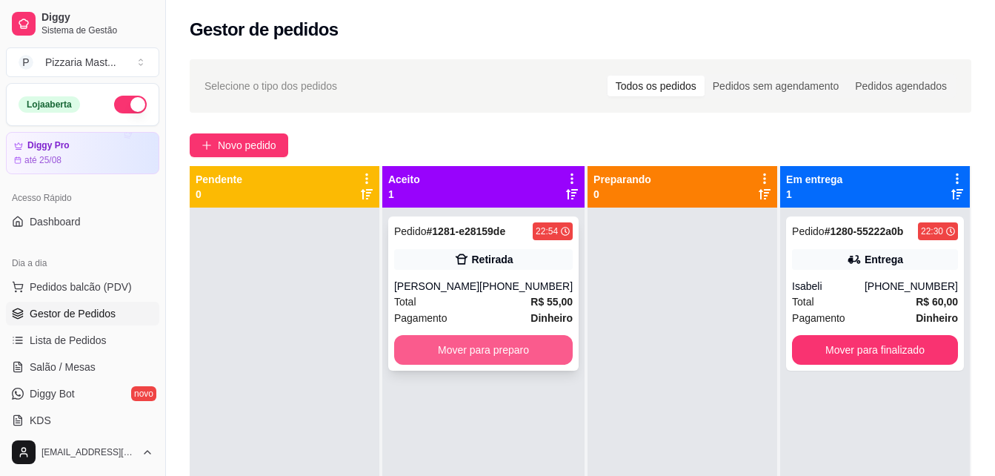
click at [518, 343] on button "Mover para preparo" at bounding box center [483, 350] width 179 height 30
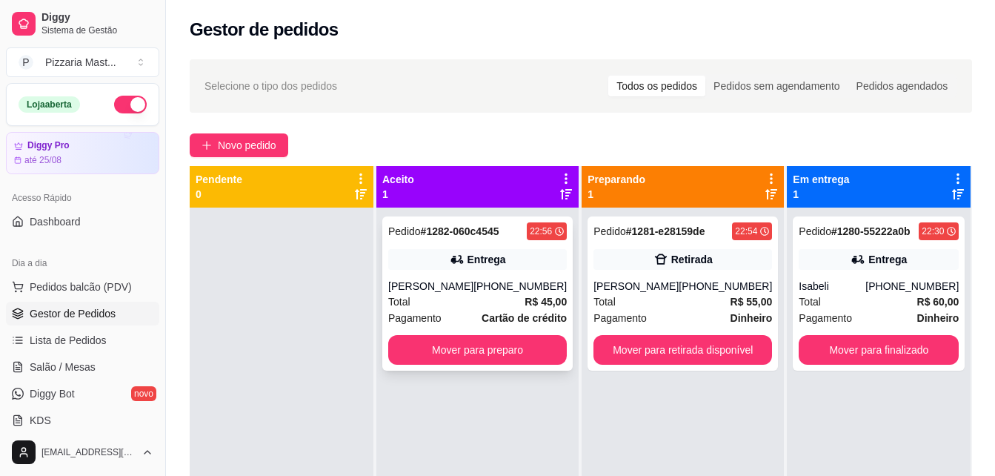
click at [474, 290] on div "[PERSON_NAME]" at bounding box center [430, 286] width 85 height 15
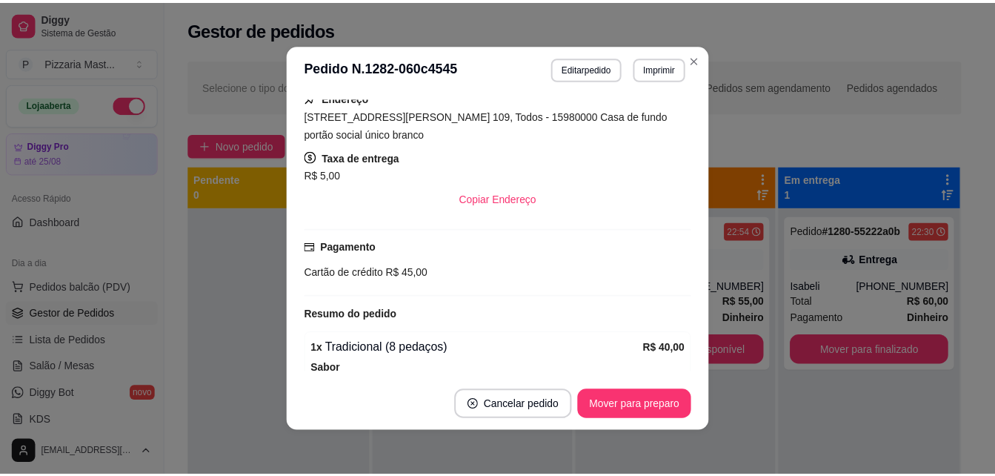
scroll to position [296, 0]
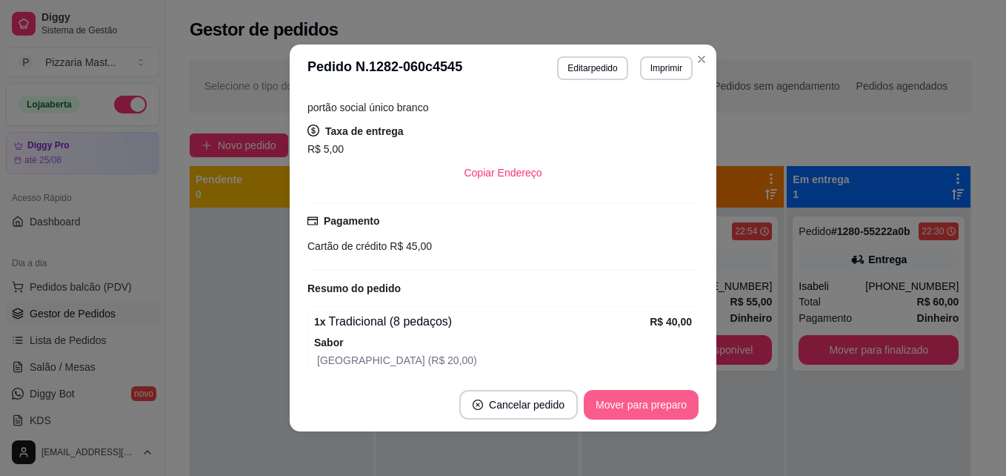
click at [637, 403] on button "Mover para preparo" at bounding box center [641, 405] width 115 height 30
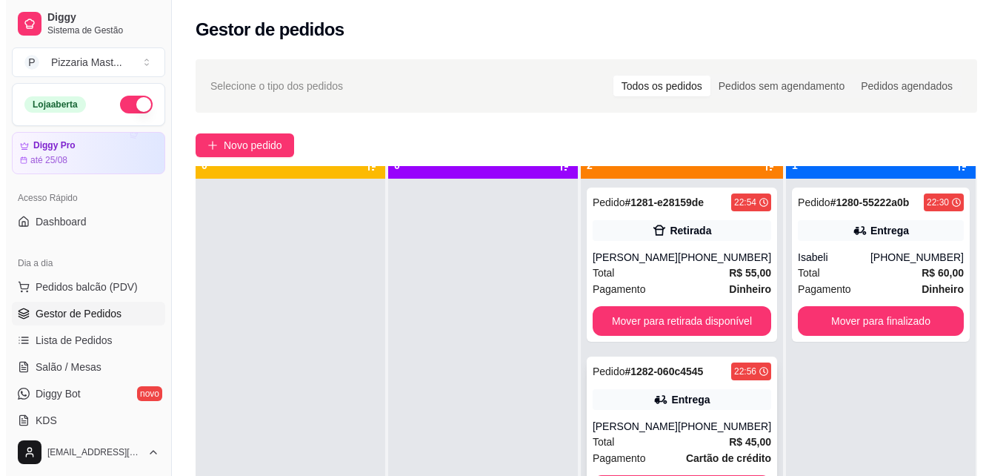
scroll to position [41, 0]
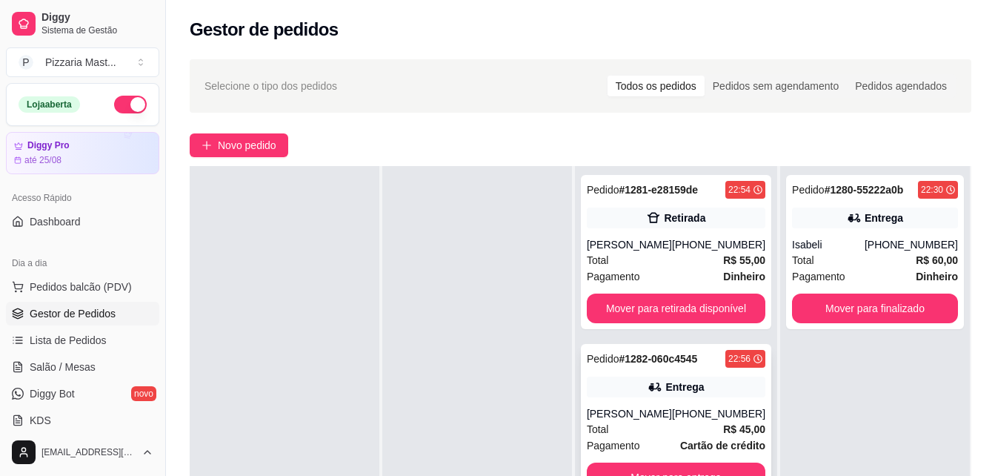
click at [660, 417] on div "[PERSON_NAME]" at bounding box center [629, 413] width 85 height 15
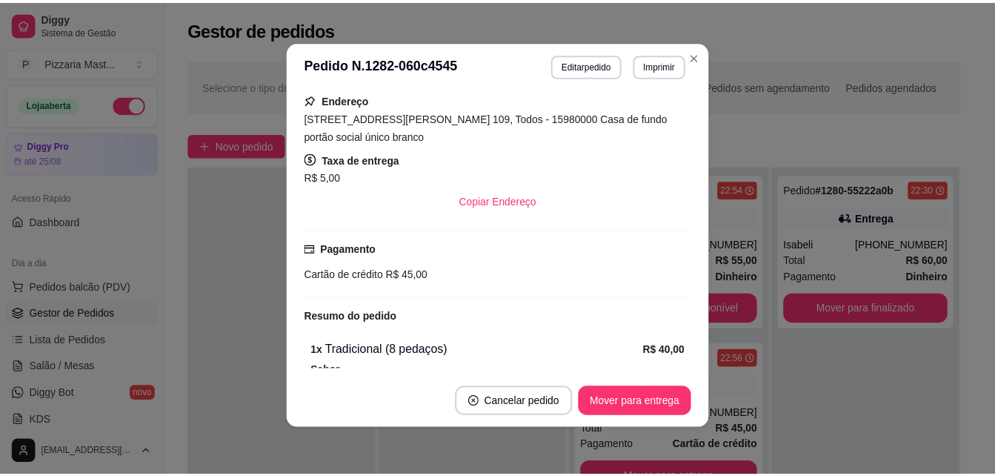
scroll to position [227, 0]
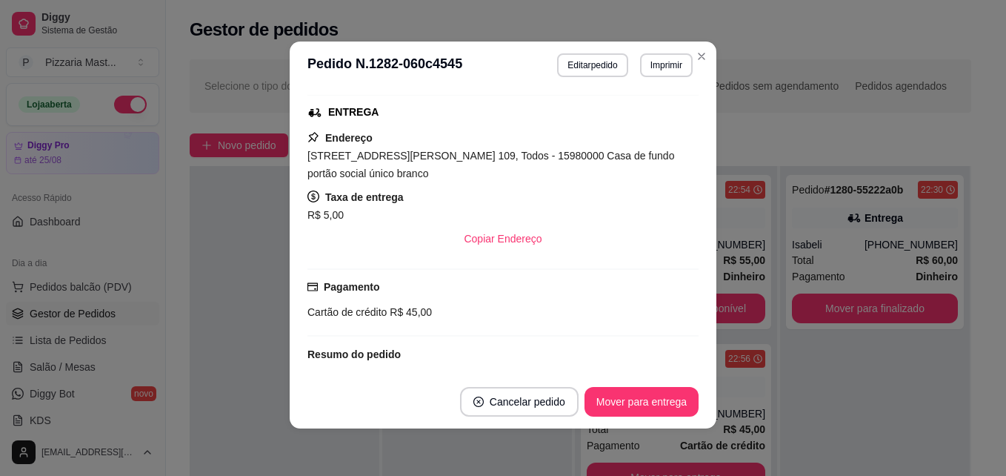
drag, startPoint x: 350, startPoint y: 342, endPoint x: 325, endPoint y: 342, distance: 24.5
click at [331, 342] on div "feito há 3 minutos Horário do pedido [DATE] 22:56 Status do pedido PREPARANDO N…" at bounding box center [503, 232] width 391 height 274
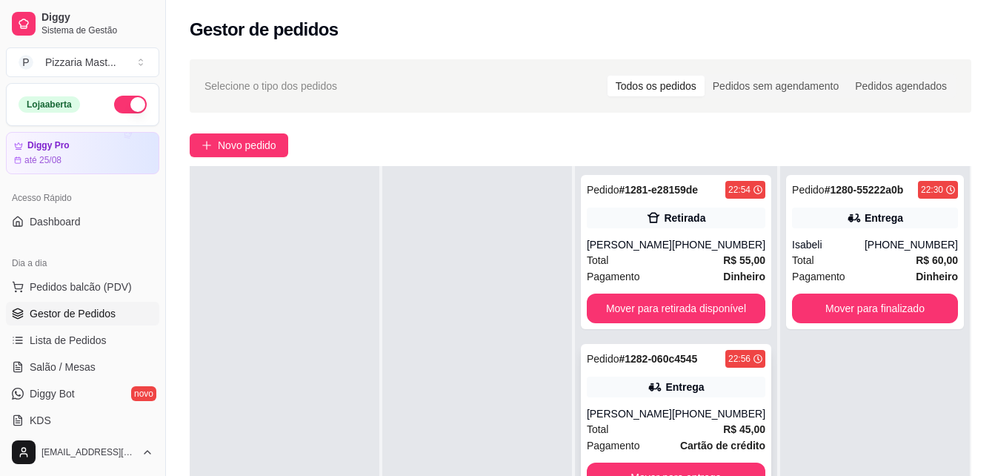
click at [638, 419] on div "[PERSON_NAME]" at bounding box center [629, 413] width 85 height 15
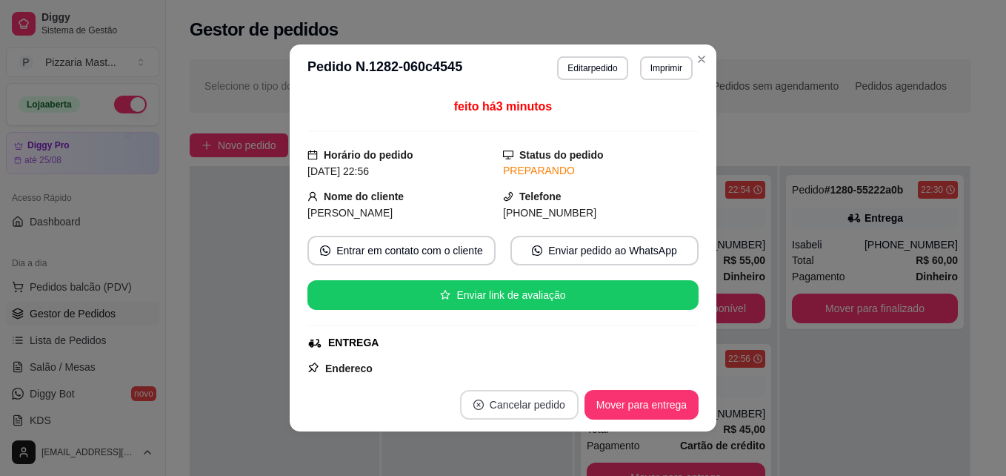
click at [539, 404] on button "Cancelar pedido" at bounding box center [519, 405] width 119 height 30
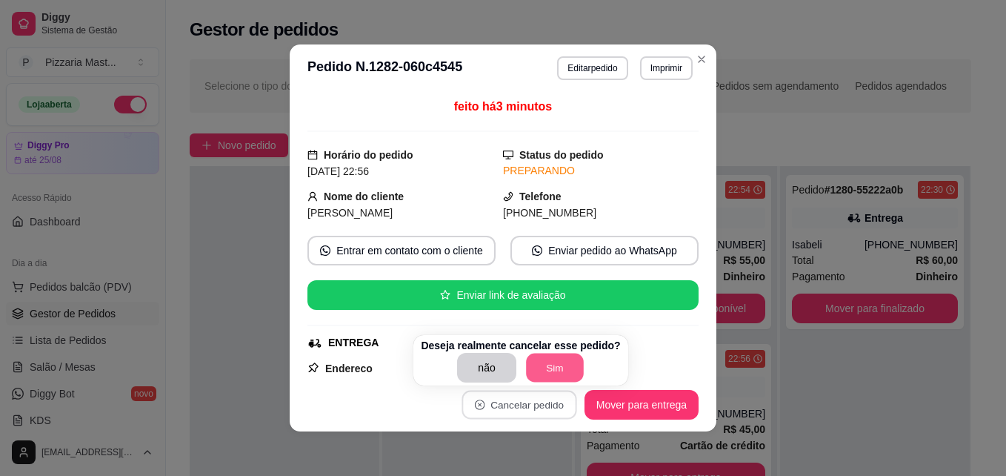
click at [554, 368] on button "Sim" at bounding box center [555, 367] width 58 height 29
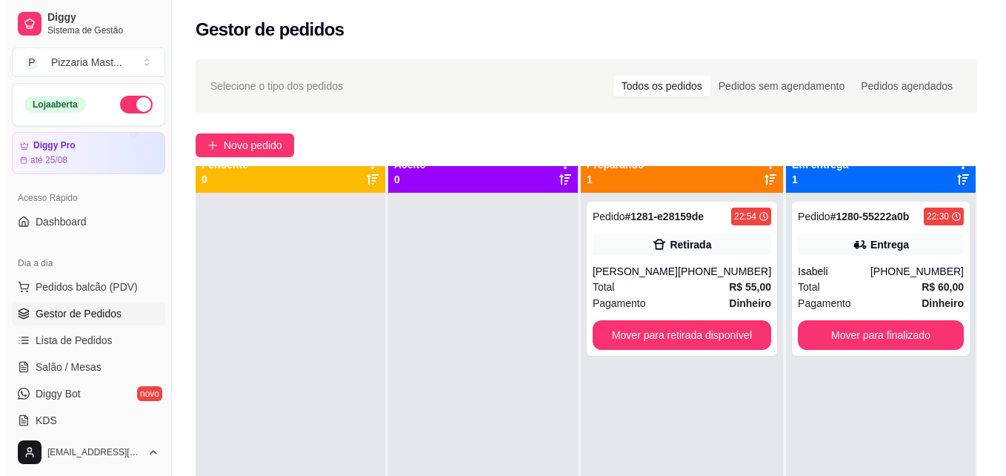
scroll to position [0, 0]
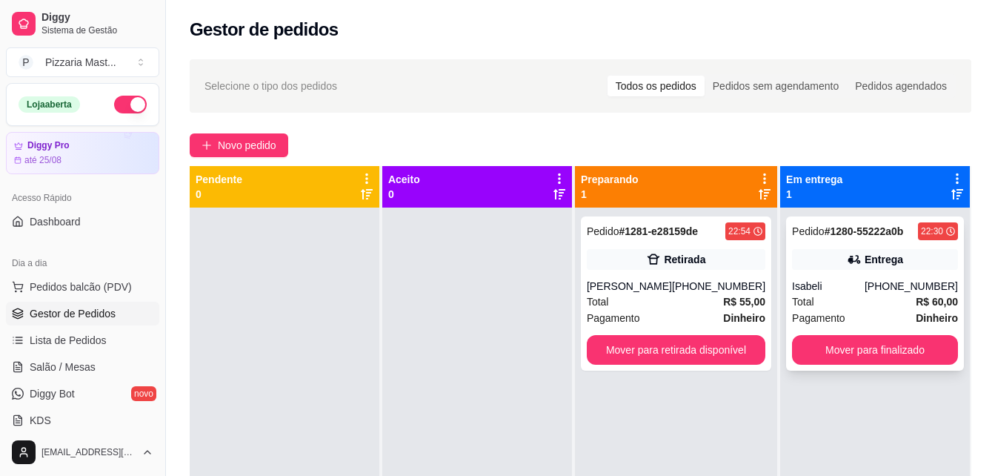
click at [846, 288] on div "Isabeli" at bounding box center [828, 286] width 73 height 15
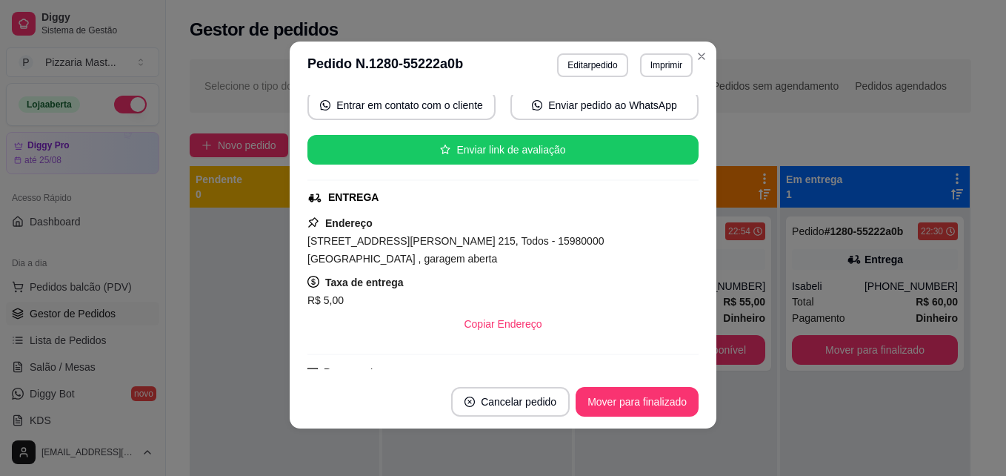
scroll to position [148, 0]
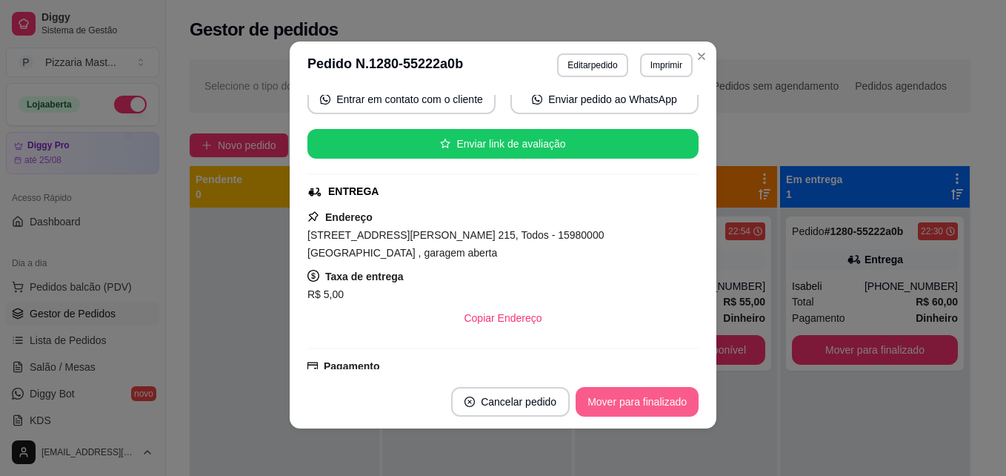
click at [611, 396] on button "Mover para finalizado" at bounding box center [637, 402] width 123 height 30
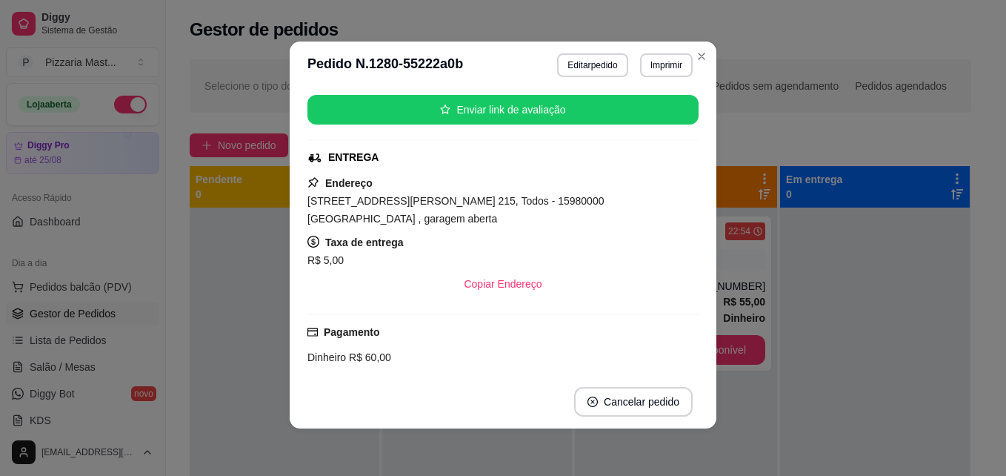
scroll to position [114, 0]
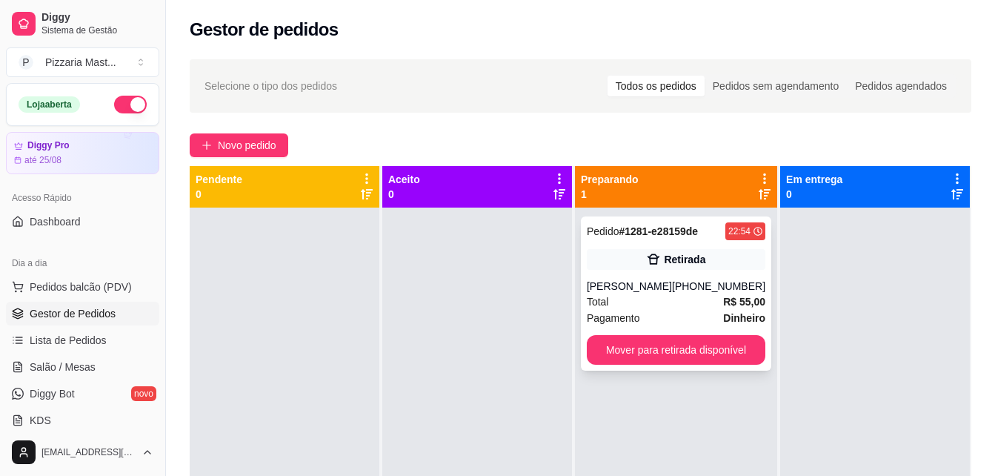
click at [646, 281] on div "[PERSON_NAME]" at bounding box center [629, 286] width 85 height 15
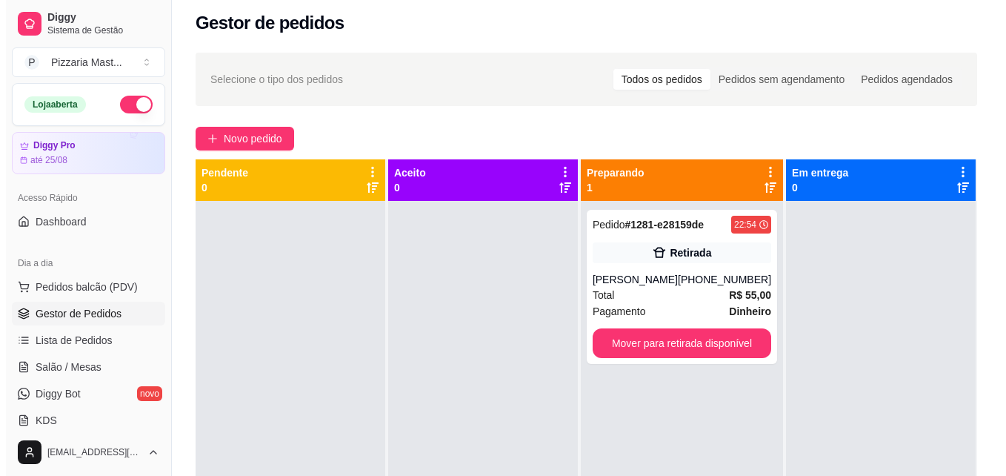
scroll to position [7, 0]
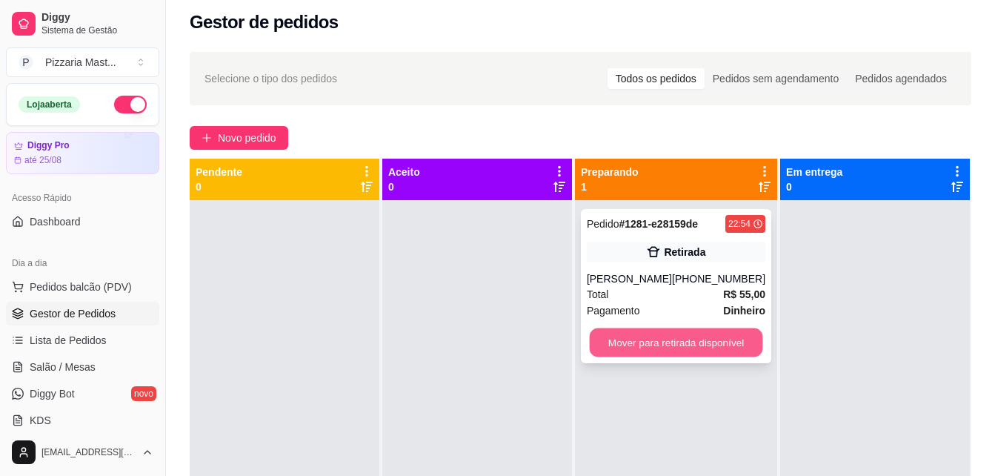
click at [726, 332] on button "Mover para retirada disponível" at bounding box center [675, 342] width 173 height 29
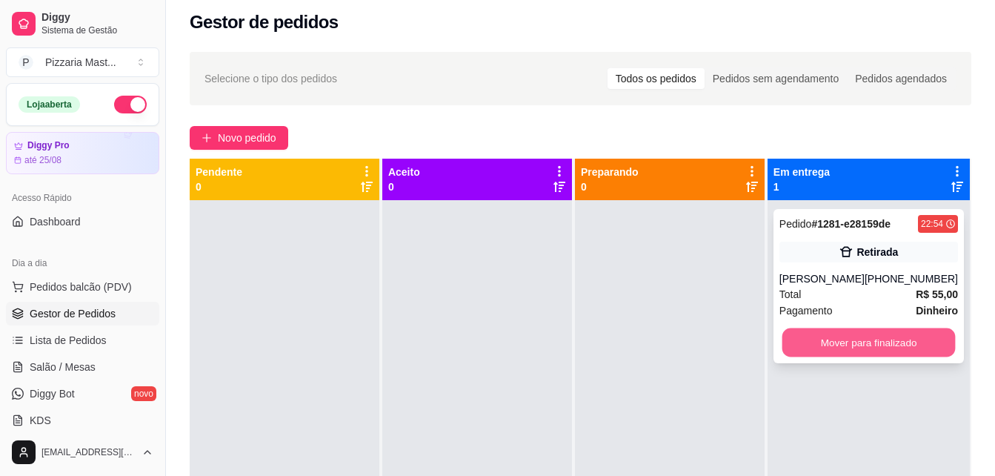
click at [875, 339] on button "Mover para finalizado" at bounding box center [868, 342] width 173 height 29
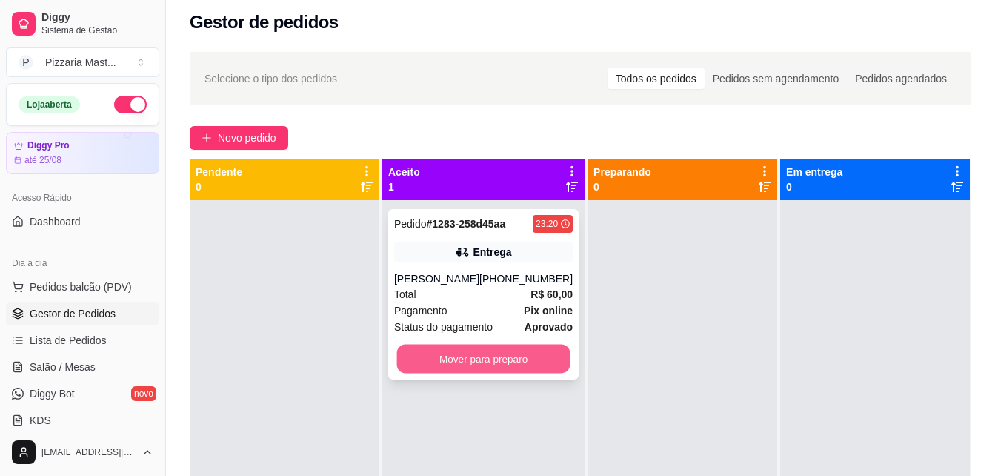
click at [531, 362] on button "Mover para preparo" at bounding box center [483, 359] width 173 height 29
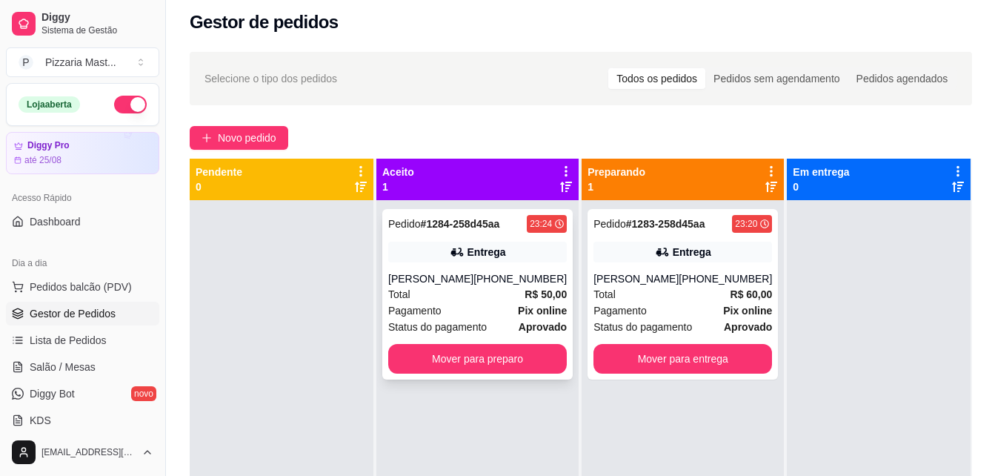
click at [475, 311] on div "Pagamento Pix online" at bounding box center [477, 310] width 179 height 16
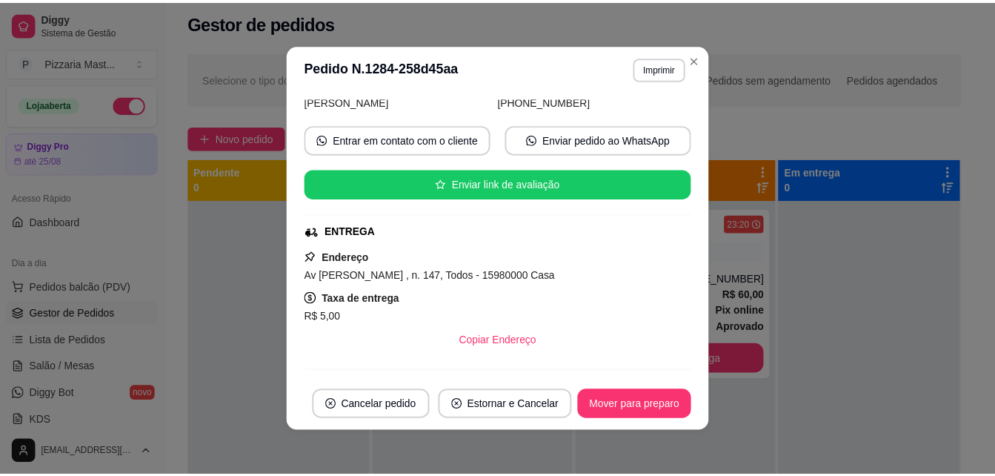
scroll to position [148, 0]
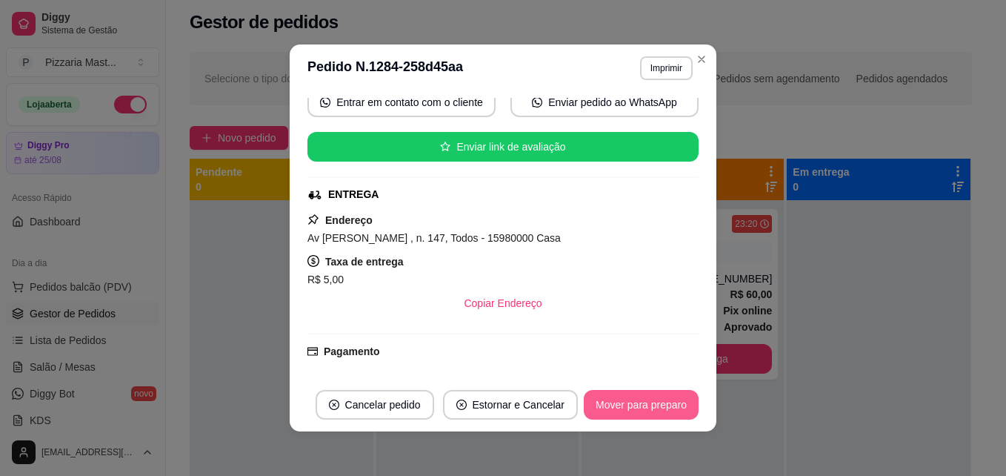
click at [628, 404] on button "Mover para preparo" at bounding box center [641, 405] width 115 height 30
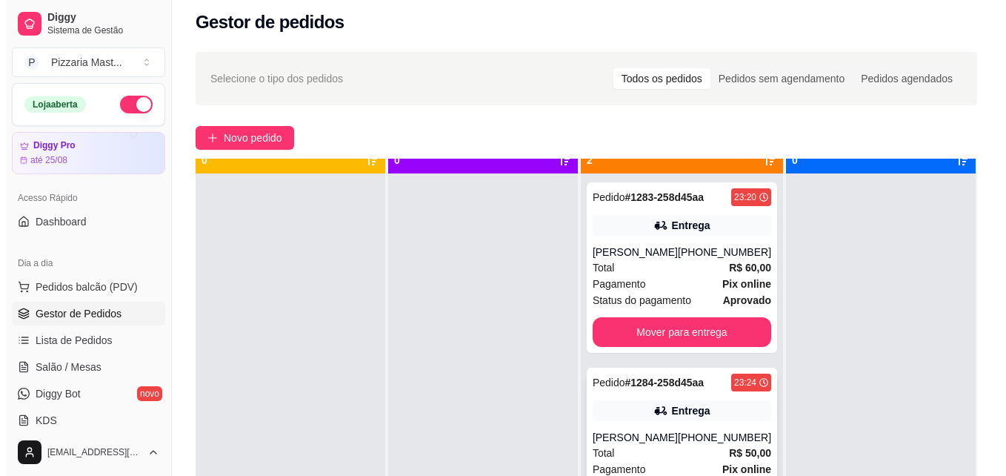
scroll to position [41, 0]
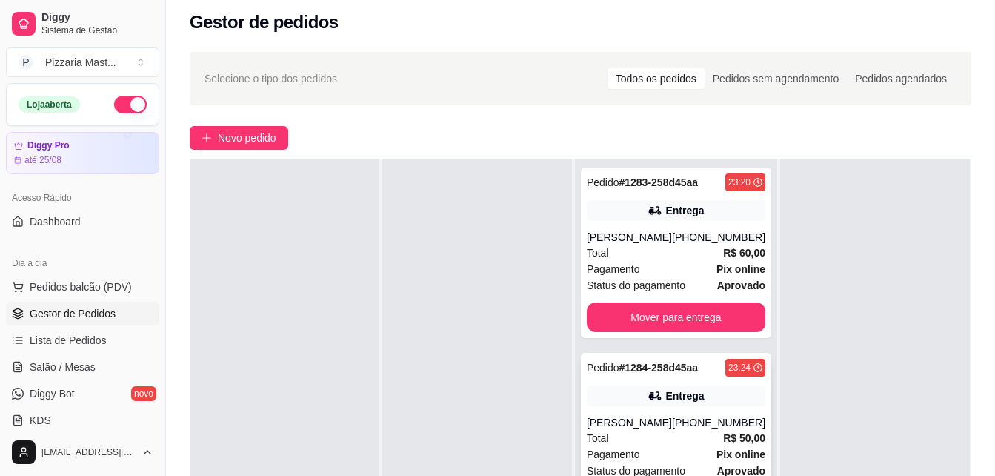
click at [697, 451] on div "Pagamento Pix online" at bounding box center [676, 454] width 179 height 16
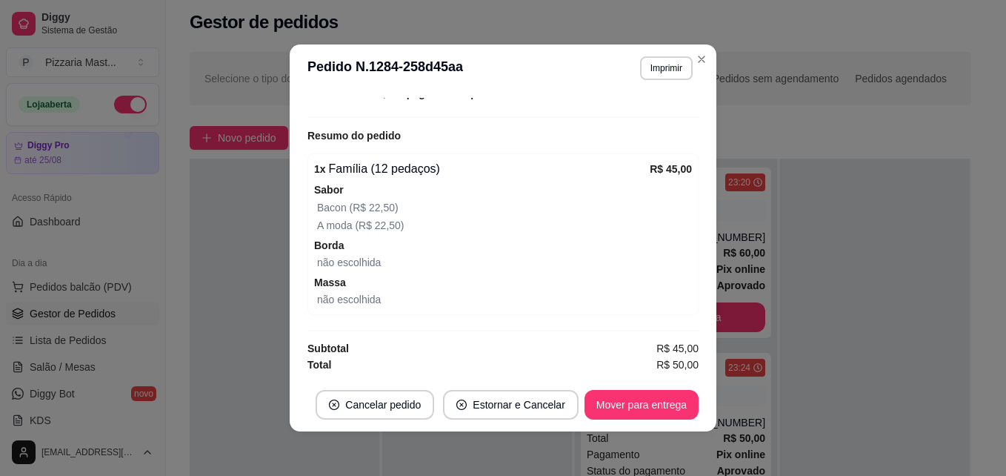
scroll to position [432, 0]
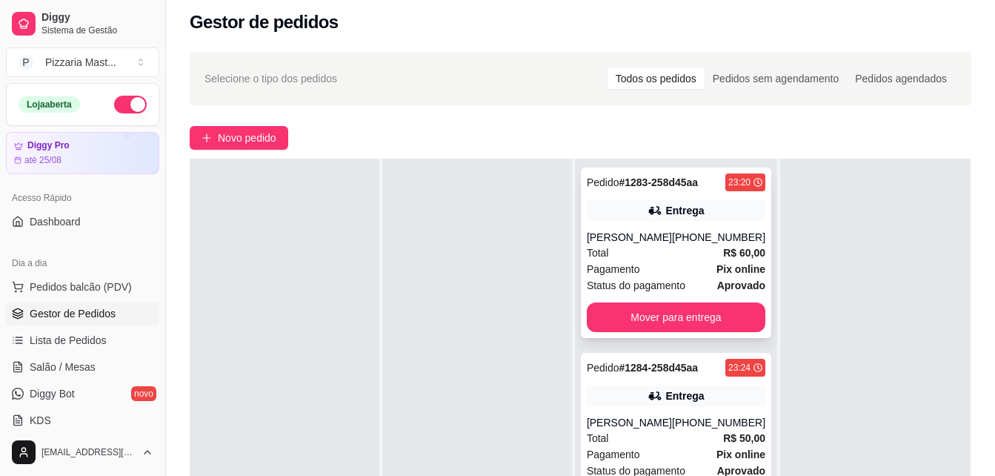
click at [717, 277] on span "aprovado" at bounding box center [741, 285] width 48 height 16
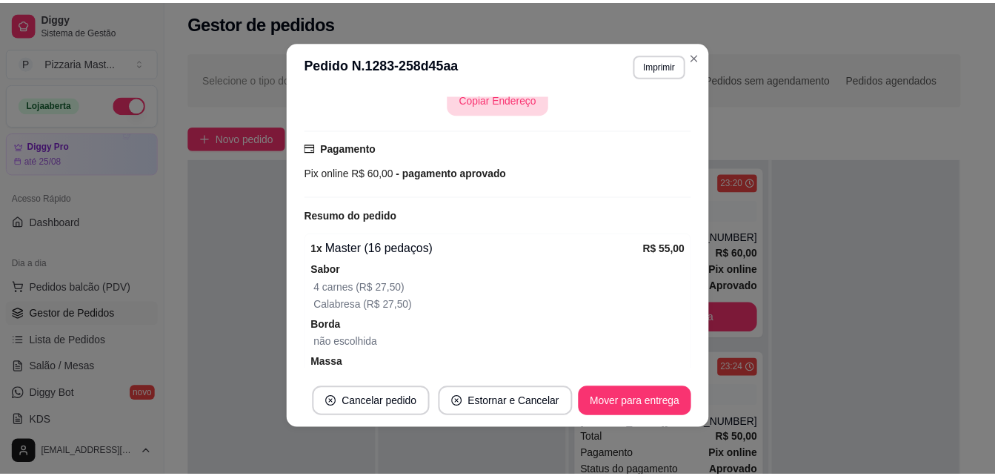
scroll to position [371, 0]
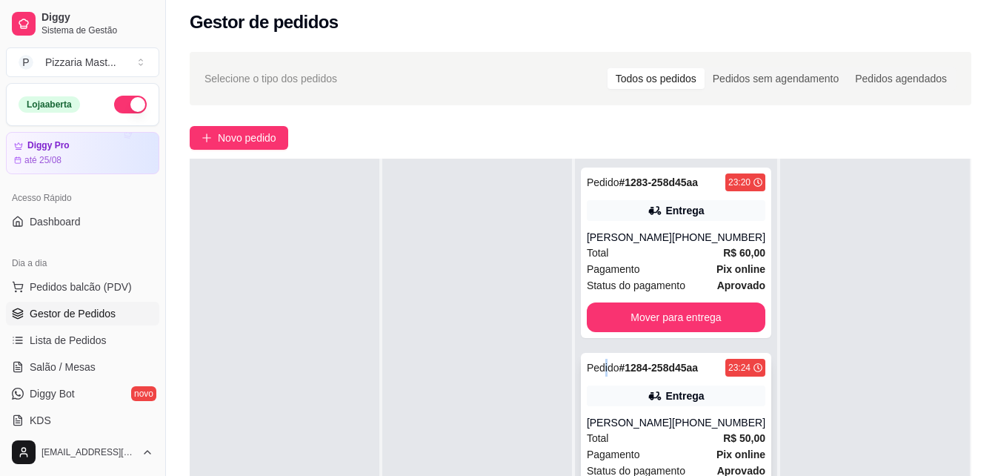
drag, startPoint x: 867, startPoint y: 389, endPoint x: 599, endPoint y: 361, distance: 269.7
click at [599, 362] on span "Pedido" at bounding box center [603, 368] width 33 height 12
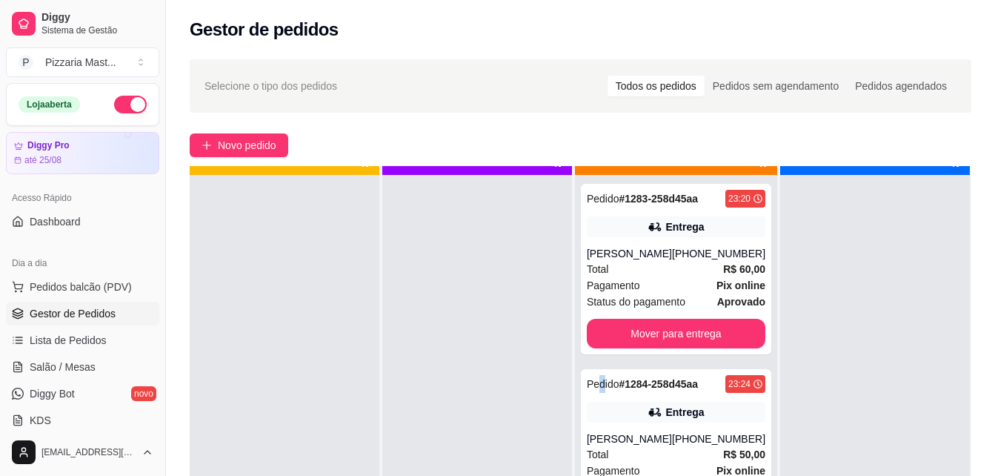
scroll to position [41, 0]
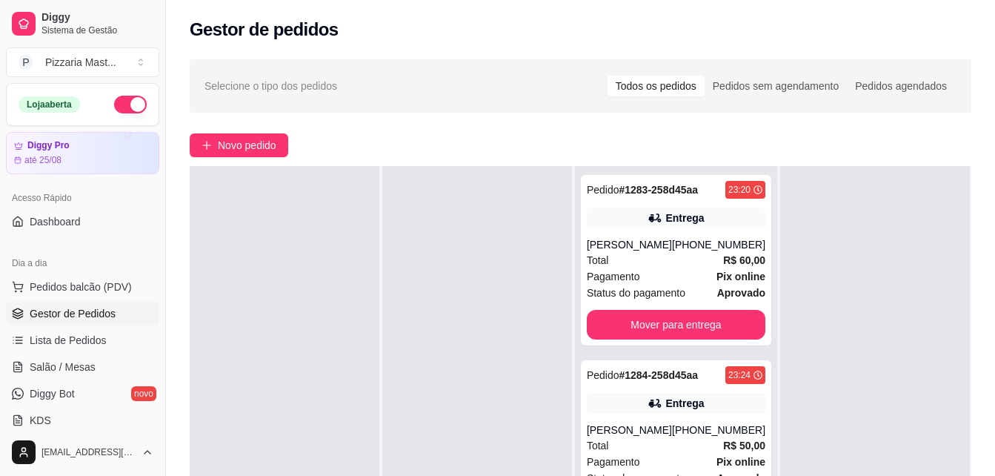
click at [528, 328] on div at bounding box center [477, 404] width 190 height 476
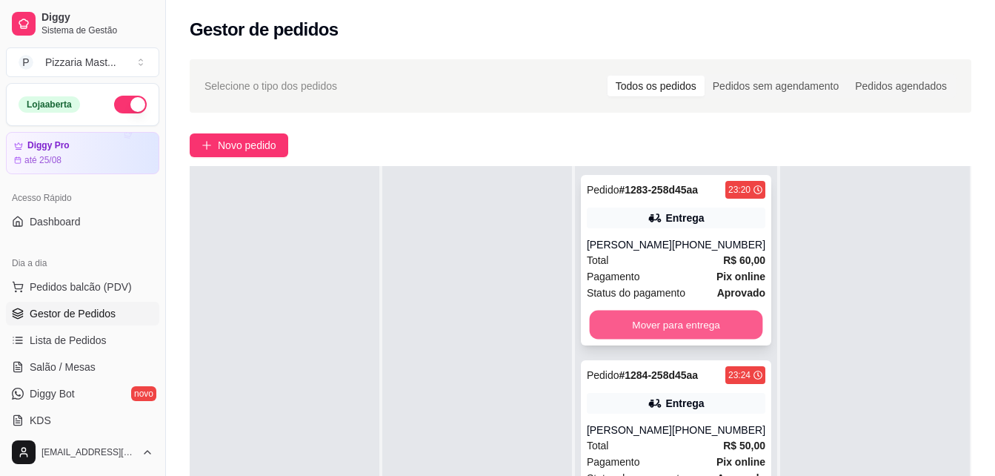
click at [729, 324] on button "Mover para entrega" at bounding box center [675, 324] width 173 height 29
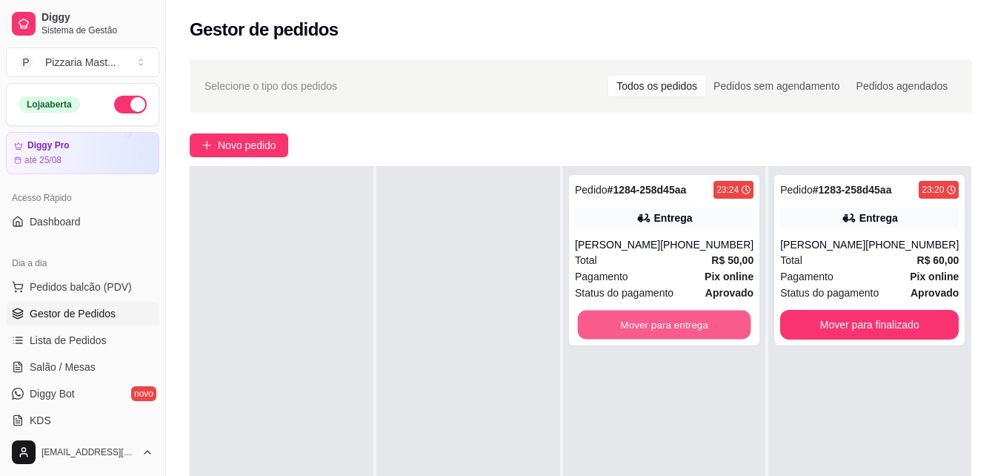
click at [729, 324] on button "Mover para entrega" at bounding box center [664, 324] width 173 height 29
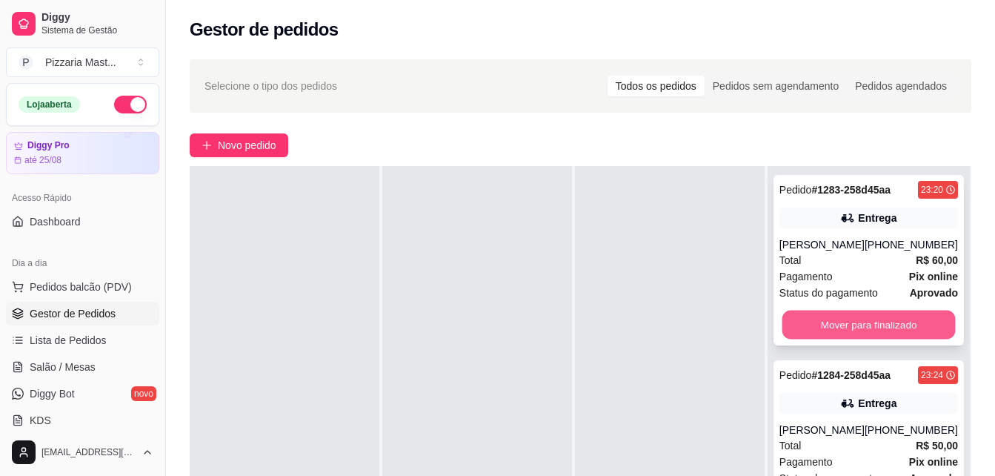
click at [846, 323] on button "Mover para finalizado" at bounding box center [868, 324] width 173 height 29
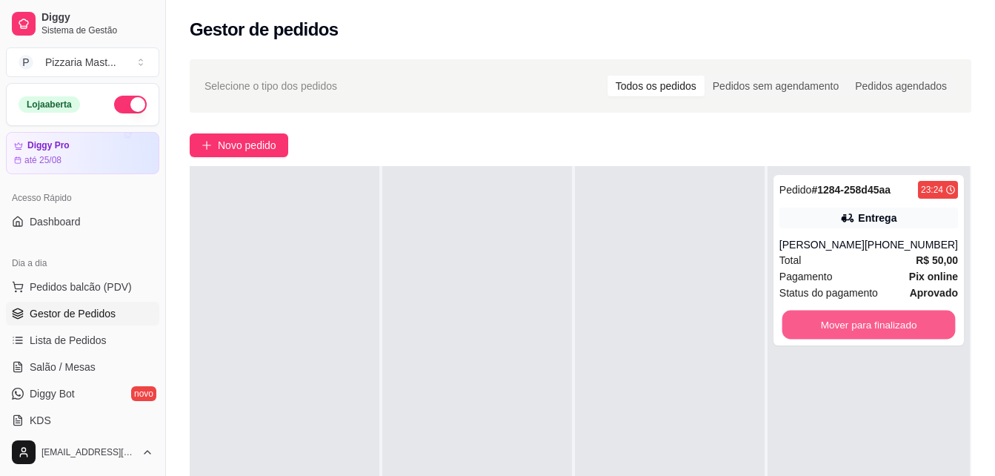
click at [846, 323] on button "Mover para finalizado" at bounding box center [868, 324] width 173 height 29
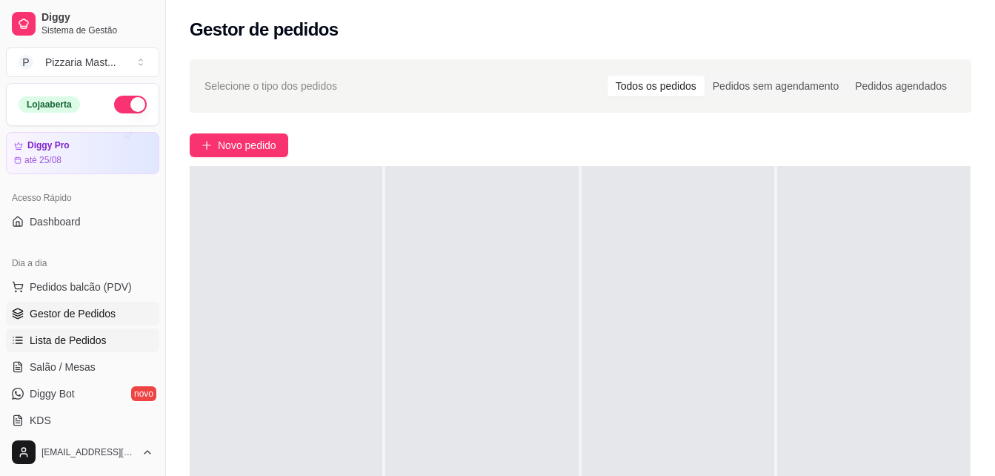
click at [73, 336] on span "Lista de Pedidos" at bounding box center [68, 340] width 77 height 15
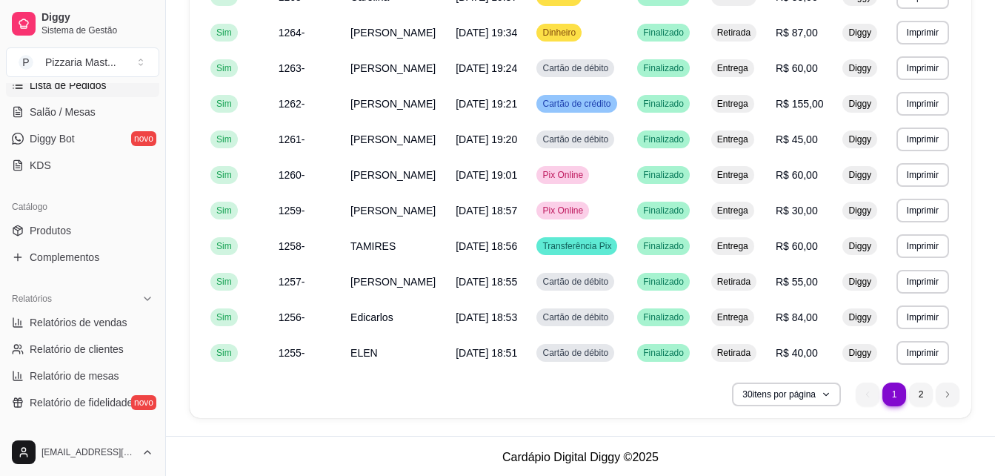
scroll to position [256, 0]
click at [68, 311] on link "Relatórios de vendas" at bounding box center [82, 322] width 153 height 24
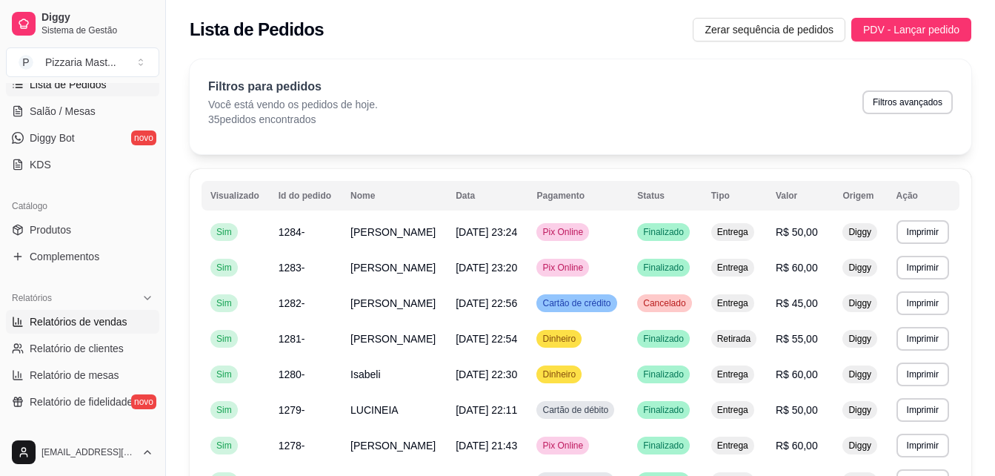
select select "ALL"
select select "0"
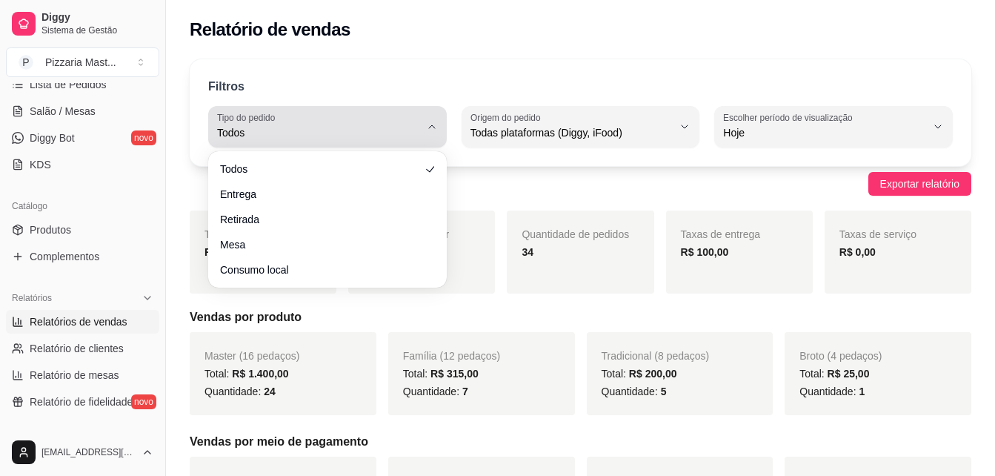
click at [345, 127] on span "Todos" at bounding box center [318, 132] width 203 height 15
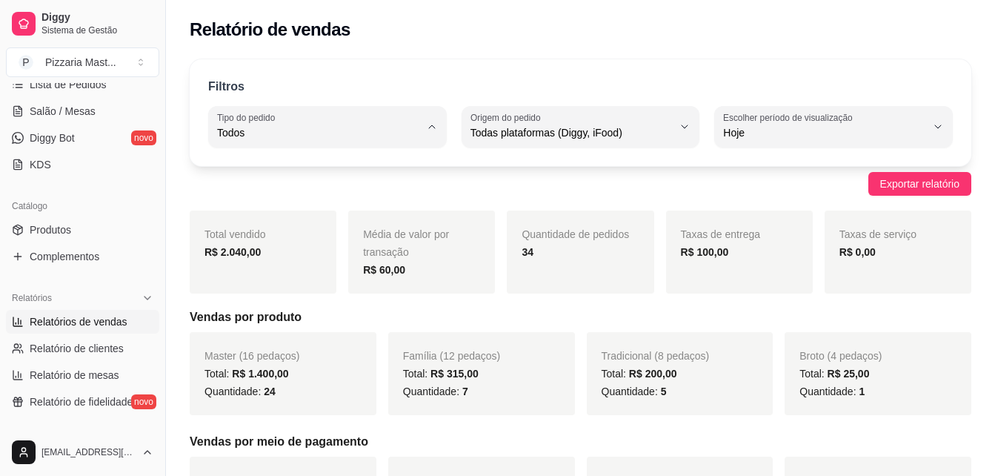
click at [276, 190] on span "Entrega" at bounding box center [321, 192] width 192 height 14
type input "DELIVERY"
select select "DELIVERY"
type input "EAT_IN"
select select "EAT_IN"
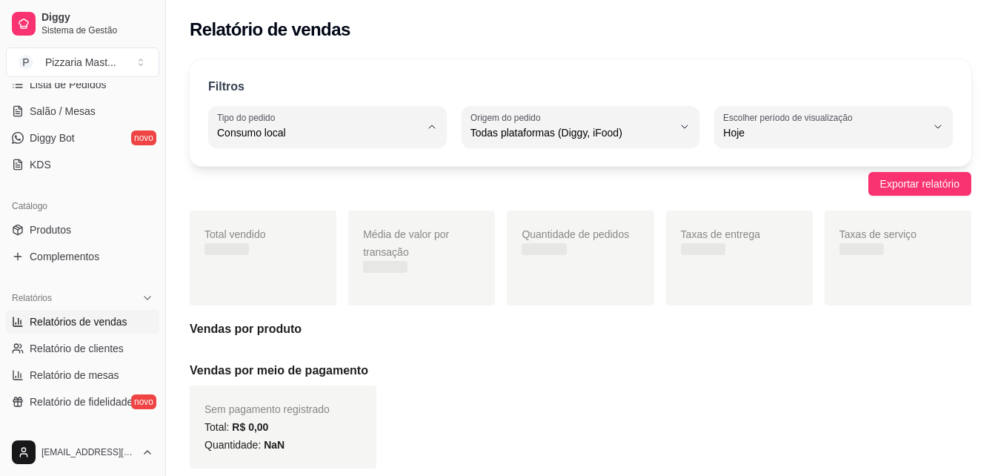
scroll to position [14, 0]
